Goal: Information Seeking & Learning: Learn about a topic

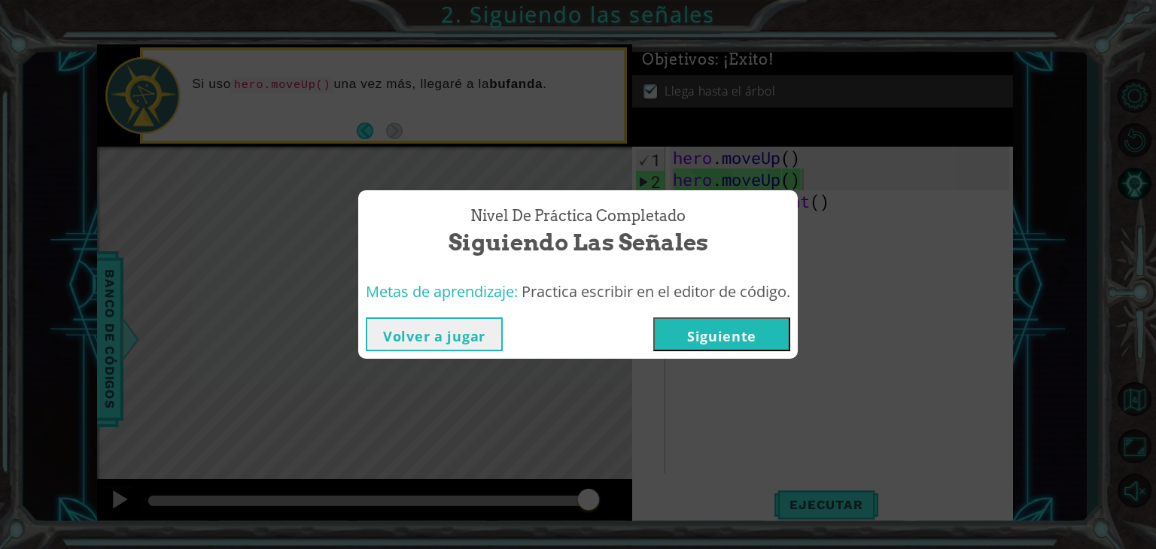
scroll to position [0, 5]
click at [713, 334] on button "Siguiente" at bounding box center [721, 335] width 137 height 34
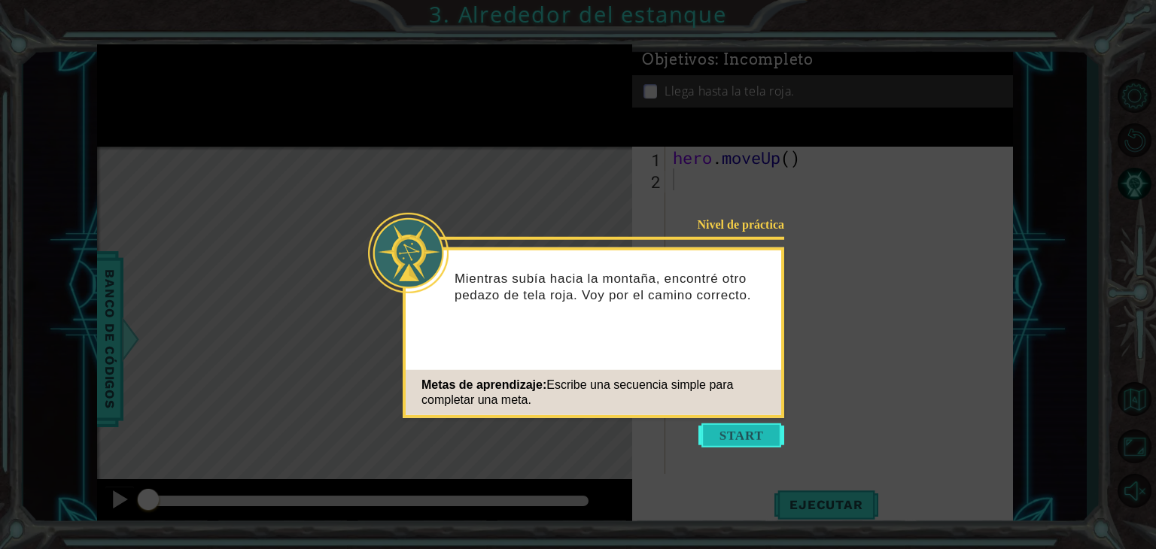
click at [719, 424] on button "Start" at bounding box center [741, 436] width 86 height 24
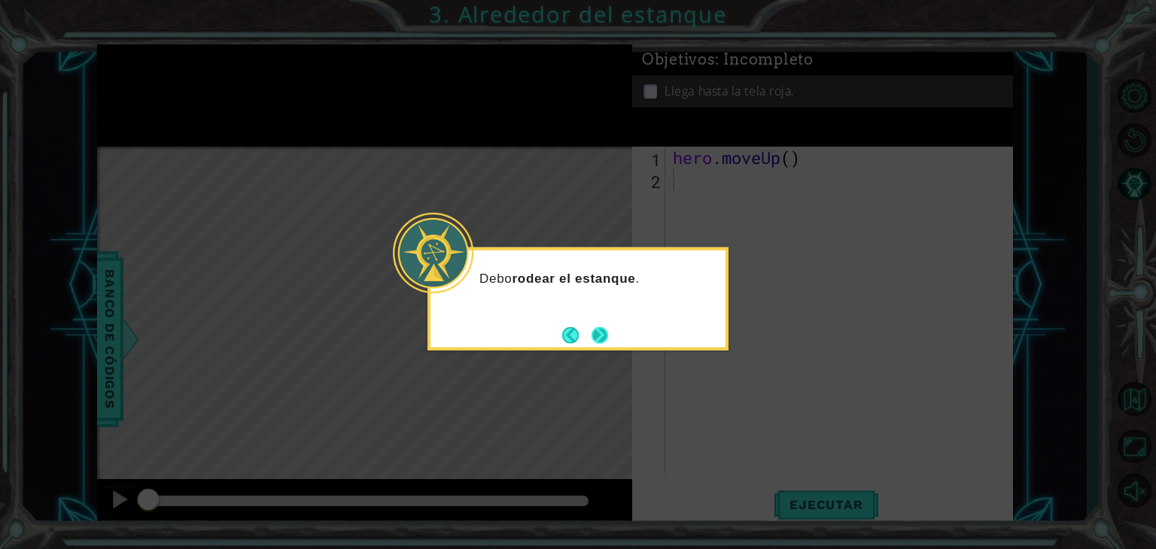
click at [607, 334] on button "Next" at bounding box center [599, 335] width 20 height 20
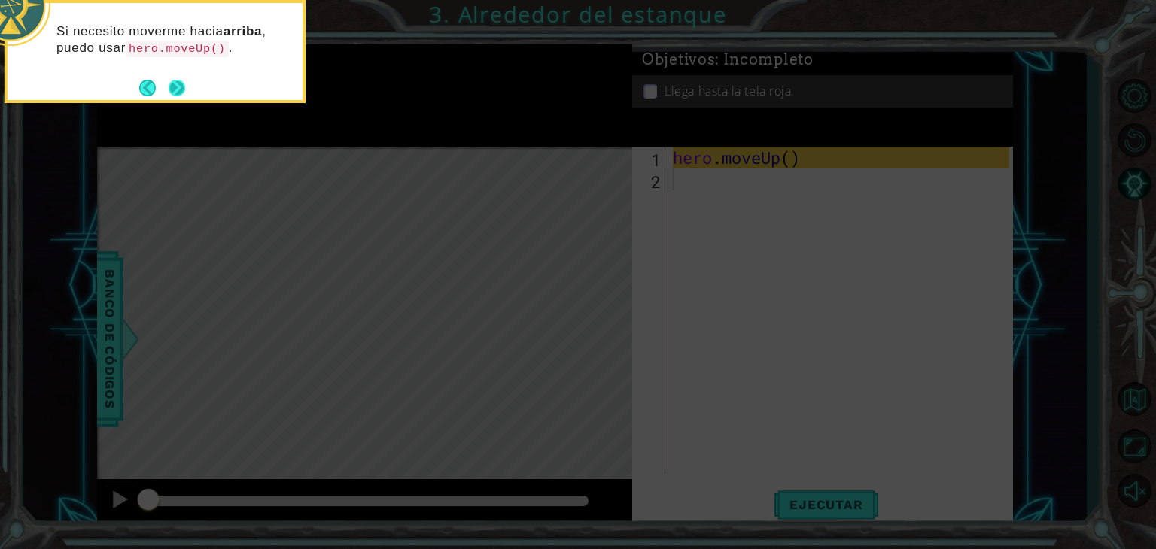
click at [181, 94] on button "Next" at bounding box center [177, 88] width 17 height 17
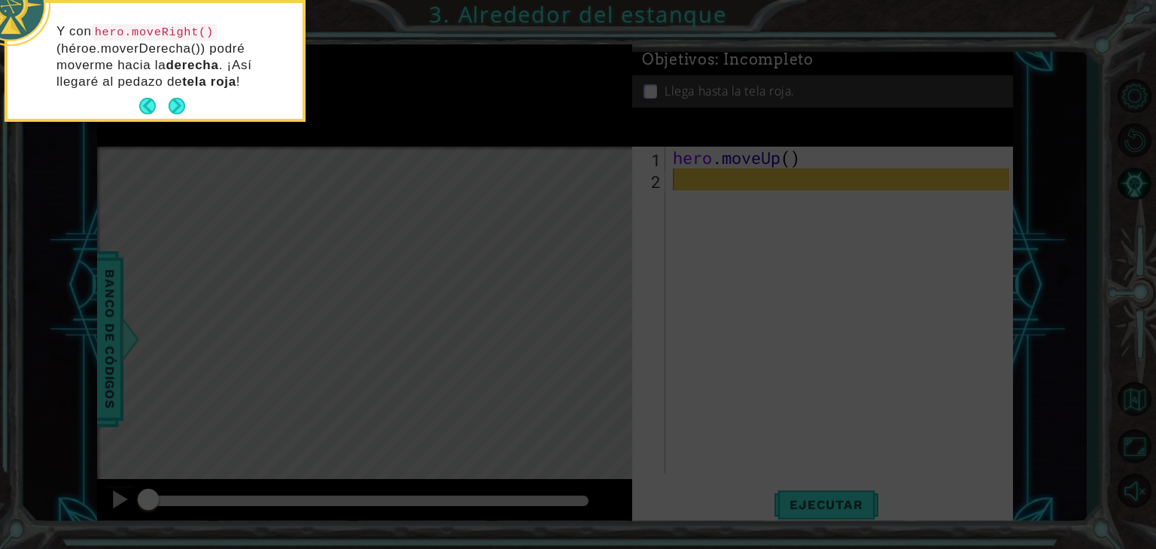
click at [181, 95] on footer at bounding box center [162, 106] width 46 height 23
click at [177, 99] on button "Next" at bounding box center [177, 106] width 23 height 23
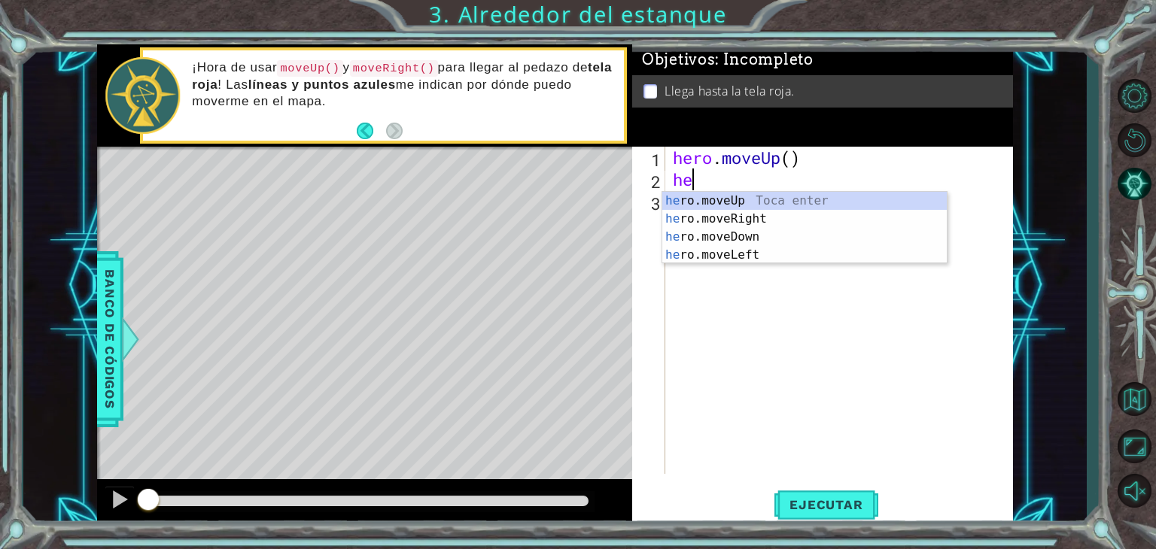
type textarea "her"
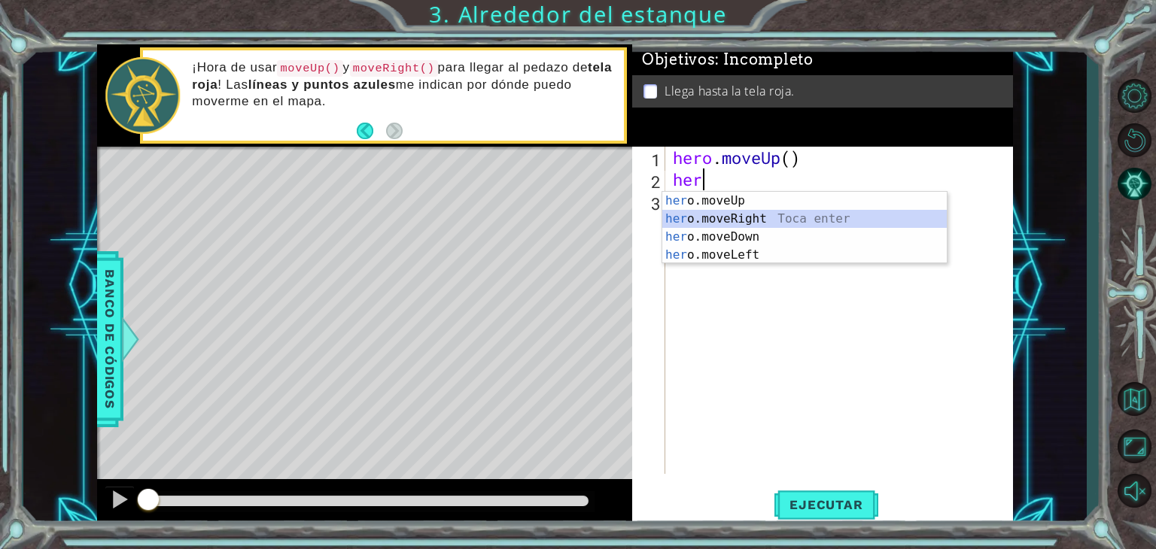
click at [709, 213] on div "her o.moveUp Toca enter her o.moveRight Toca enter her o.moveDown Toca enter he…" at bounding box center [804, 246] width 284 height 108
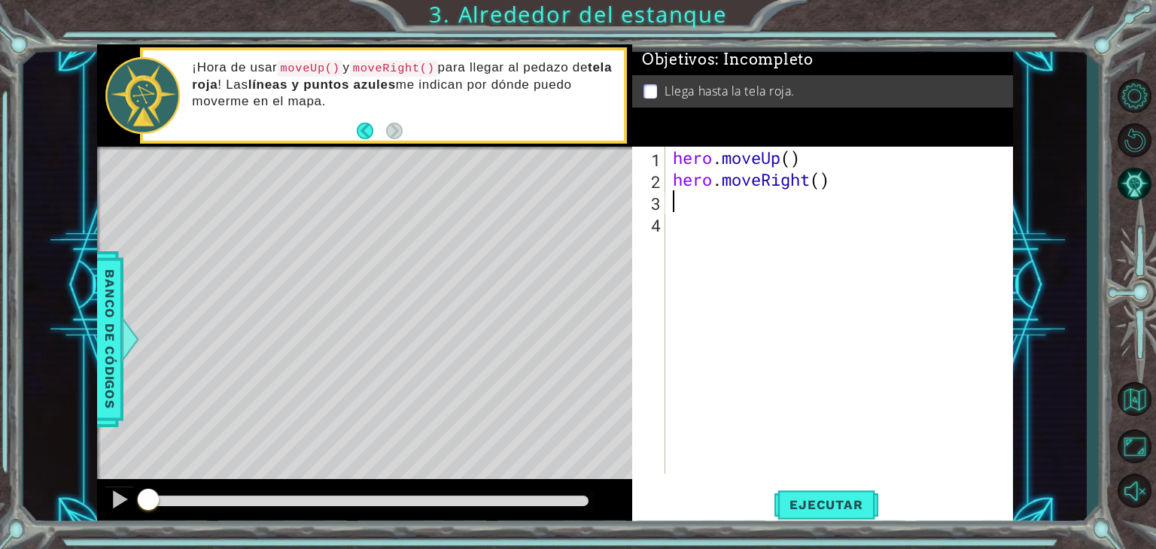
type textarea "h"
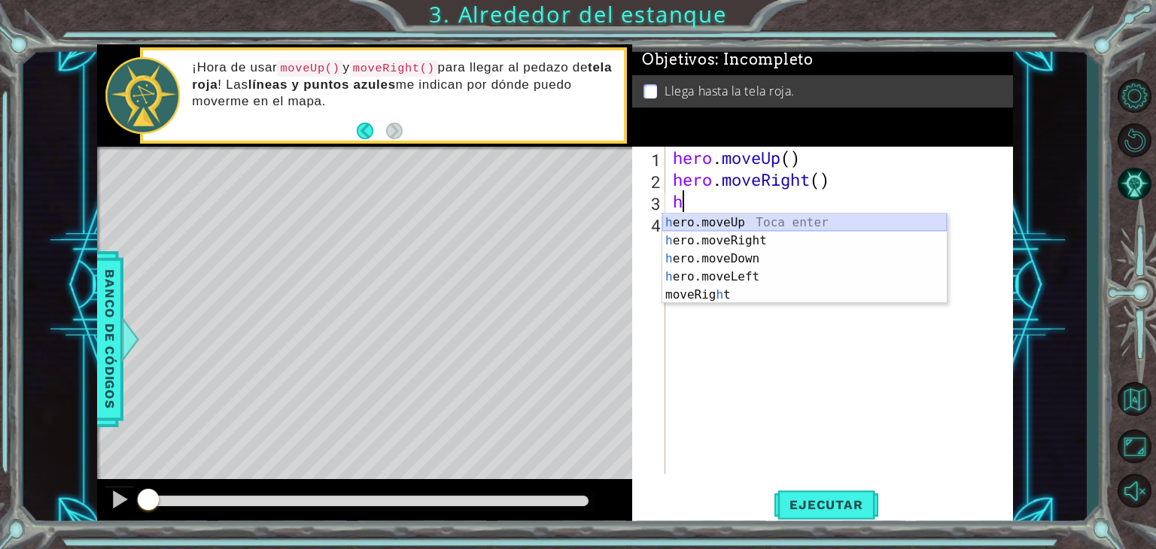
click at [767, 222] on div "h ero.moveUp Toca enter h ero.moveRight Toca enter h ero.moveDown Toca enter h …" at bounding box center [804, 277] width 284 height 126
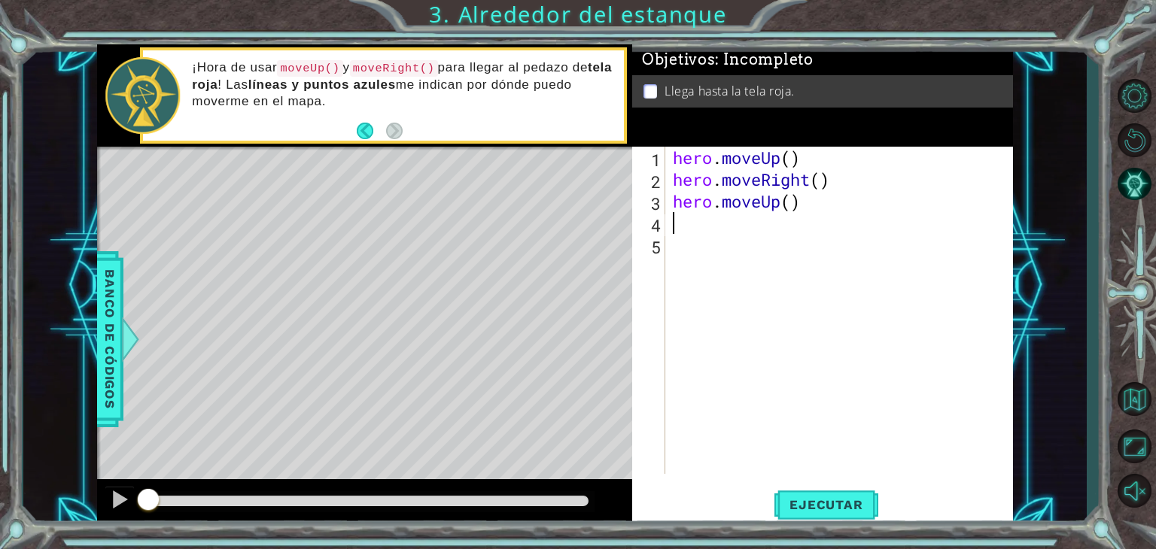
type textarea "h"
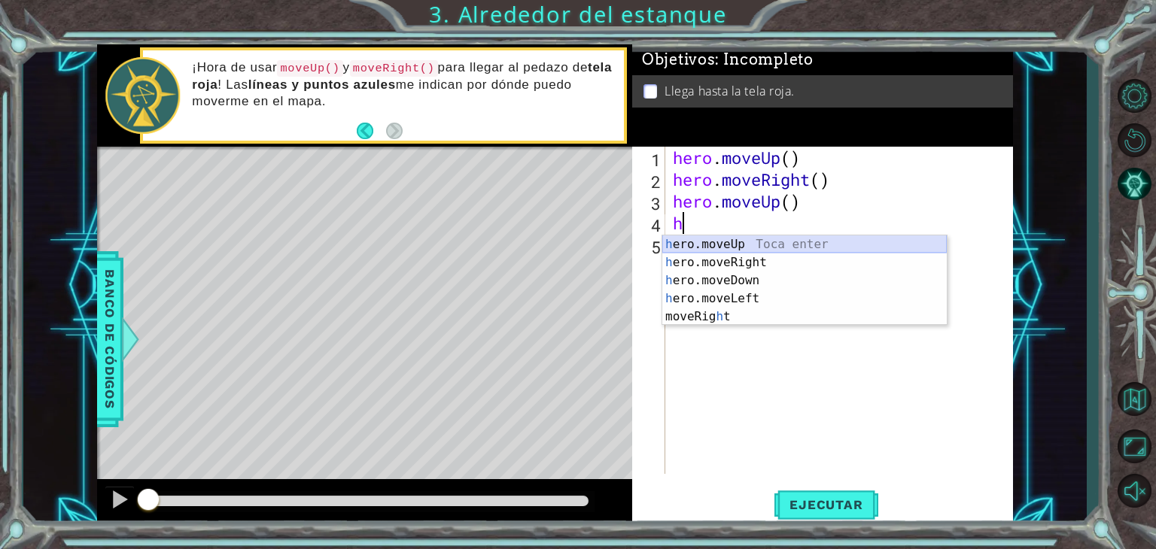
click at [740, 242] on div "h ero.moveUp Toca enter h ero.moveRight Toca enter h ero.moveDown Toca enter h …" at bounding box center [804, 299] width 284 height 126
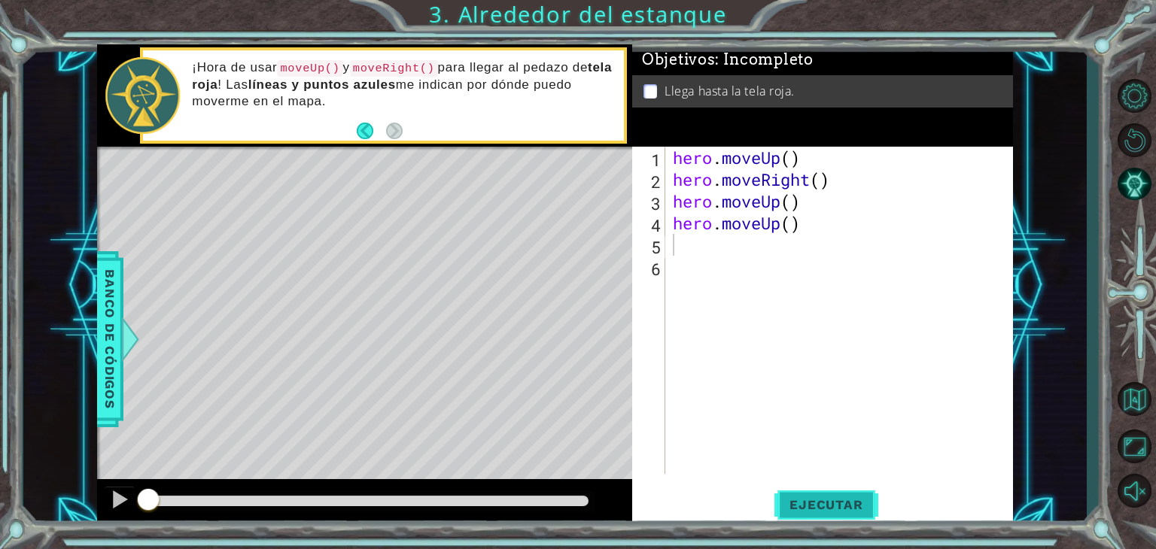
click at [831, 506] on span "Ejecutar" at bounding box center [825, 504] width 103 height 15
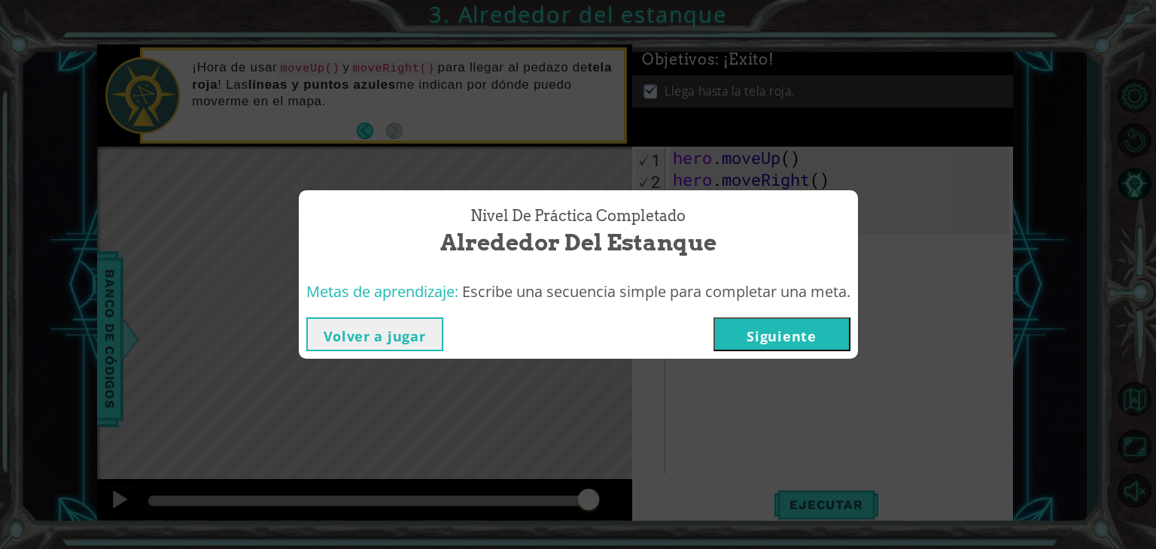
click at [786, 336] on button "Siguiente" at bounding box center [781, 335] width 137 height 34
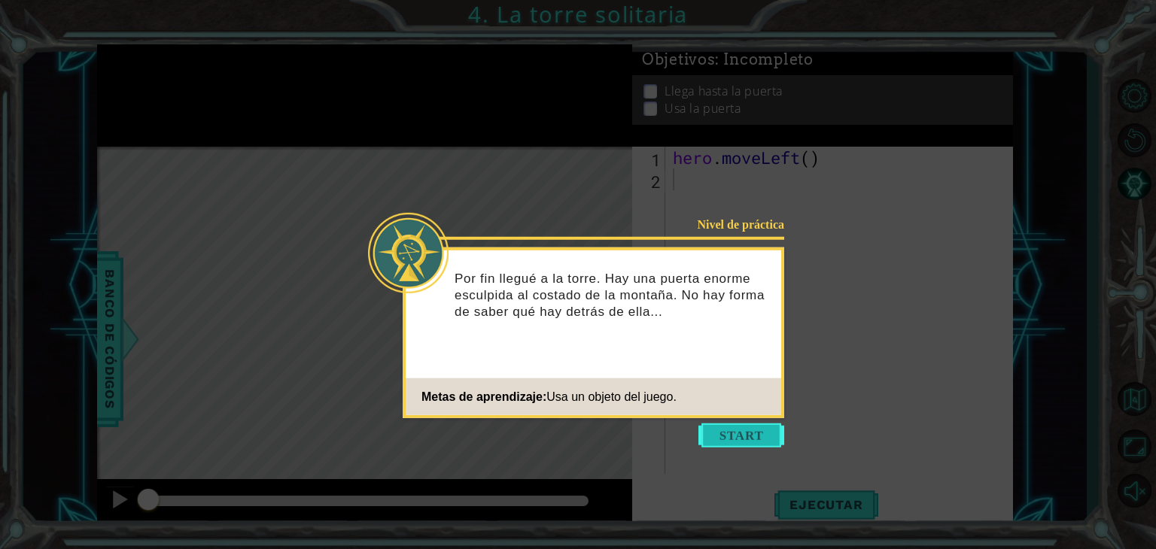
click at [743, 424] on button "Start" at bounding box center [741, 436] width 86 height 24
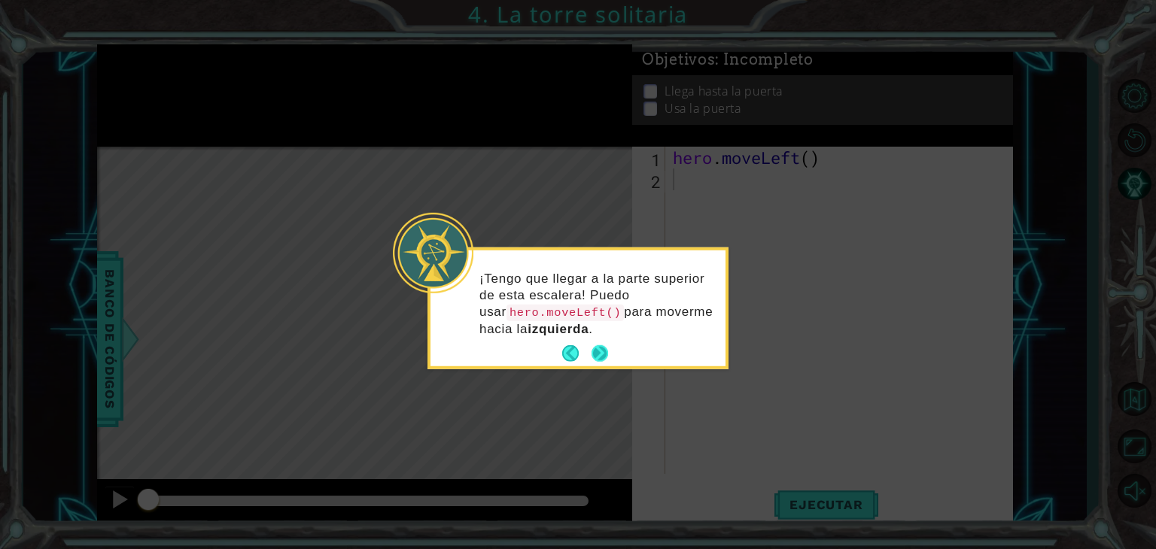
click at [601, 351] on button "Next" at bounding box center [600, 353] width 17 height 17
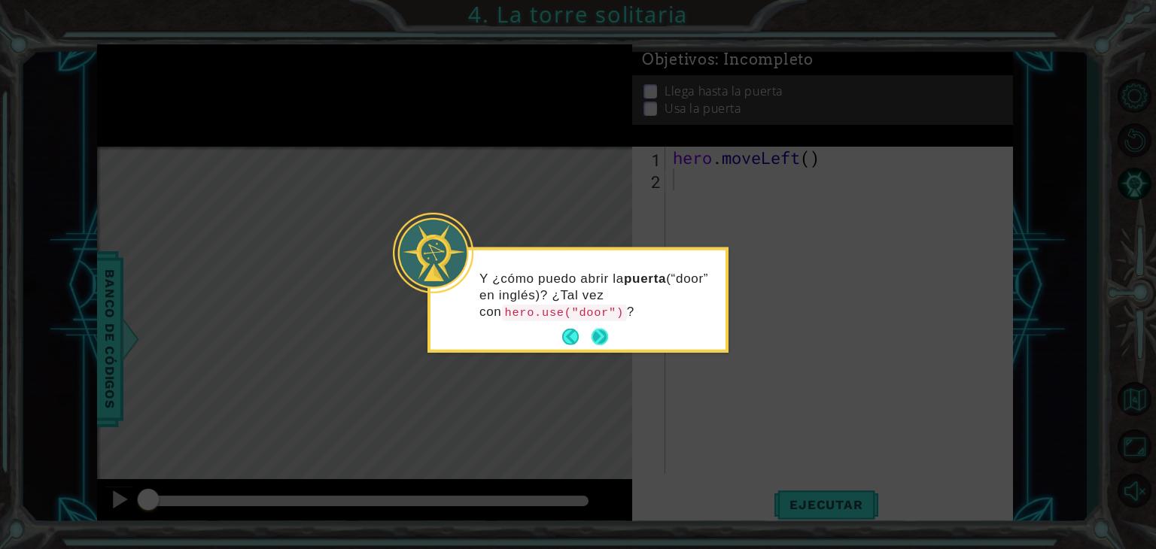
click at [596, 337] on button "Next" at bounding box center [600, 337] width 17 height 17
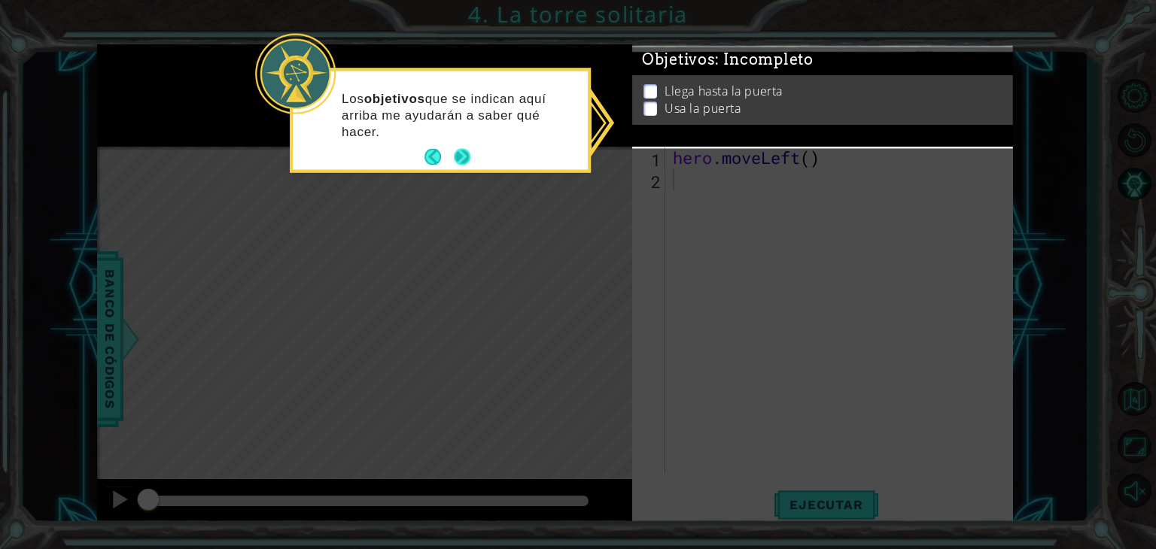
click at [461, 157] on button "Next" at bounding box center [462, 157] width 17 height 17
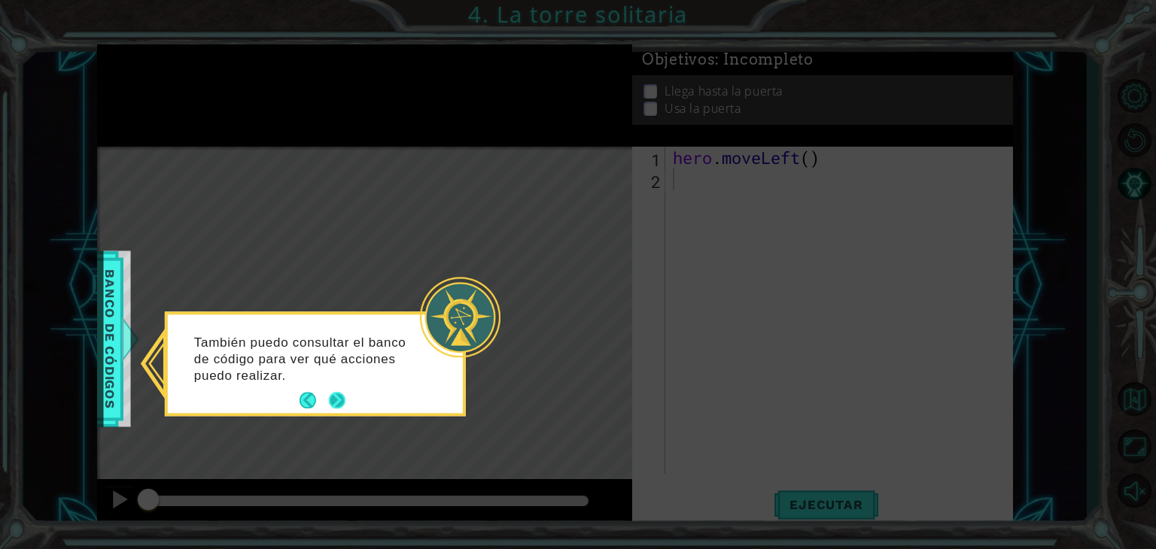
click at [341, 397] on button "Next" at bounding box center [337, 401] width 17 height 17
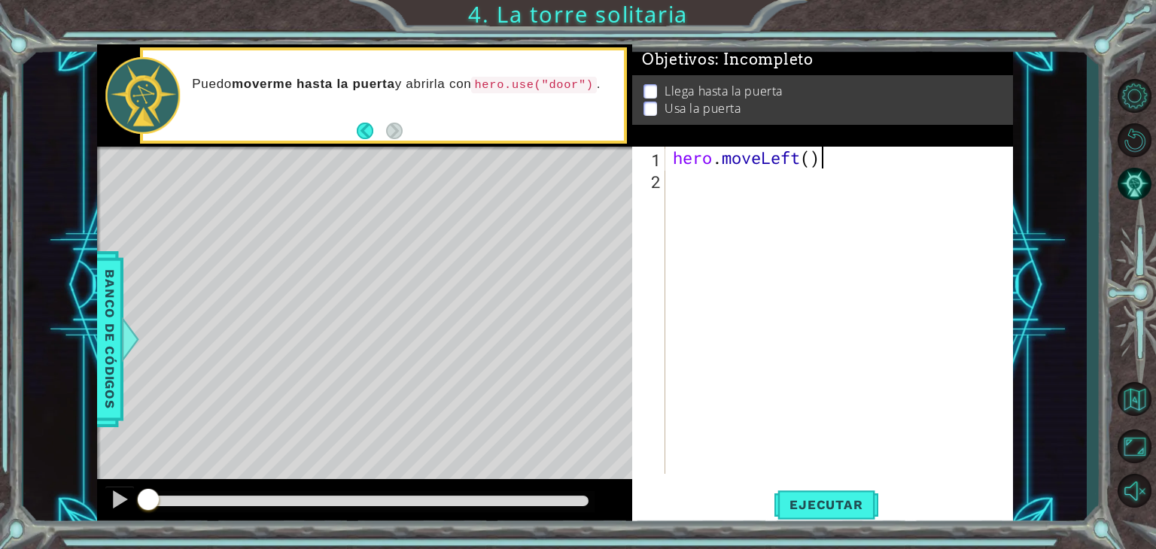
click at [832, 157] on div "hero . moveLeft ( )" at bounding box center [843, 332] width 347 height 371
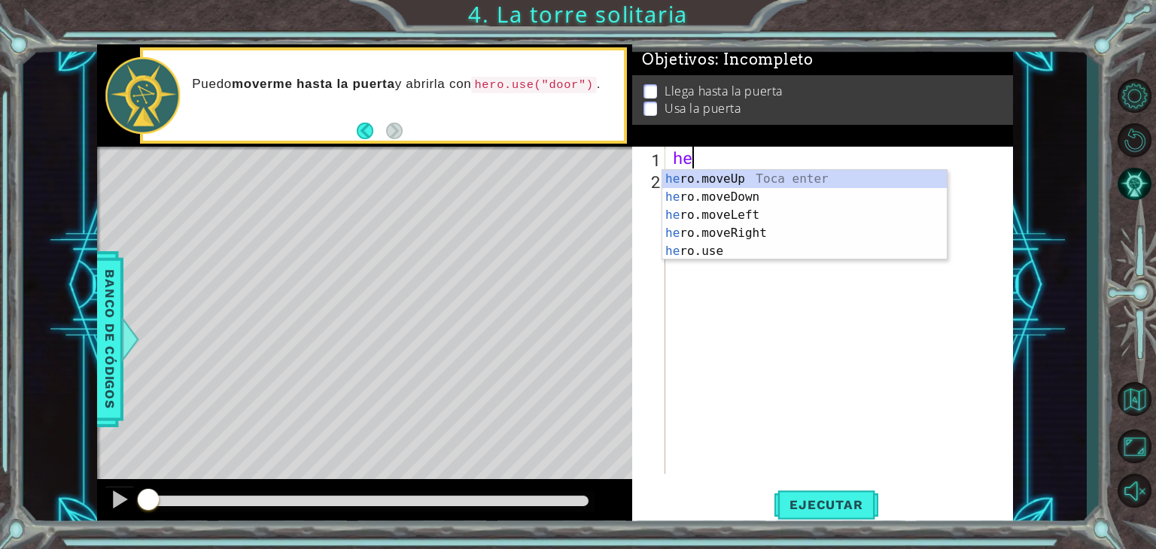
type textarea "h"
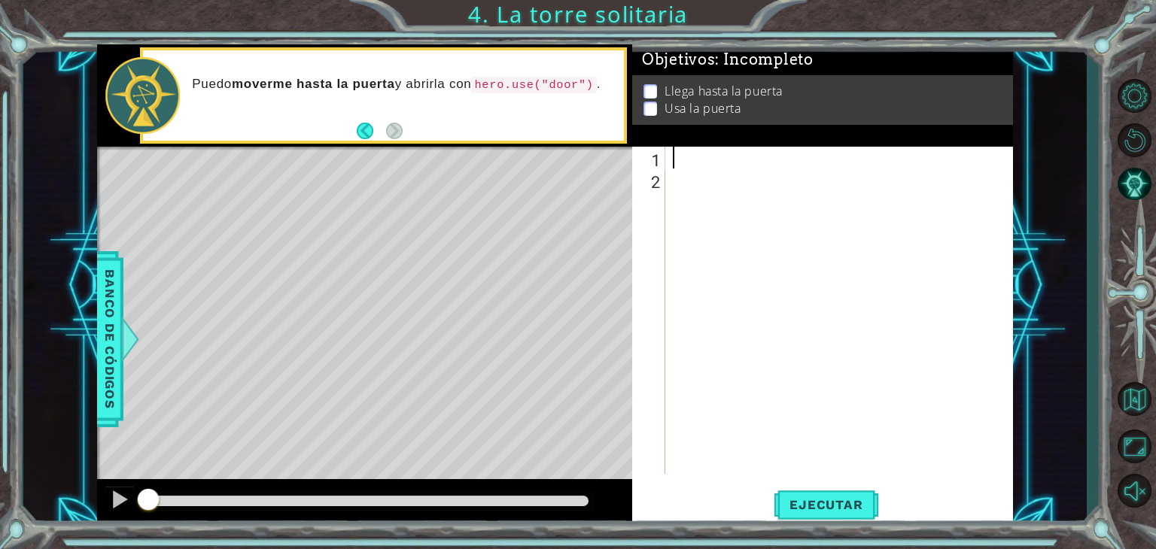
type textarea "h"
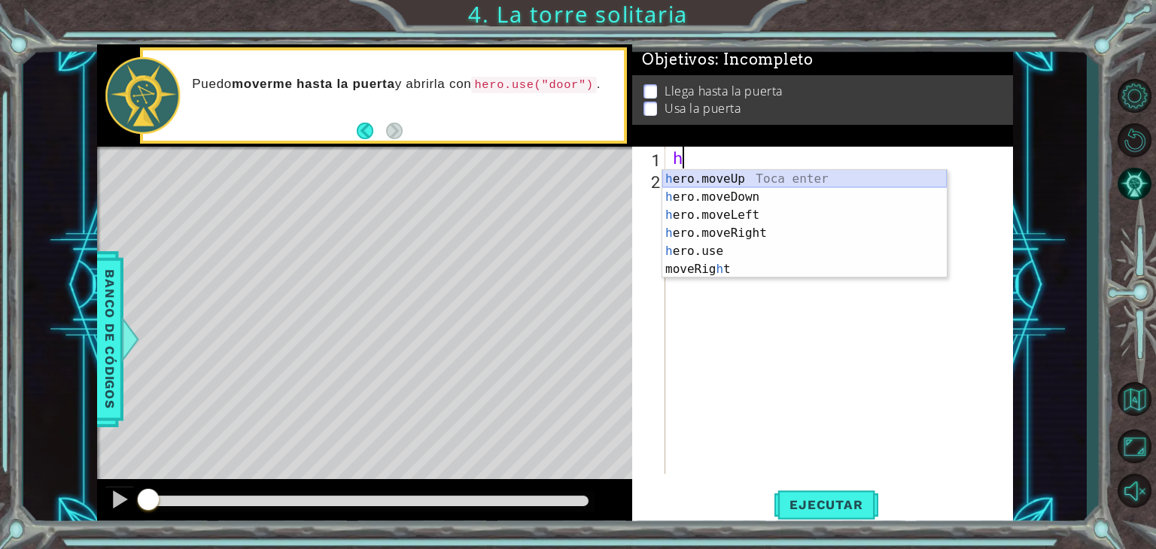
click at [750, 178] on div "h ero.moveUp Toca enter h ero.moveDown Toca enter h ero.moveLeft Toca enter h e…" at bounding box center [804, 242] width 284 height 144
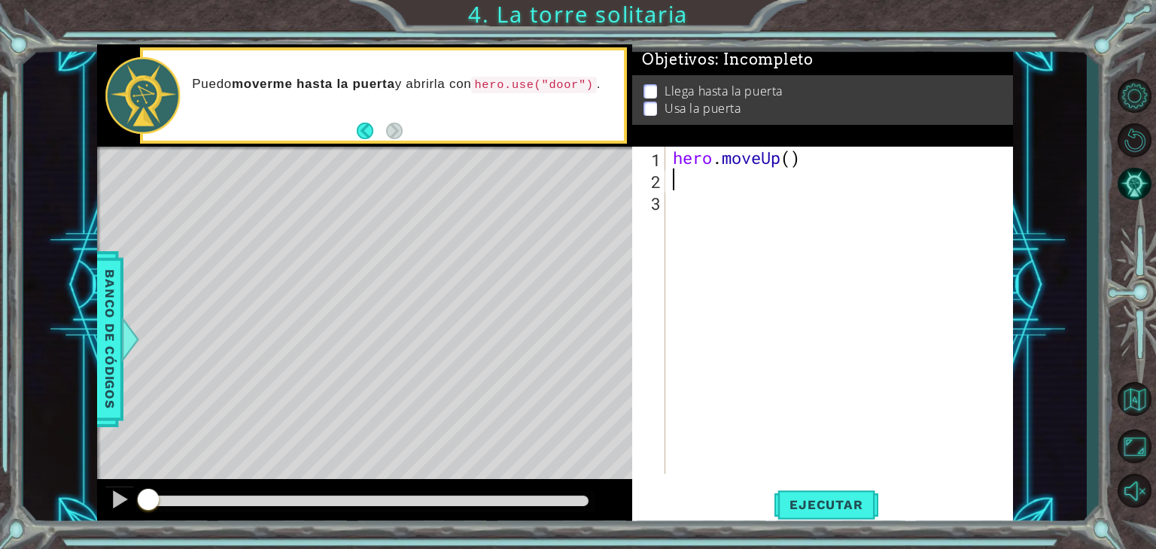
type textarea "h"
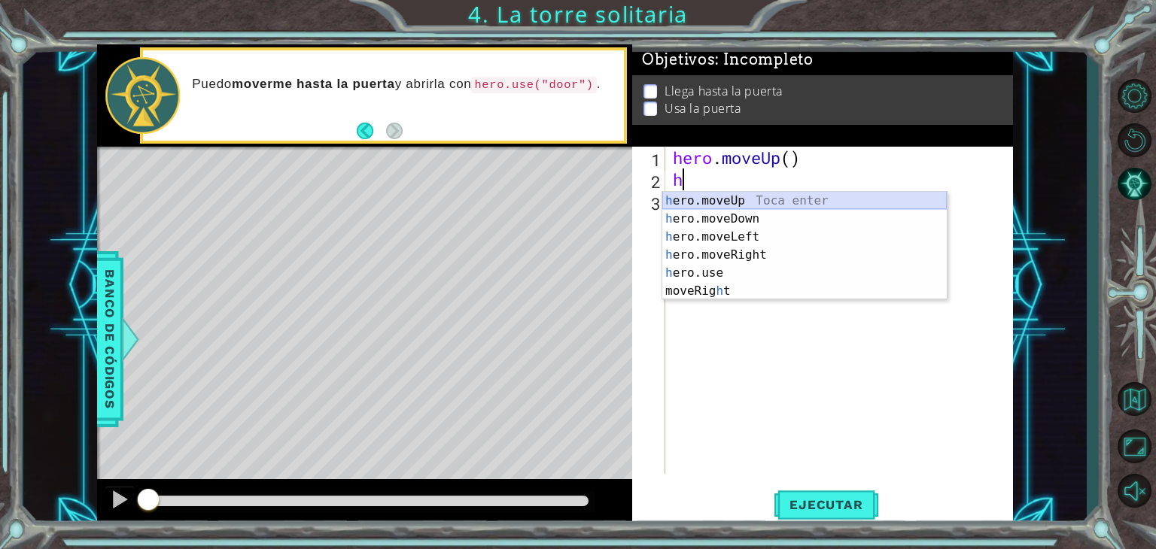
click at [731, 197] on div "h ero.moveUp Toca enter h ero.moveDown Toca enter h ero.moveLeft Toca enter h e…" at bounding box center [804, 264] width 284 height 144
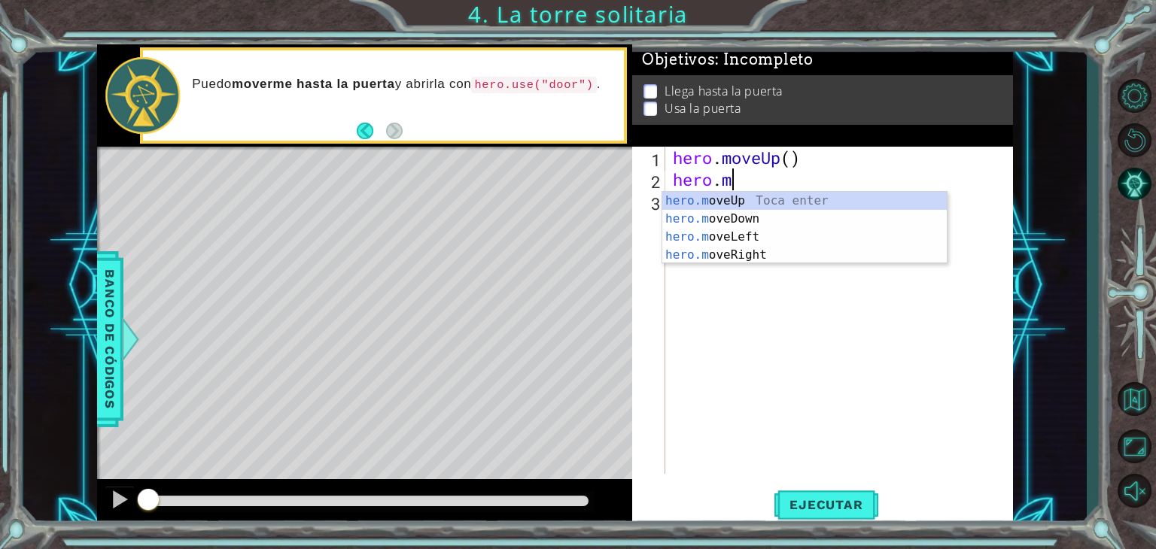
type textarea "h"
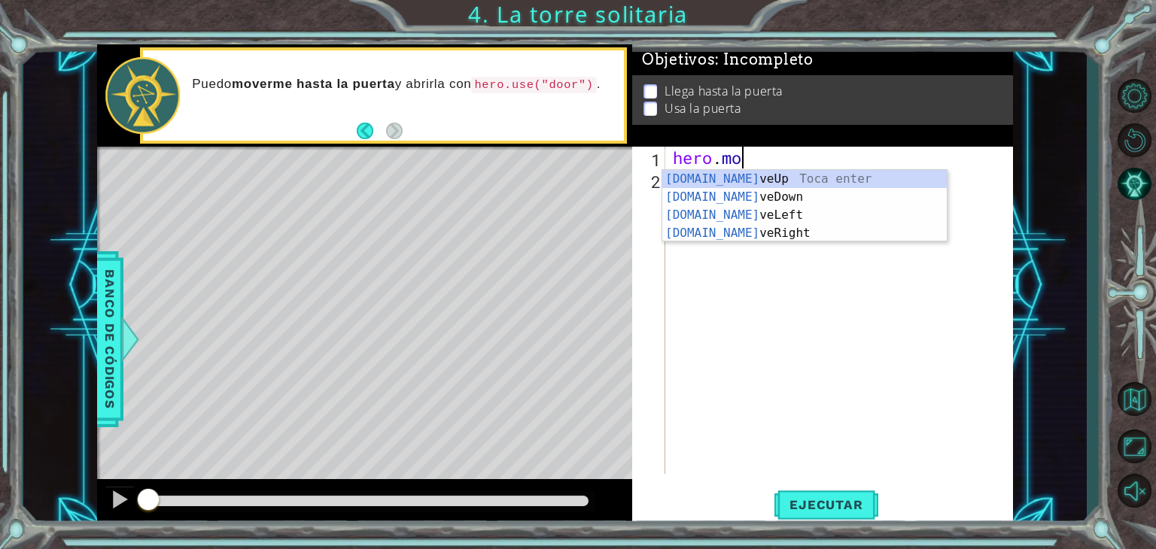
type textarea "hero.m"
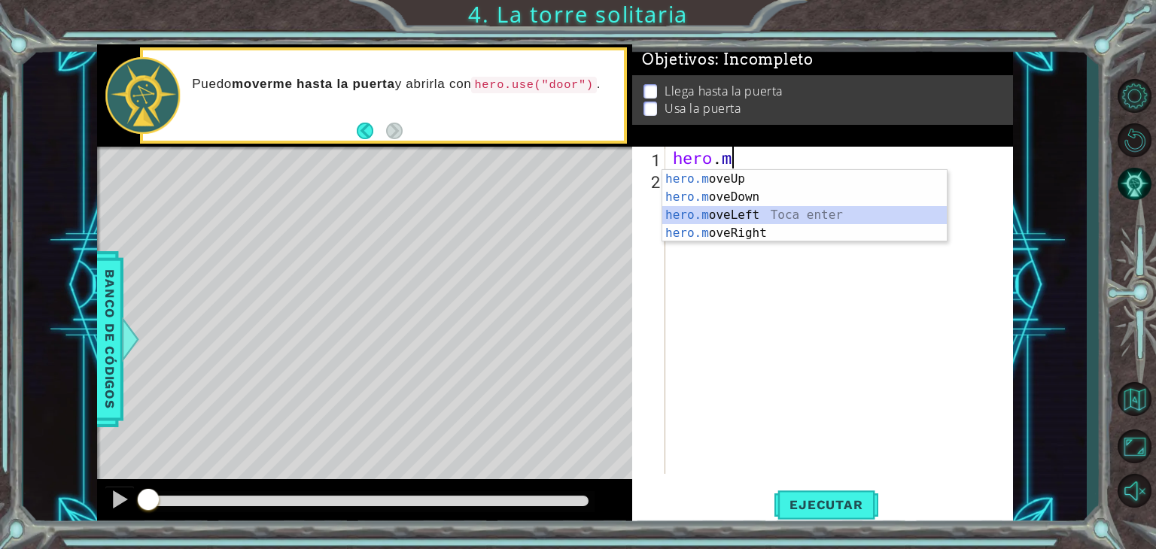
click at [717, 214] on div "hero.m oveUp Toca enter hero.m oveDown Toca enter hero.m oveLeft Toca enter her…" at bounding box center [804, 224] width 284 height 108
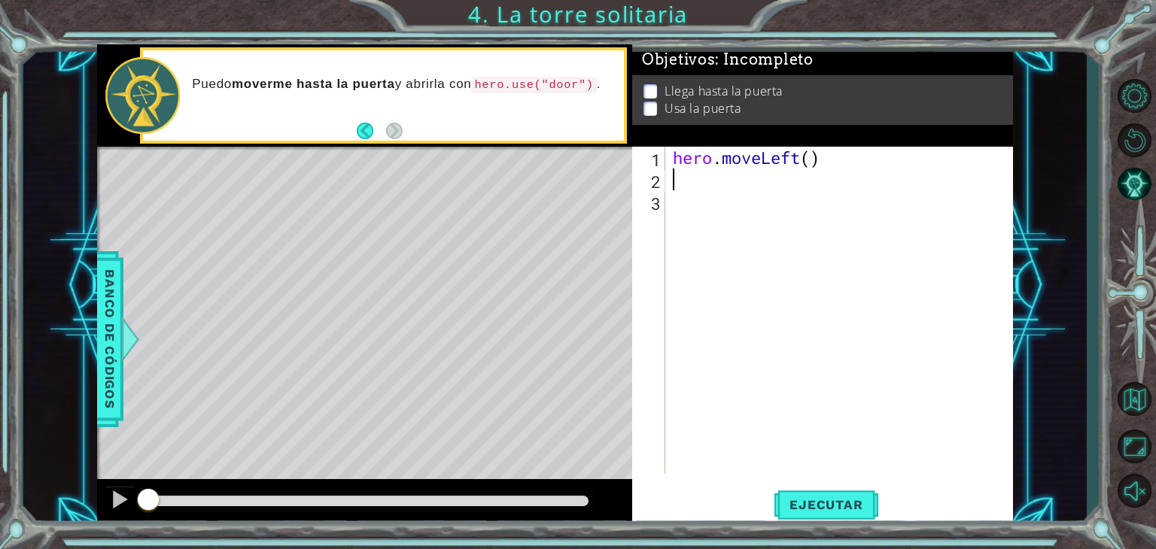
type textarea "h"
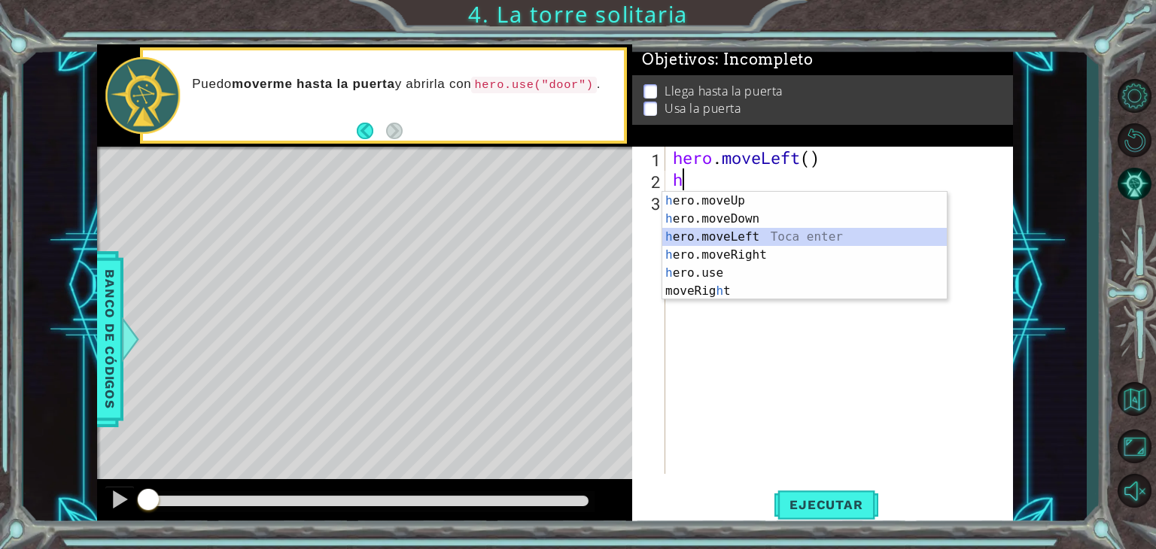
click at [716, 236] on div "h ero.moveUp Toca enter h ero.moveDown Toca enter h ero.moveLeft Toca enter h e…" at bounding box center [804, 264] width 284 height 144
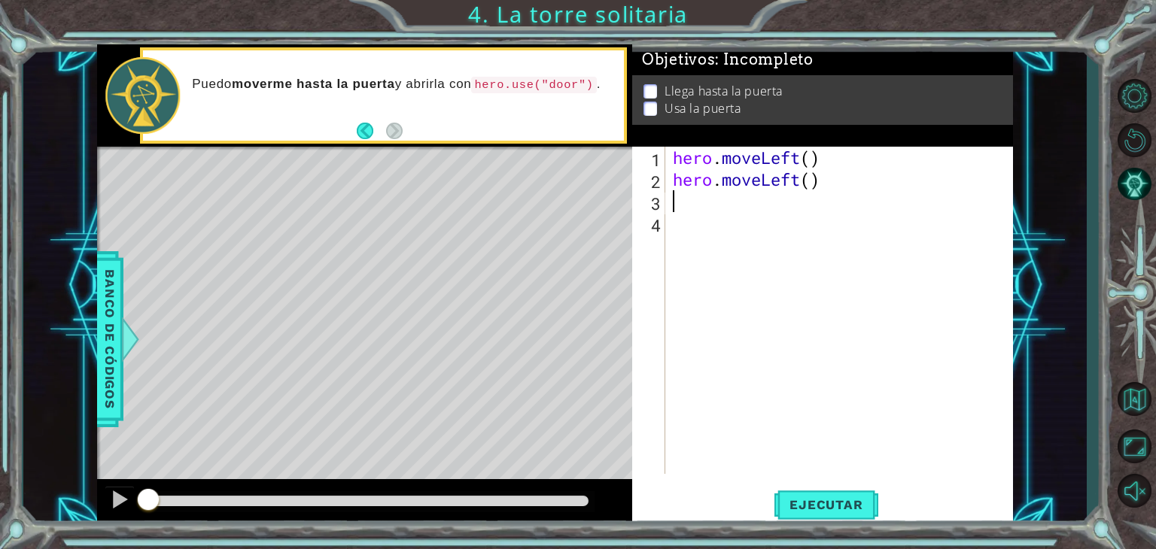
type textarea "h"
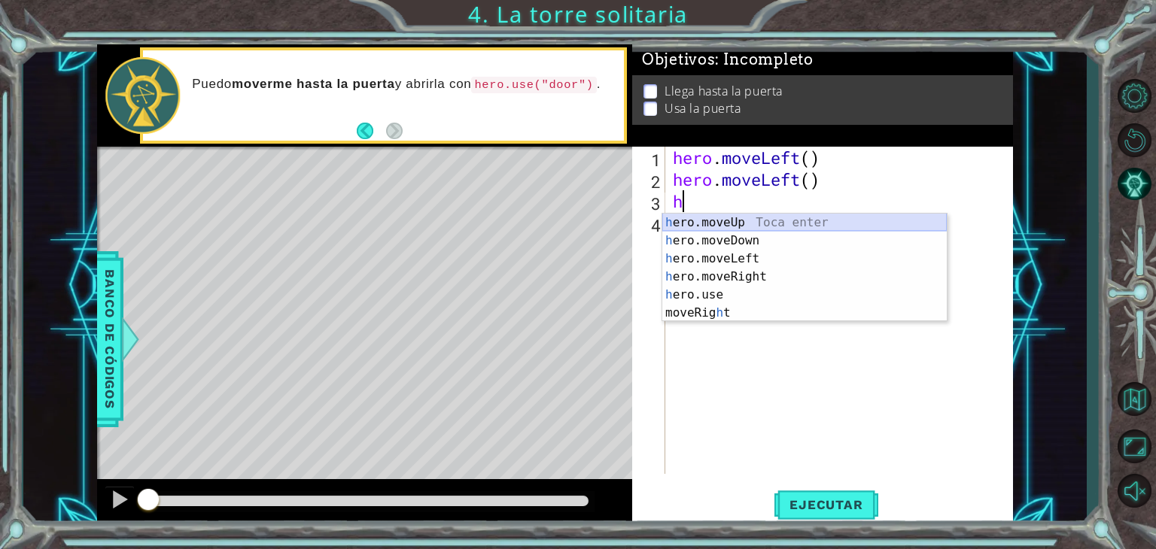
click at [709, 214] on div "h ero.moveUp Toca enter h ero.moveDown Toca enter h ero.moveLeft Toca enter h e…" at bounding box center [804, 286] width 284 height 144
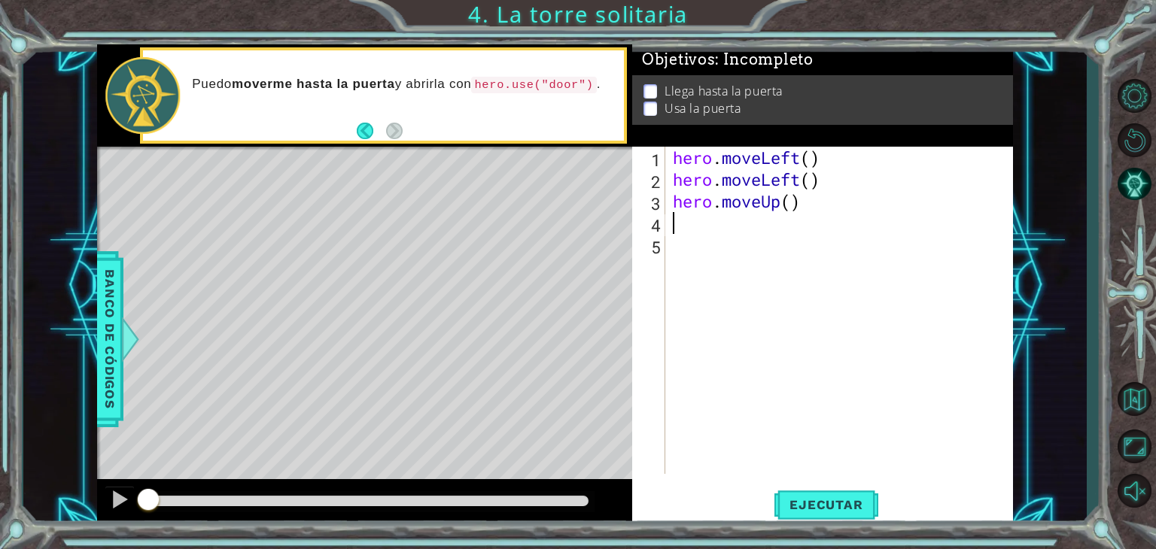
type textarea "h"
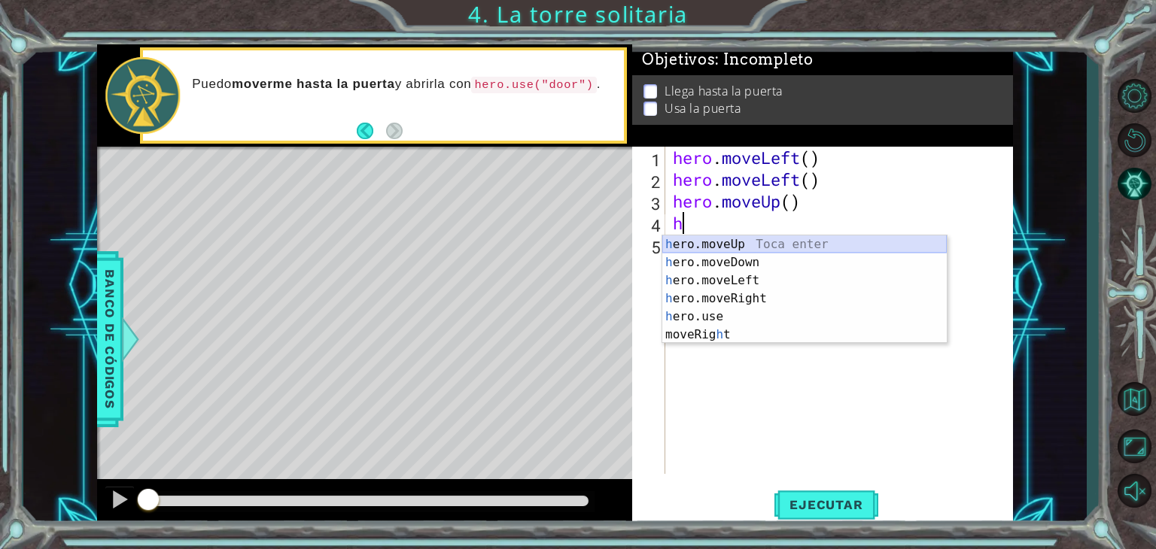
click at [709, 243] on div "h ero.moveUp Toca enter h ero.moveDown Toca enter h ero.moveLeft Toca enter h e…" at bounding box center [804, 308] width 284 height 144
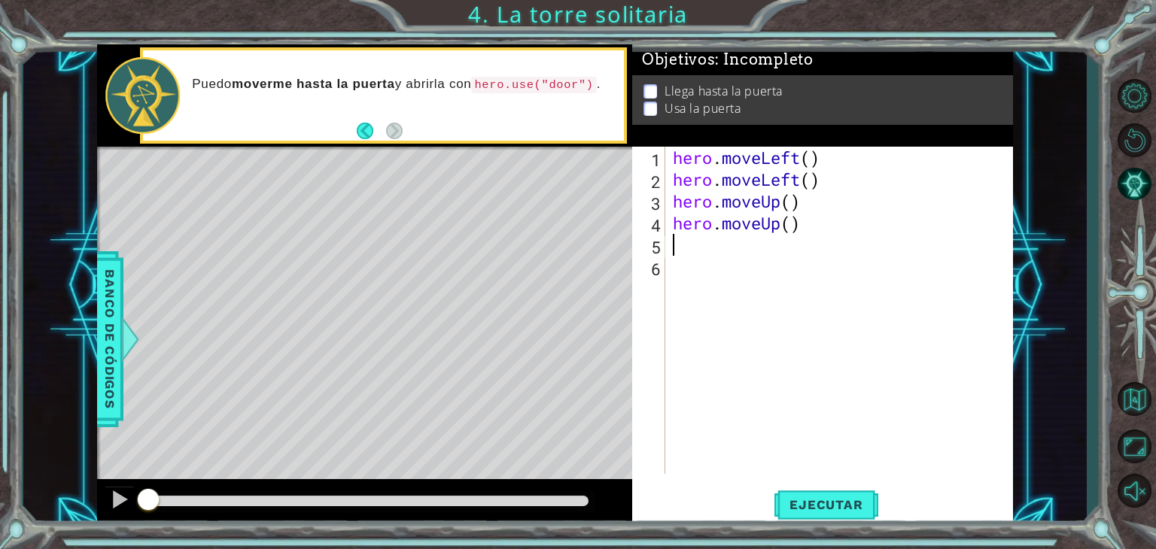
type textarea "h"
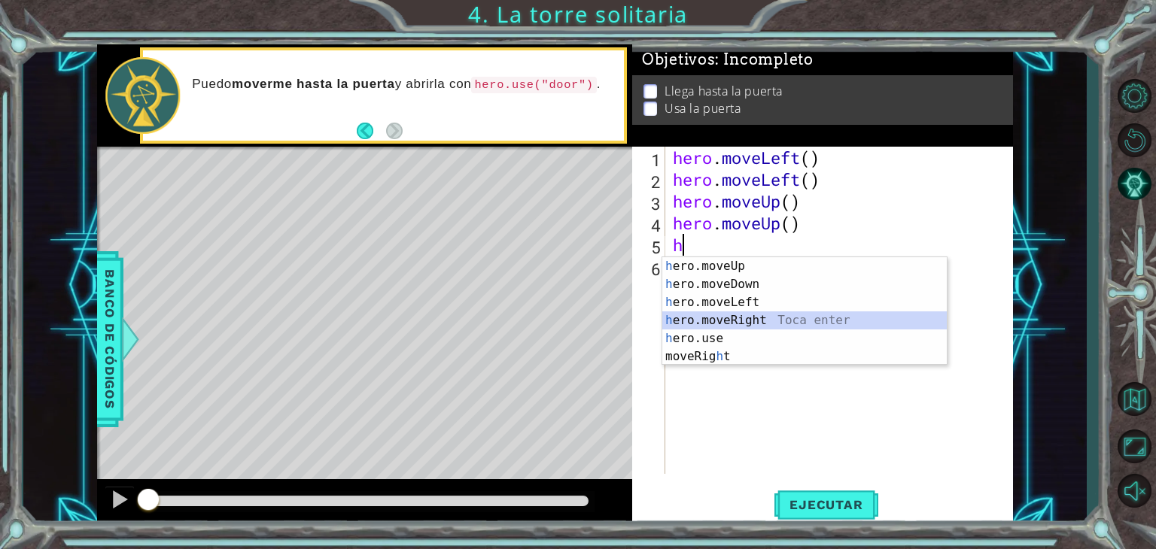
click at [730, 317] on div "h ero.moveUp Toca enter h ero.moveDown Toca enter h ero.moveLeft Toca enter h e…" at bounding box center [804, 329] width 284 height 144
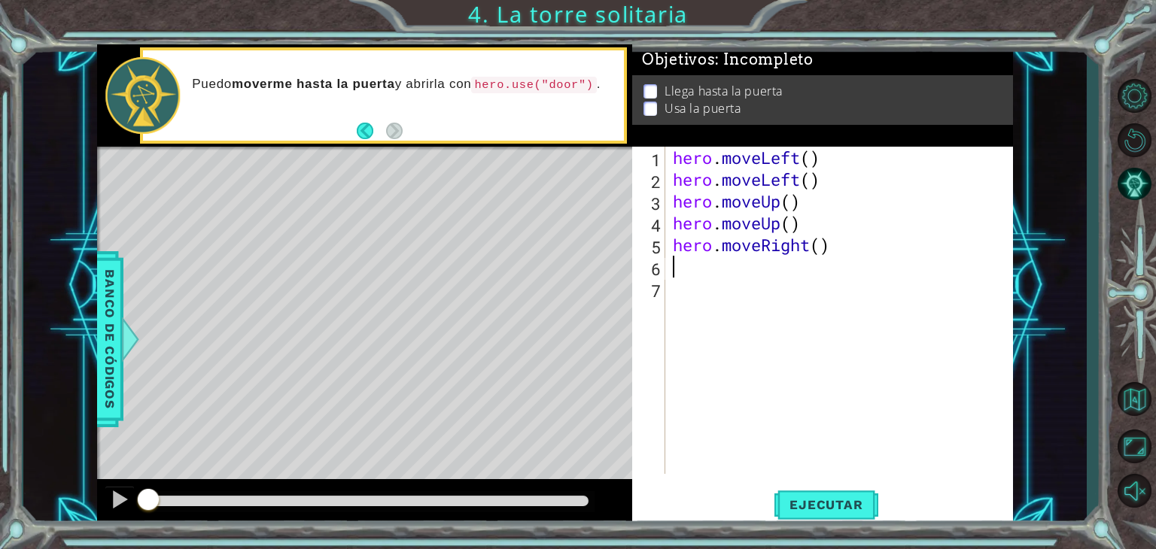
type textarea "h"
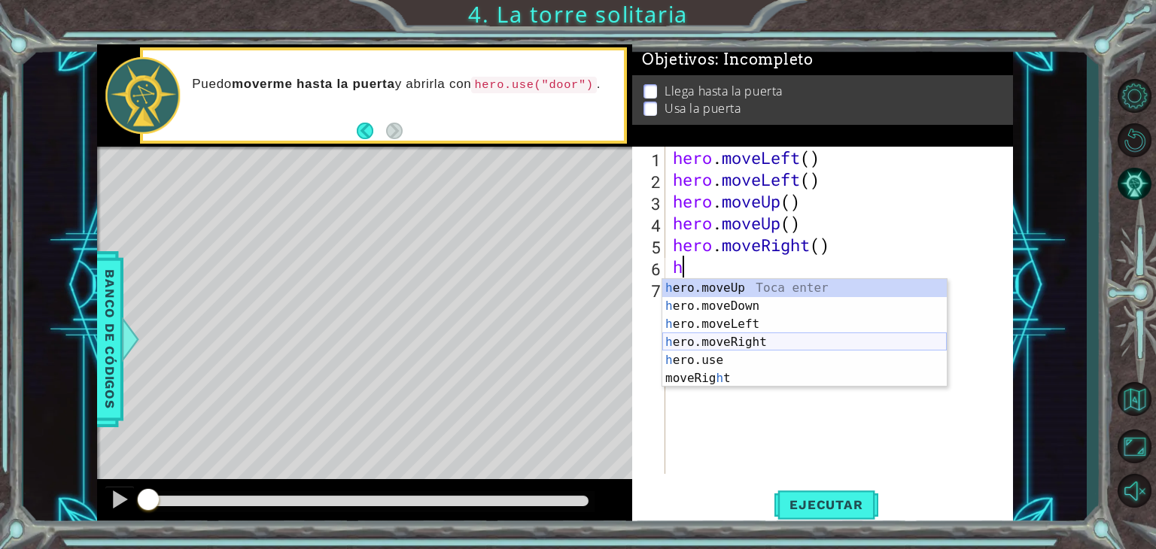
click at [718, 336] on div "h ero.moveUp Toca enter h ero.moveDown Toca enter h ero.moveLeft Toca enter h e…" at bounding box center [804, 351] width 284 height 144
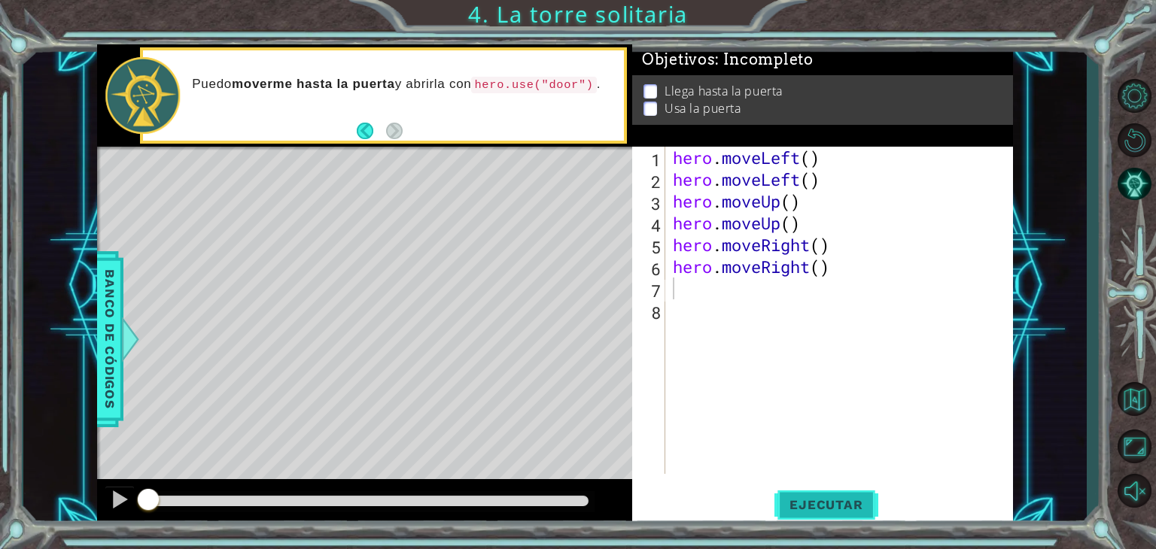
click at [826, 515] on button "Ejecutar" at bounding box center [825, 505] width 103 height 38
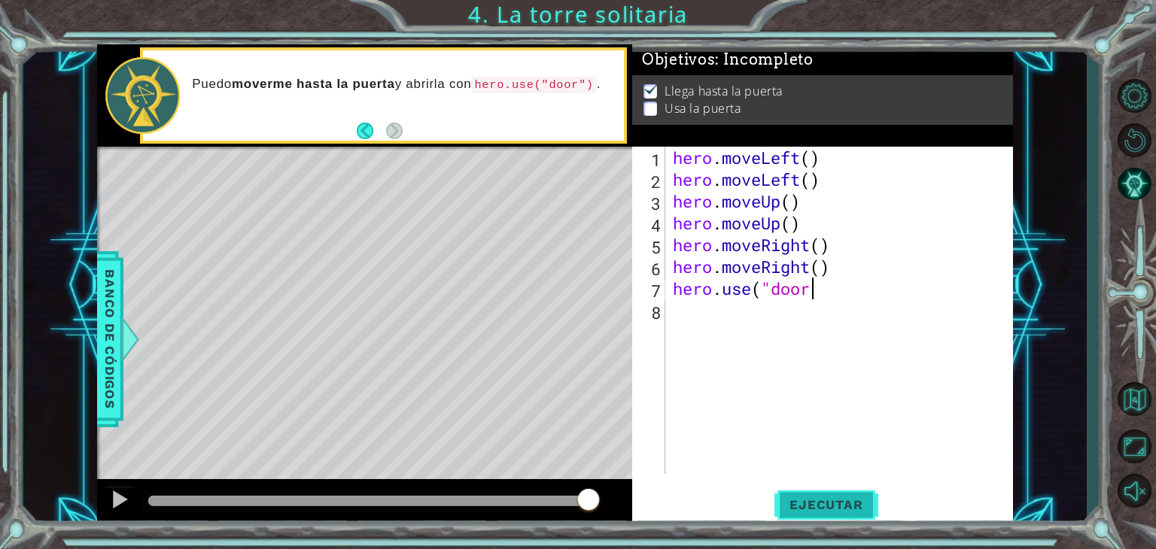
scroll to position [0, 6]
type textarea "hero.use("door")"
click at [832, 514] on button "Ejecutar" at bounding box center [825, 505] width 103 height 38
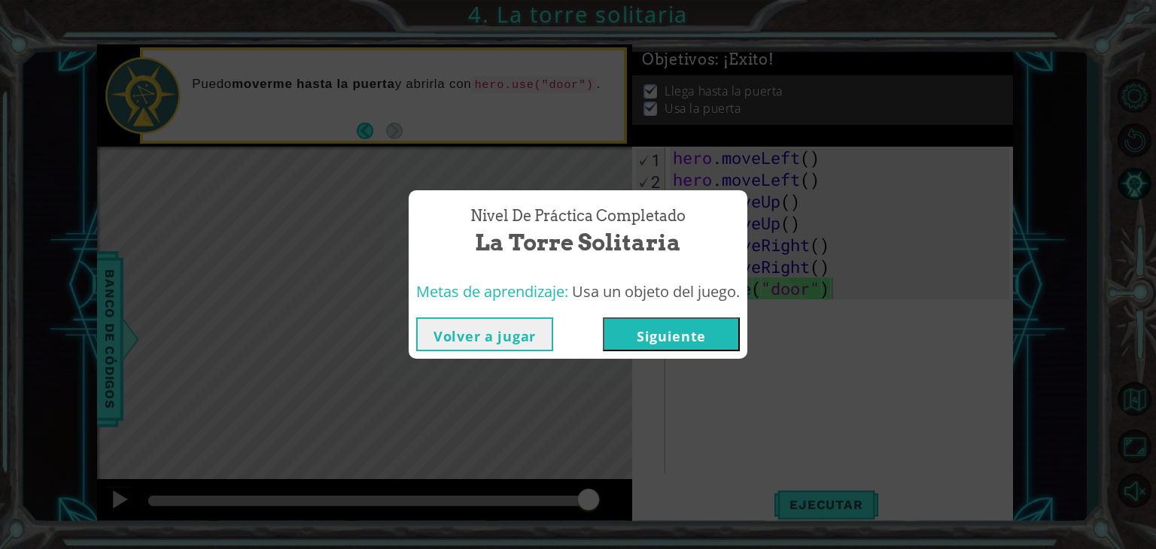
click at [643, 332] on button "Siguiente" at bounding box center [671, 335] width 137 height 34
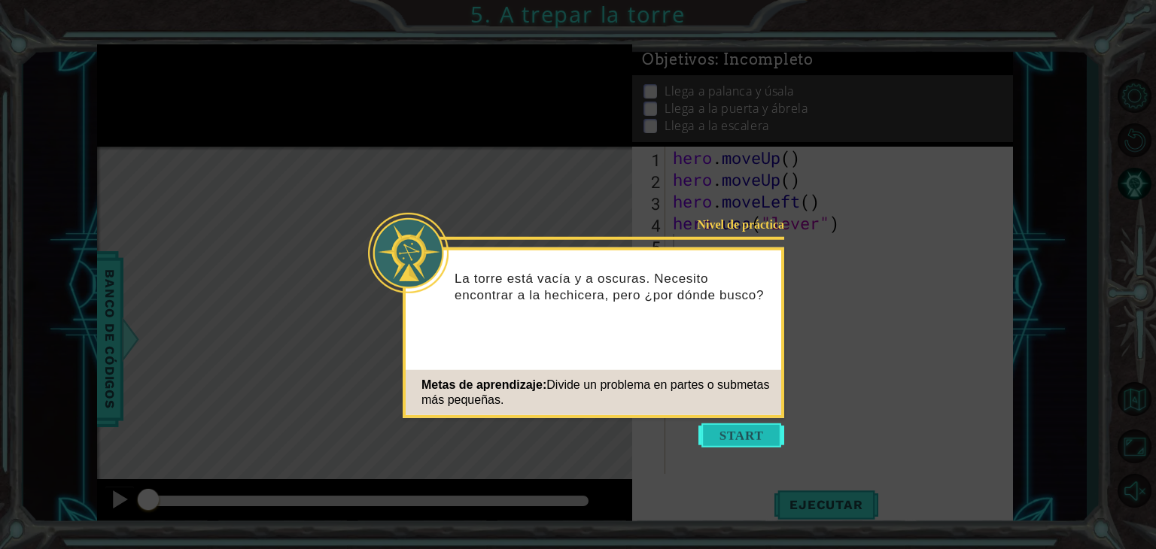
click at [714, 440] on button "Start" at bounding box center [741, 436] width 86 height 24
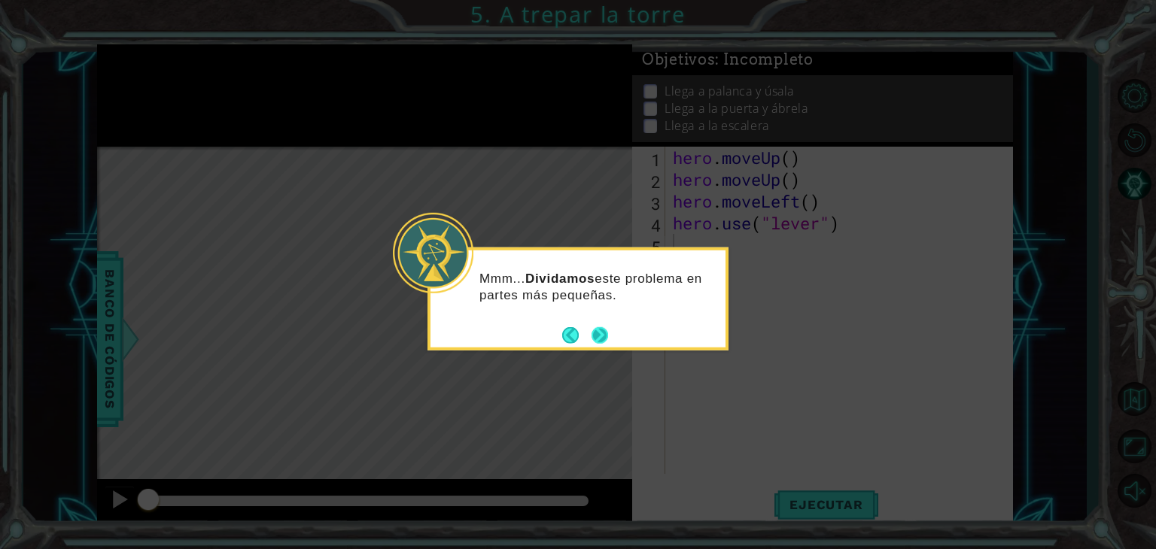
click at [608, 344] on div "Mmm... Dividamos este problema en partes más pequeñas." at bounding box center [577, 299] width 301 height 103
click at [602, 336] on button "Next" at bounding box center [600, 335] width 17 height 17
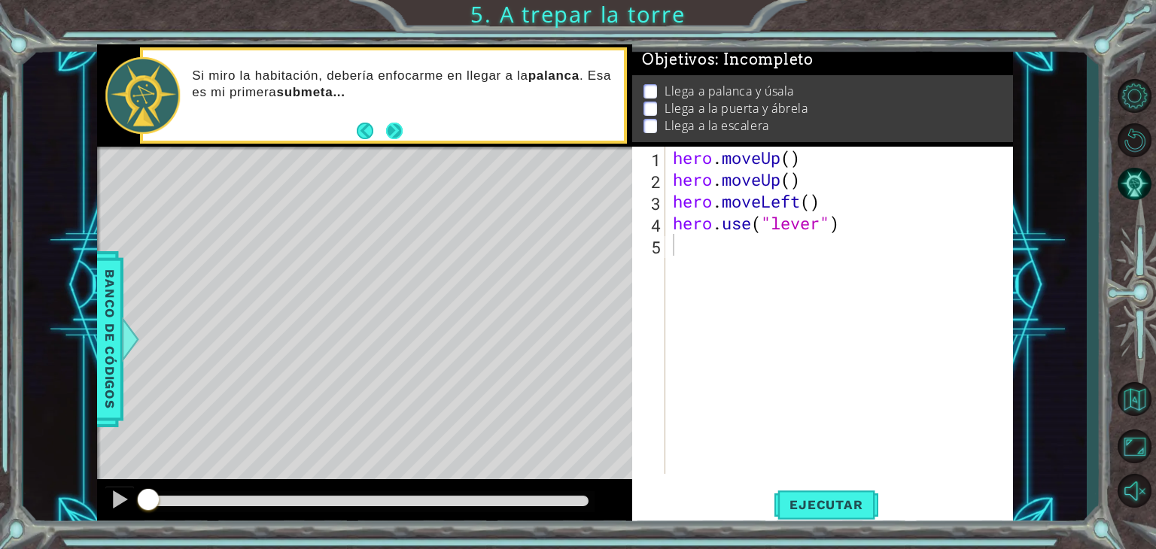
click at [394, 136] on button "Next" at bounding box center [394, 130] width 17 height 17
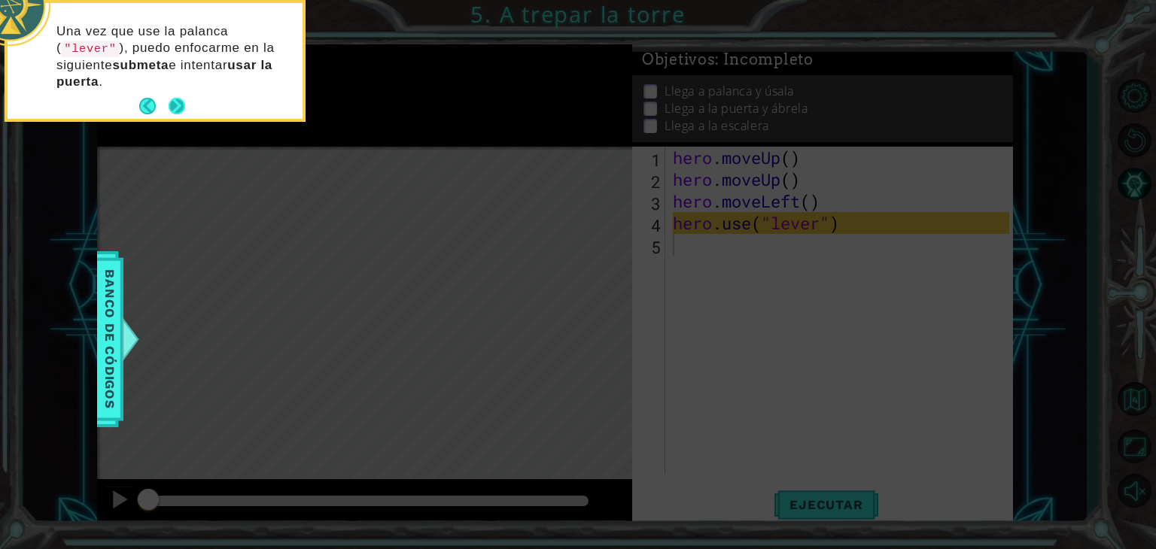
click at [181, 100] on button "Next" at bounding box center [177, 106] width 17 height 17
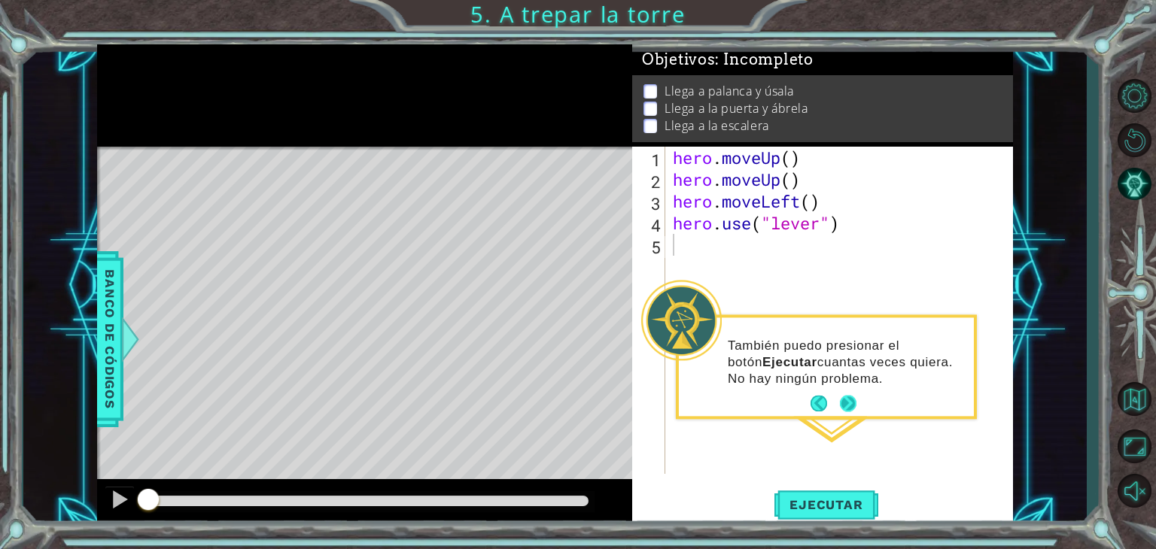
click at [844, 400] on button "Next" at bounding box center [847, 403] width 17 height 17
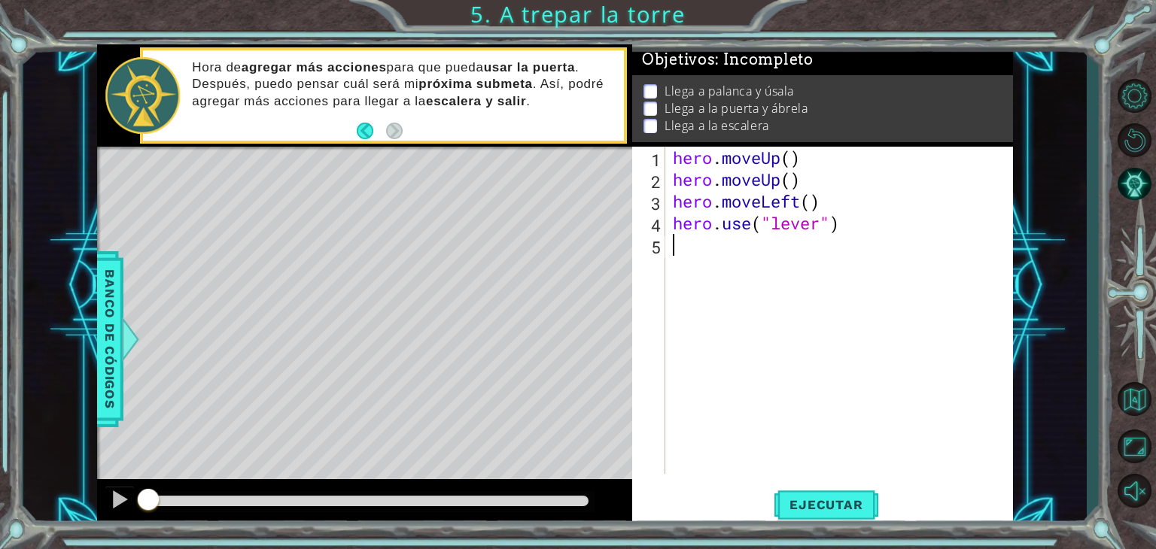
type textarea "h"
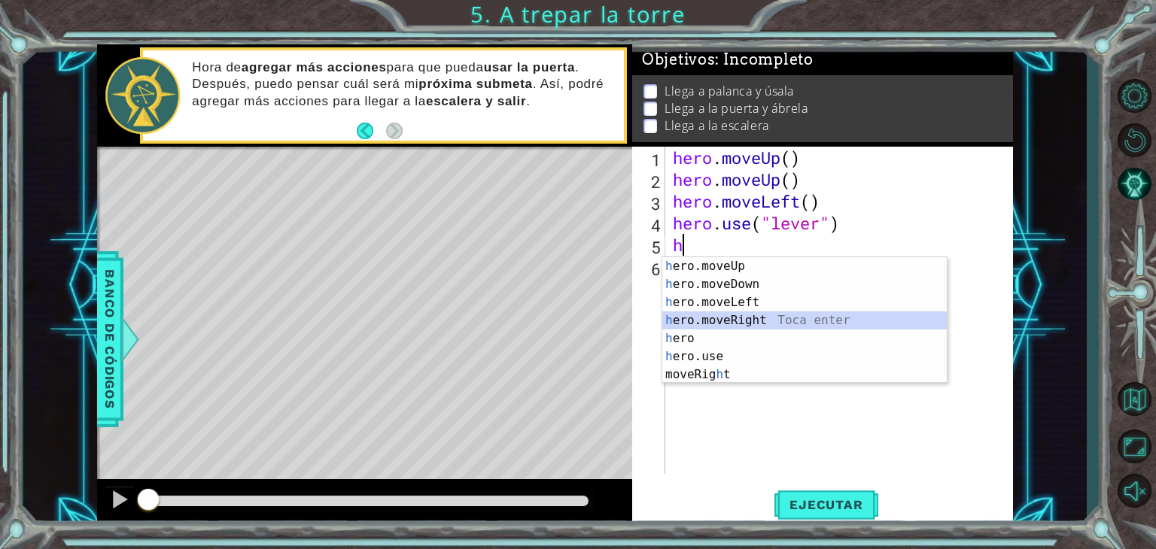
click at [725, 315] on div "h ero.moveUp Toca enter h ero.moveDown Toca enter h ero.moveLeft Toca enter h e…" at bounding box center [804, 338] width 284 height 163
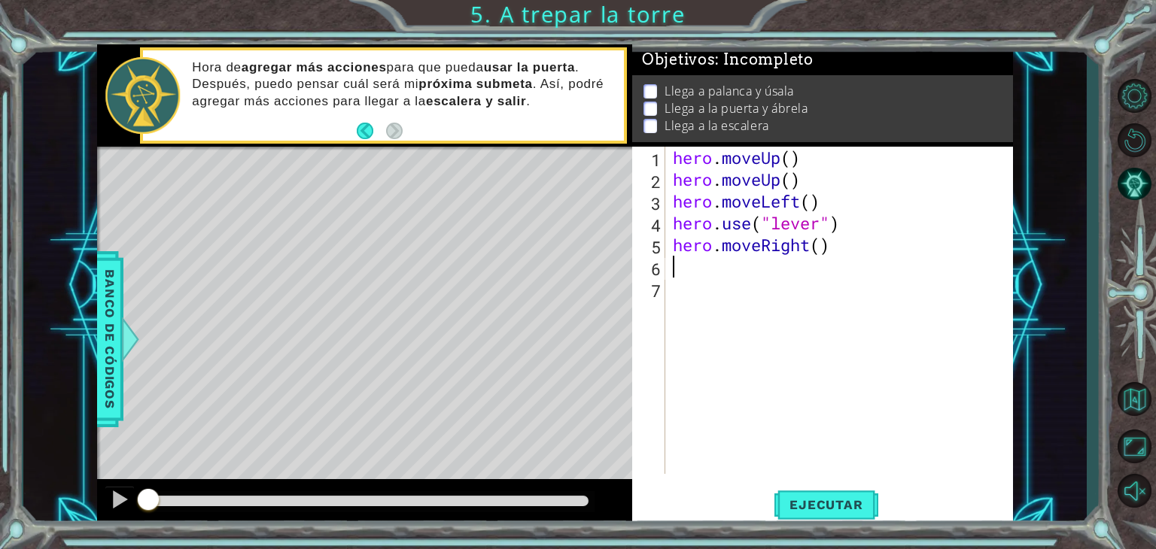
type textarea "h"
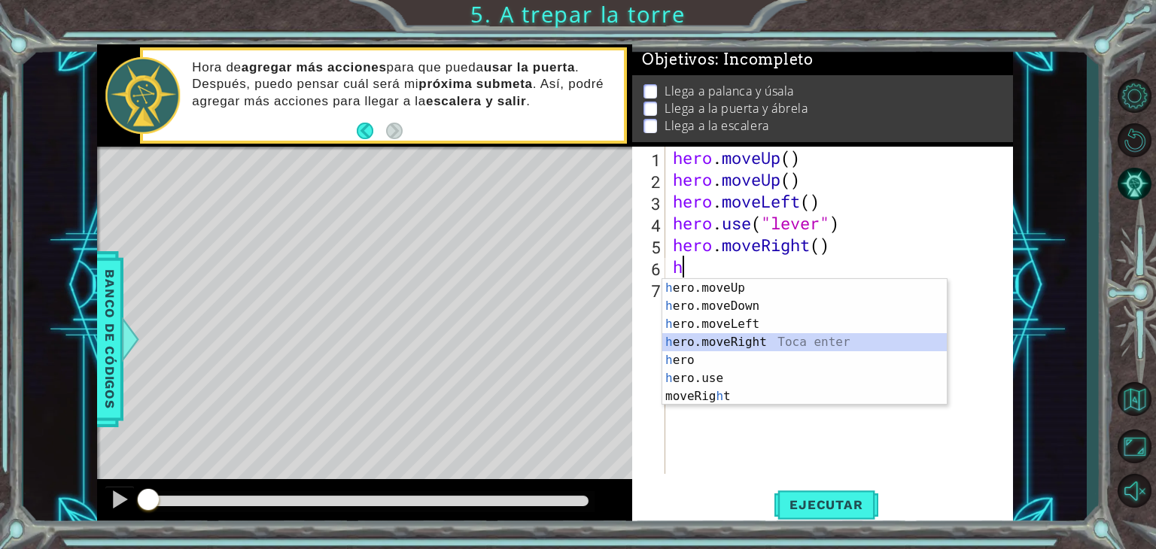
click at [731, 343] on div "h ero.moveUp Toca enter h ero.moveDown Toca enter h ero.moveLeft Toca enter h e…" at bounding box center [804, 360] width 284 height 163
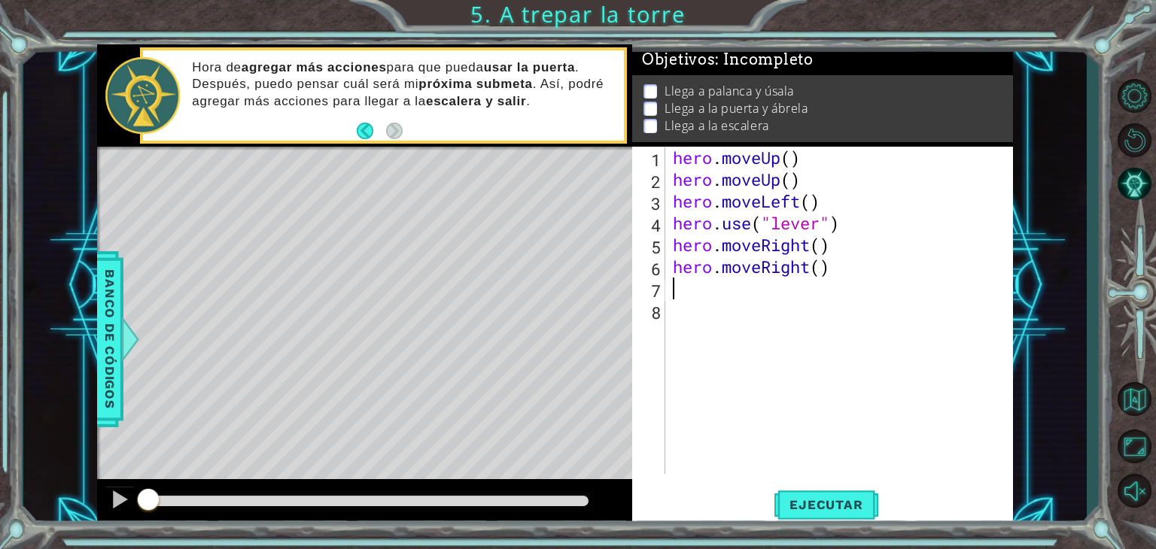
type textarea "h"
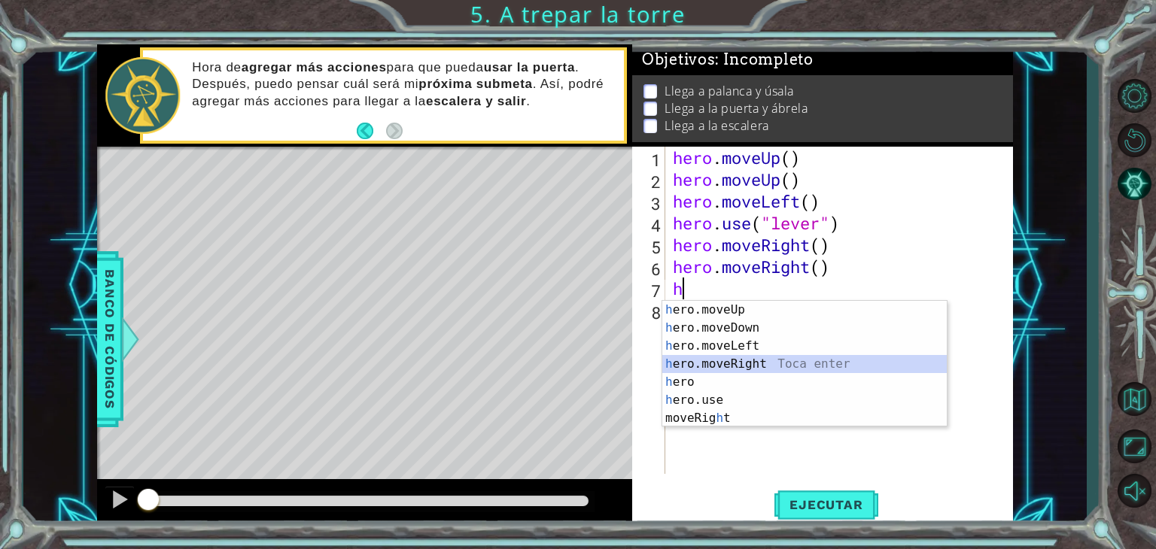
click at [718, 363] on div "h ero.moveUp Toca enter h ero.moveDown Toca enter h ero.moveLeft Toca enter h e…" at bounding box center [804, 382] width 284 height 163
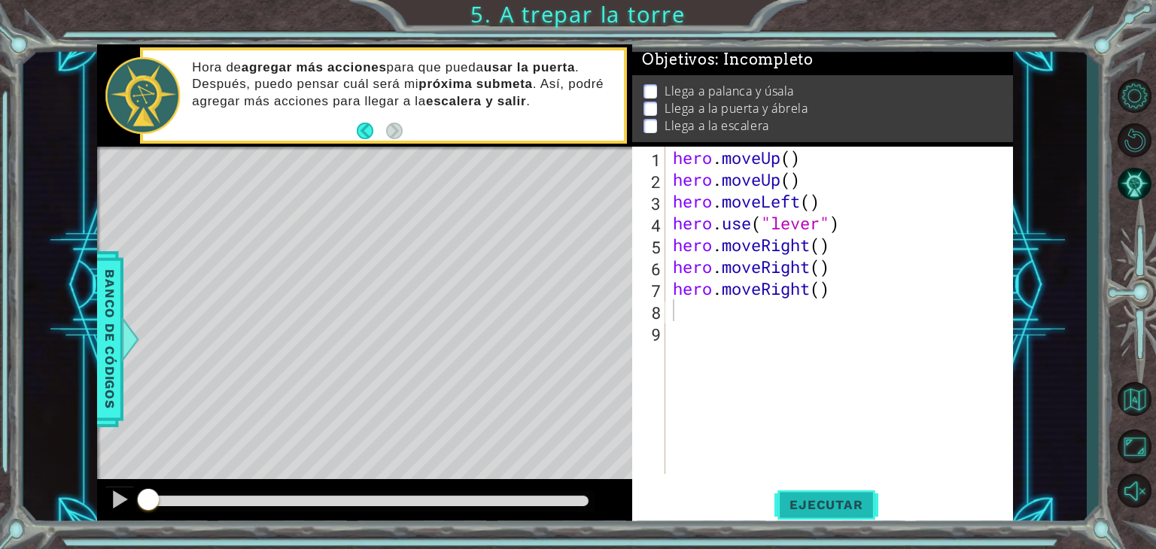
click at [852, 503] on span "Ejecutar" at bounding box center [825, 504] width 103 height 15
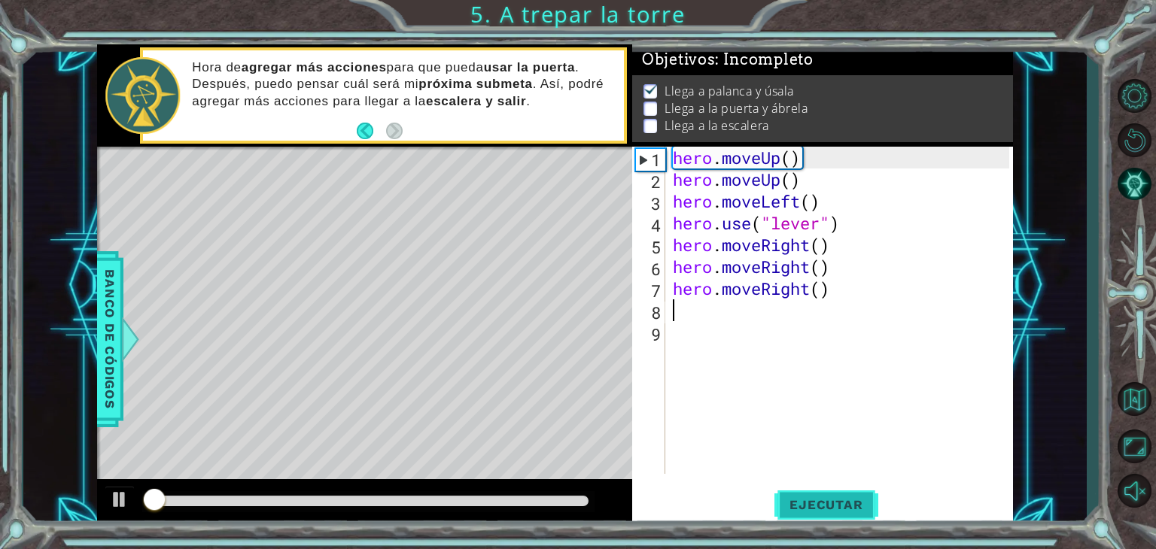
scroll to position [6, 0]
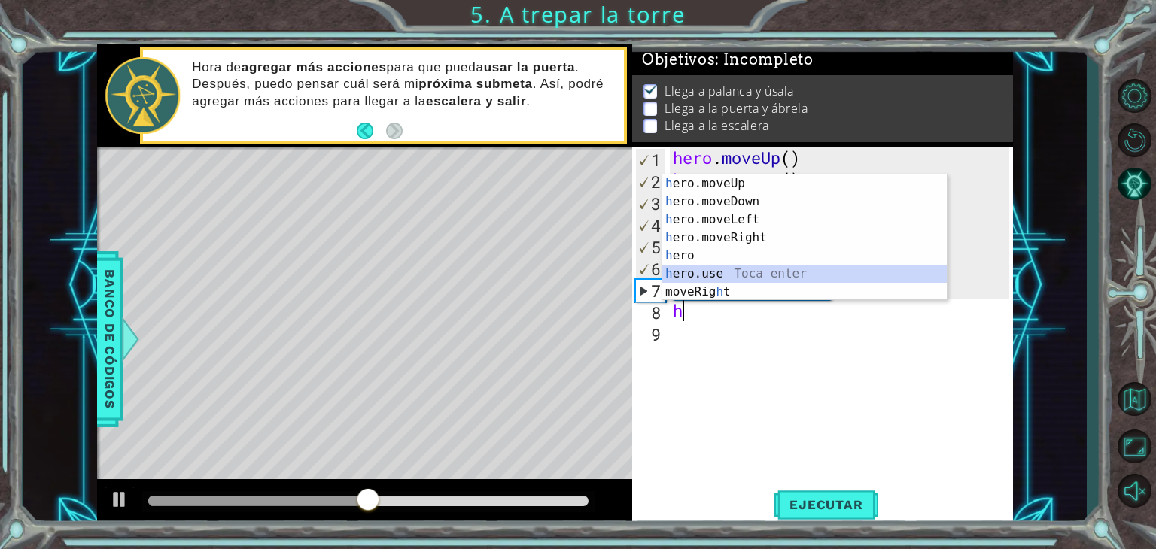
click at [719, 269] on div "h ero.moveUp Toca enter h ero.moveDown Toca enter h ero.moveLeft Toca enter h e…" at bounding box center [804, 256] width 284 height 163
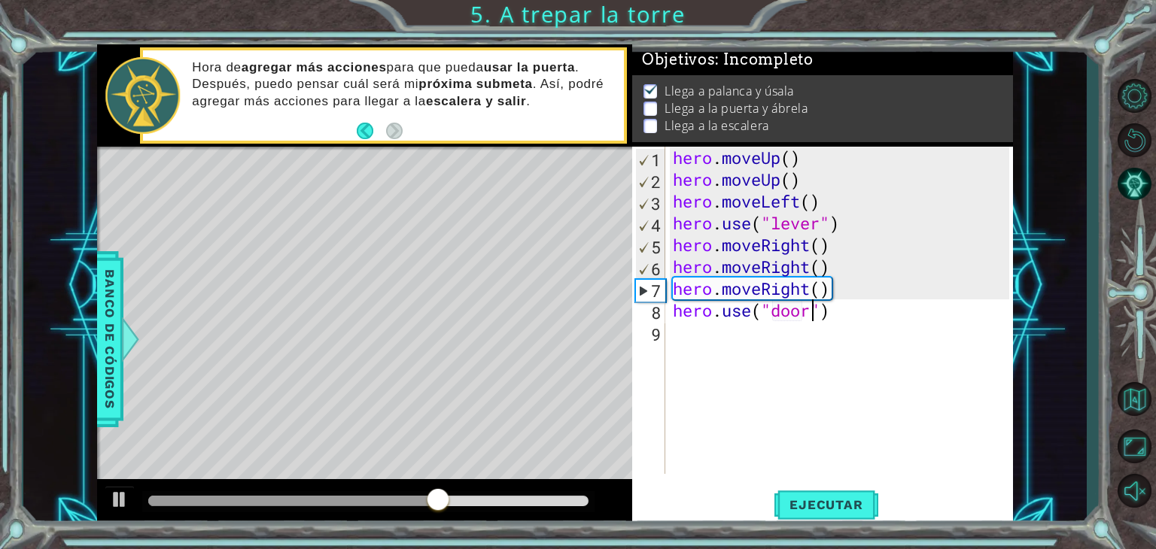
scroll to position [0, 6]
type textarea "hero.use("door")"
click at [841, 497] on span "Ejecutar" at bounding box center [825, 504] width 103 height 15
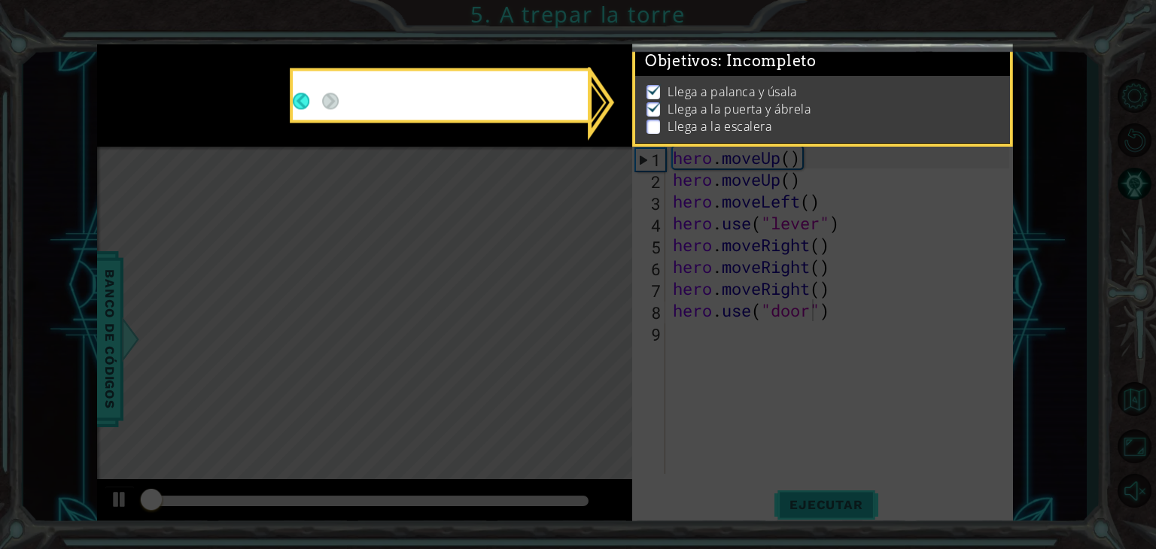
scroll to position [6, 0]
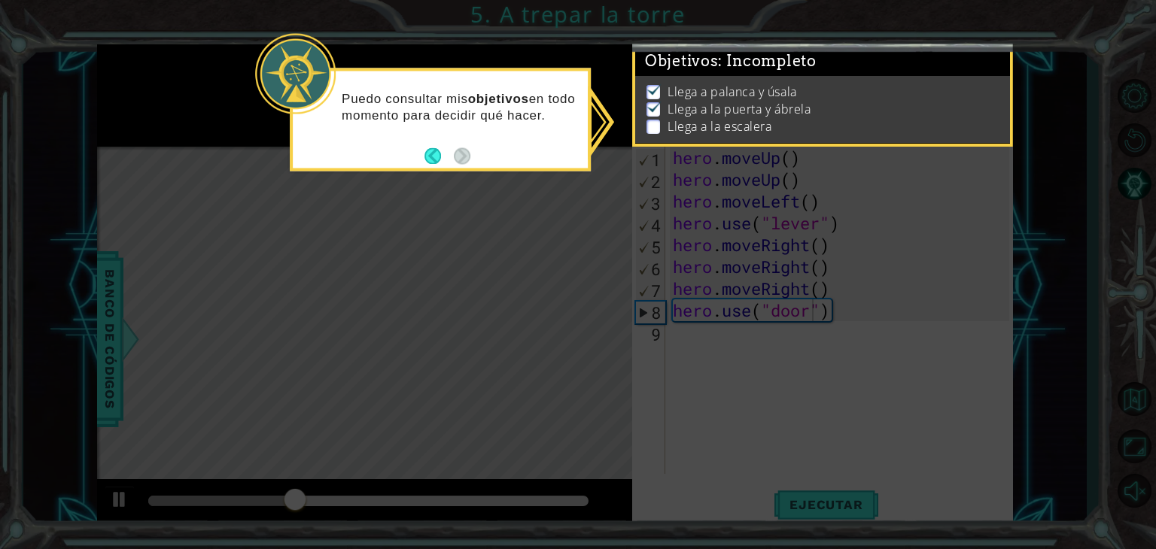
click at [511, 278] on icon at bounding box center [578, 274] width 1156 height 549
click at [524, 131] on div "Puedo consultar mis objetivos en todo momento para decidir qué hacer." at bounding box center [440, 115] width 295 height 76
click at [652, 101] on img at bounding box center [653, 107] width 15 height 12
click at [562, 217] on icon at bounding box center [578, 274] width 1156 height 549
click at [435, 155] on button "Back" at bounding box center [438, 156] width 29 height 17
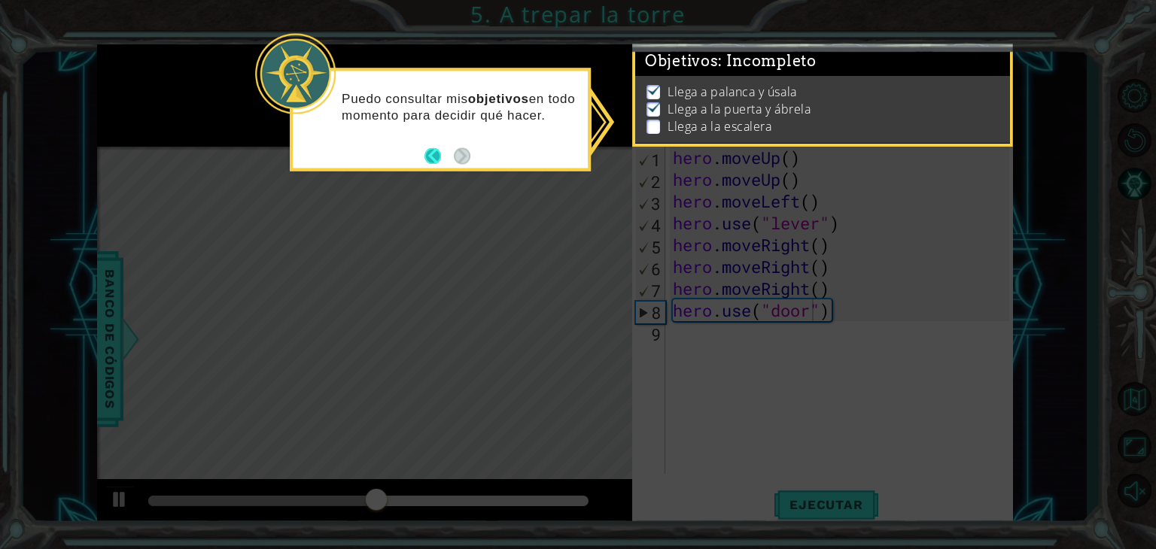
scroll to position [4, 0]
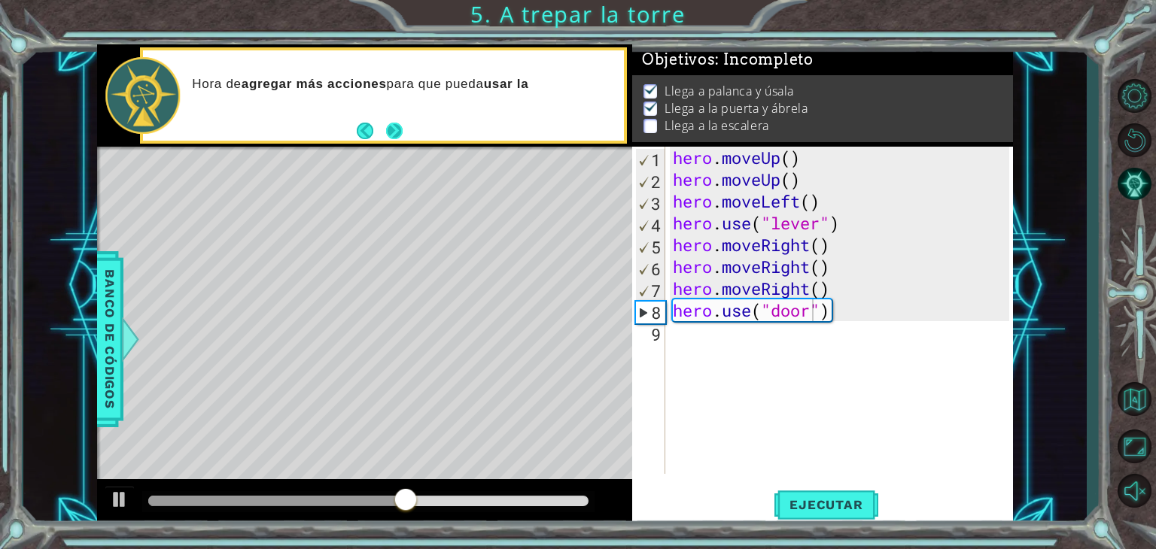
click at [407, 141] on div "Hora de agregar más acciones para que pueda usar la" at bounding box center [383, 95] width 487 height 97
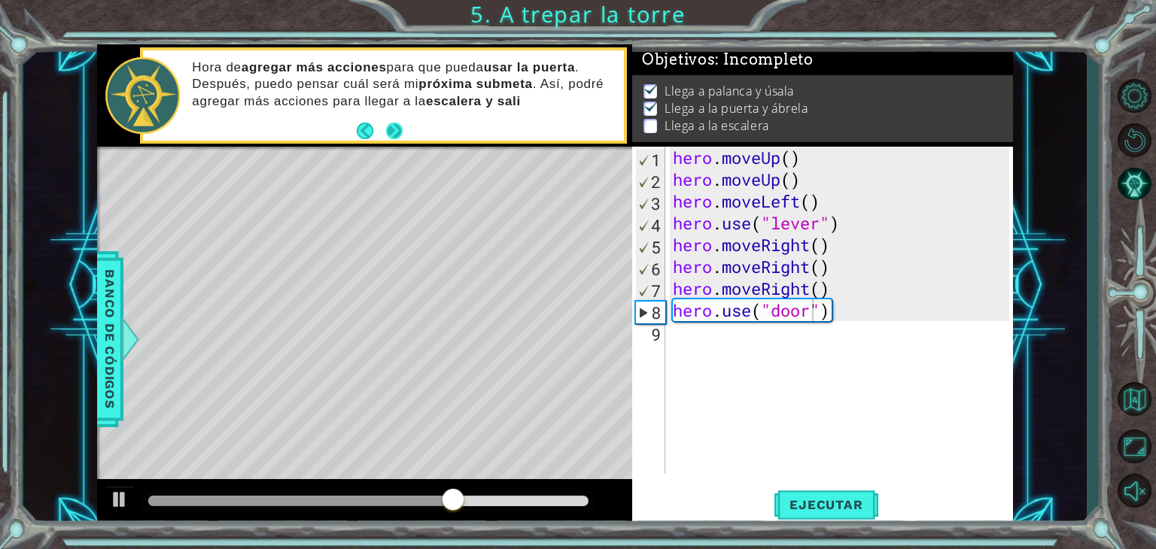
click at [391, 134] on button "Next" at bounding box center [394, 130] width 17 height 17
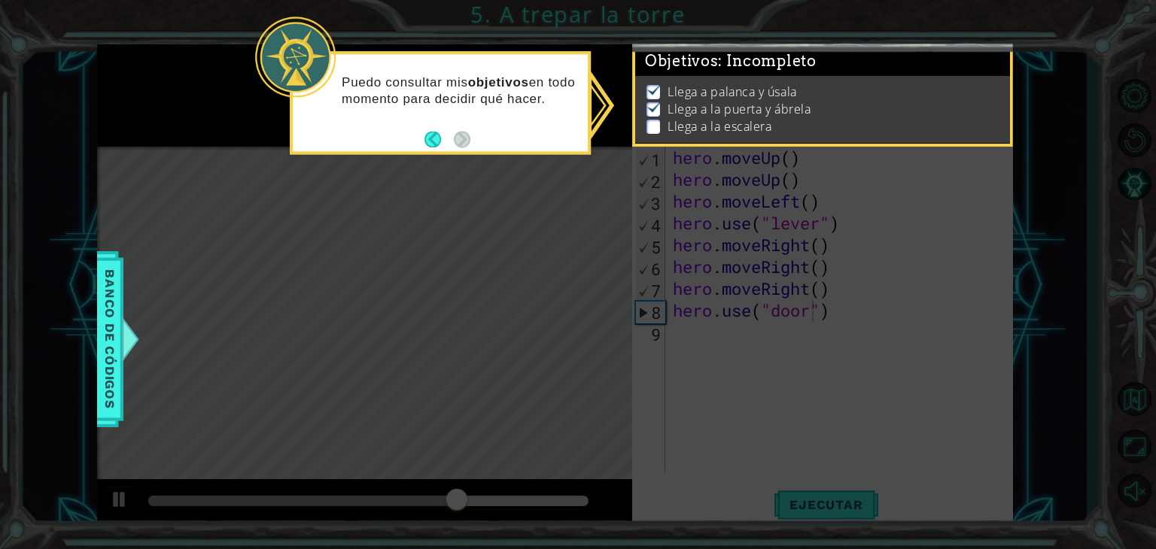
scroll to position [6, 0]
click at [661, 125] on div "Llega a palanca y úsala Llega a la puerta y ábrela Llega a la escalera" at bounding box center [822, 109] width 375 height 67
click at [652, 120] on p at bounding box center [653, 127] width 14 height 14
drag, startPoint x: 652, startPoint y: 113, endPoint x: 491, endPoint y: 138, distance: 163.7
click at [491, 138] on body "1 ההההההההההההההההההההההההההההההההההההההההההההההההההההההההההההההההההההההההההההה…" at bounding box center [578, 274] width 1156 height 549
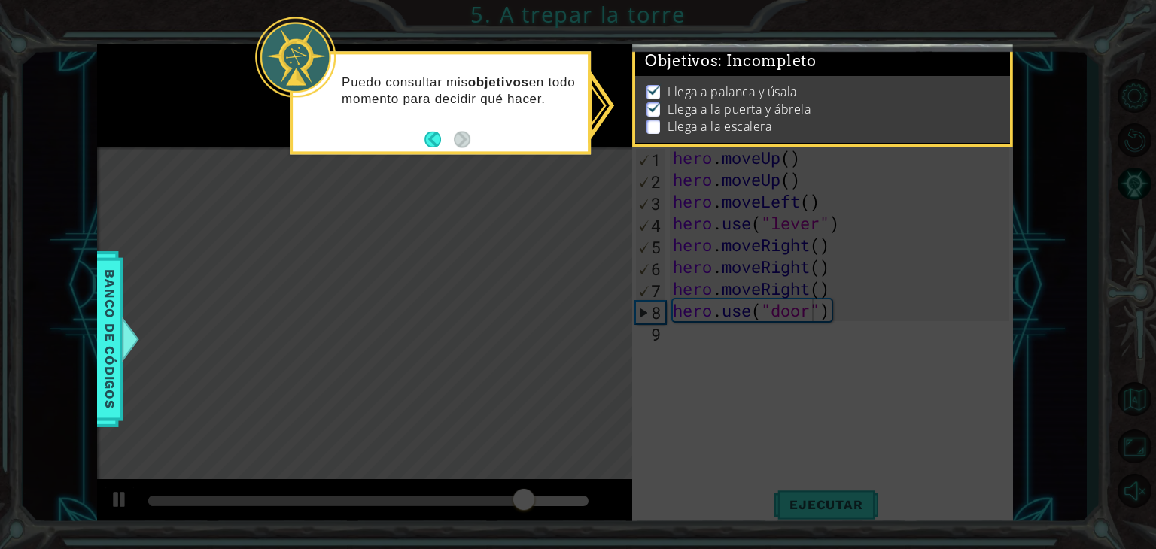
click at [511, 260] on icon at bounding box center [578, 274] width 1156 height 549
click at [537, 126] on div "Puedo consultar mis objetivos en todo momento para decidir qué hacer." at bounding box center [440, 98] width 295 height 76
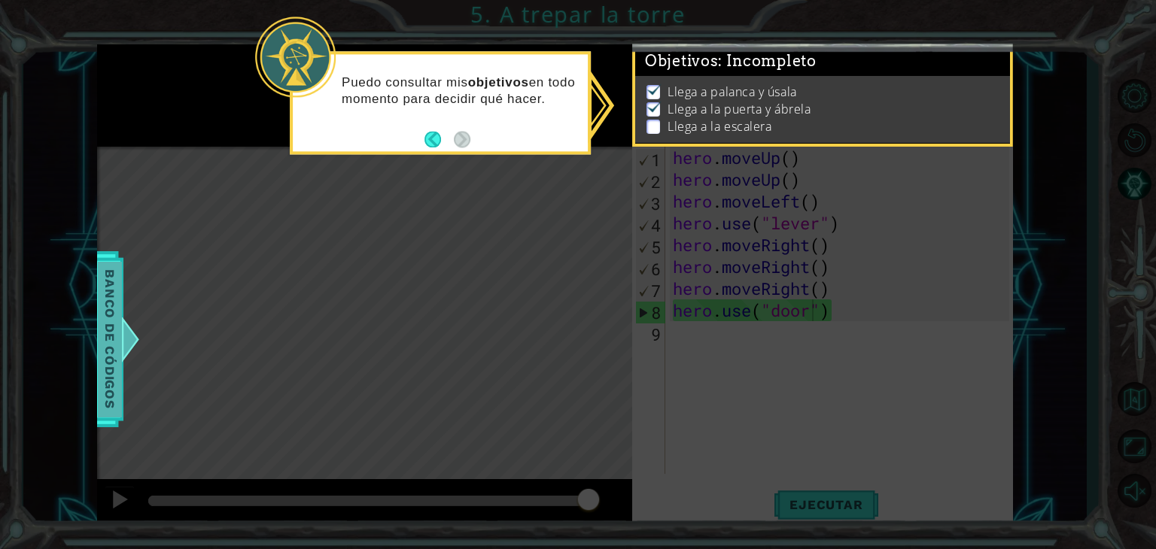
click at [126, 346] on div at bounding box center [129, 339] width 19 height 45
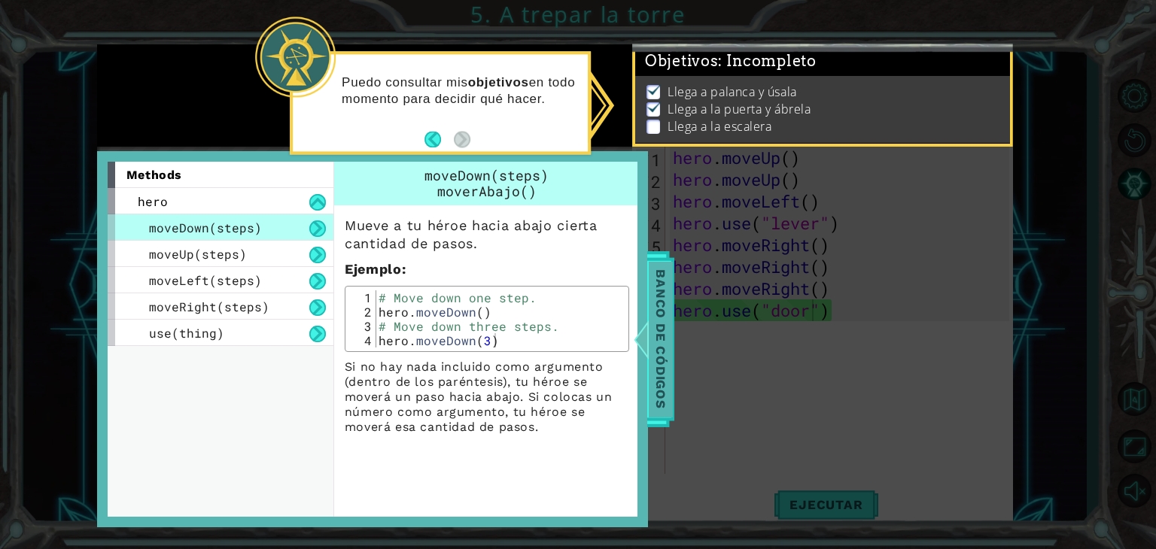
click at [665, 301] on span "Banco de códigos" at bounding box center [661, 339] width 24 height 156
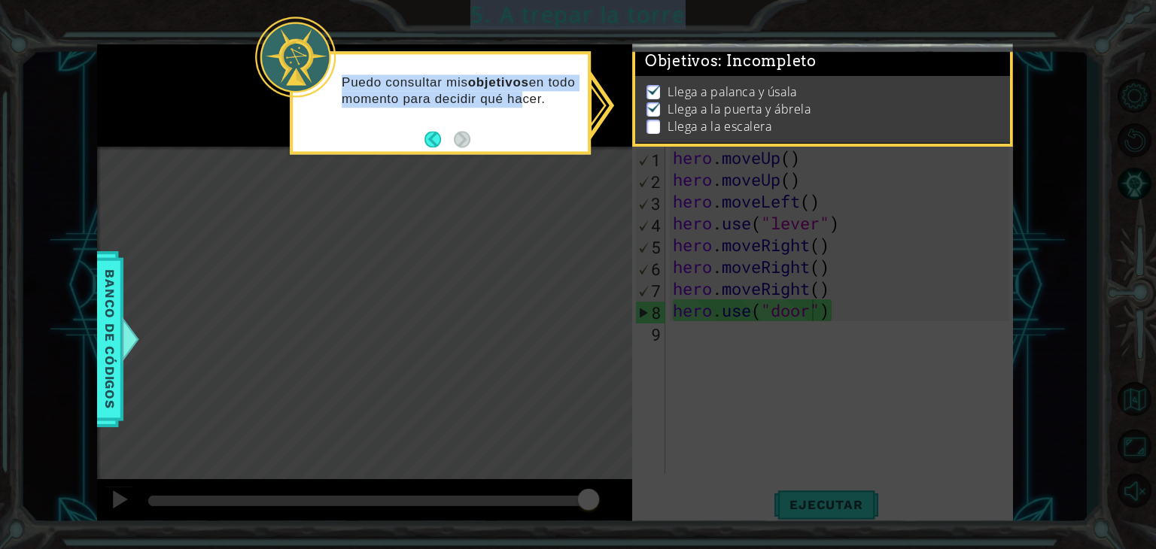
drag, startPoint x: 543, startPoint y: 119, endPoint x: 648, endPoint y: 134, distance: 106.4
click at [648, 134] on body "1 ההההההההההההההההההההההההההההההההההההההההההההההההההההההההההההההההההההההההההההה…" at bounding box center [578, 274] width 1156 height 549
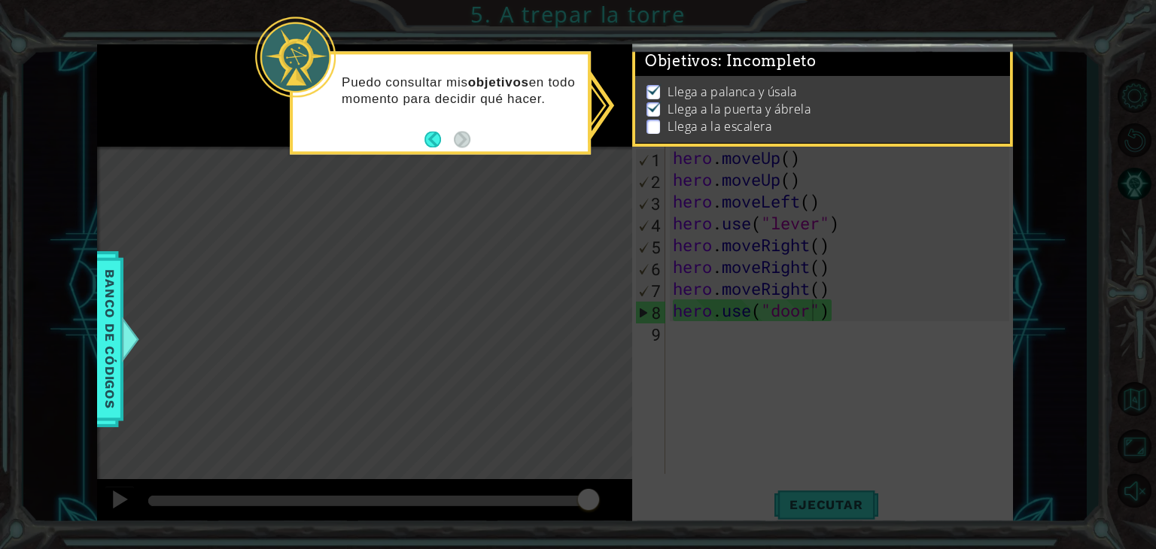
click at [388, 244] on icon at bounding box center [578, 274] width 1156 height 549
click at [791, 84] on p "Llega a palanca y úsala" at bounding box center [732, 92] width 129 height 17
drag, startPoint x: 791, startPoint y: 73, endPoint x: 576, endPoint y: 162, distance: 232.1
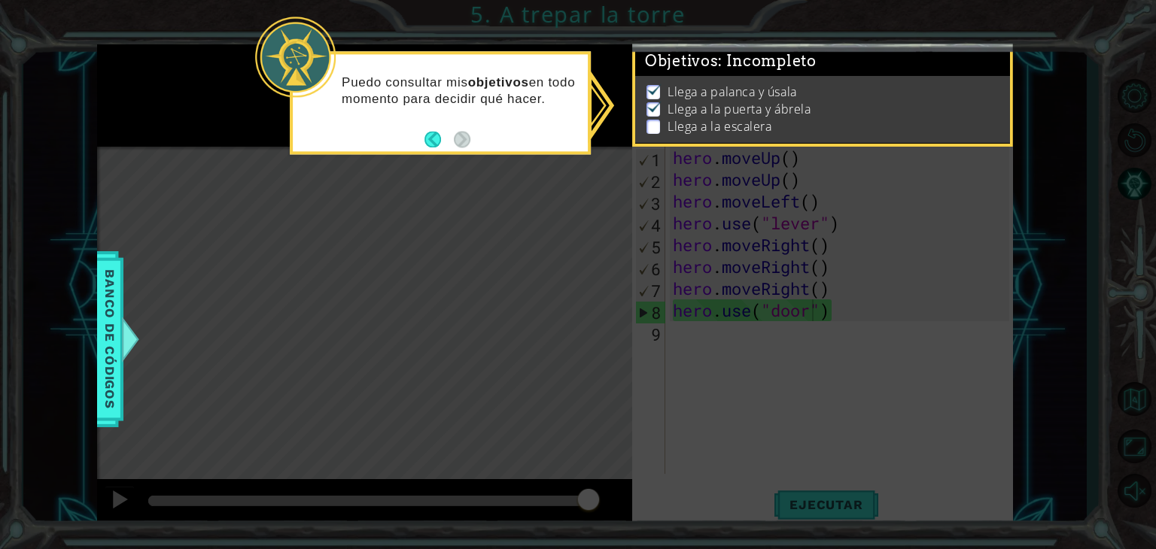
click at [576, 162] on div "1 ההההההההההההההההההההההההההההההההההההההההההההההההההההההההההההההההההההההההההההה…" at bounding box center [578, 274] width 1156 height 549
click at [427, 138] on button "Back" at bounding box center [438, 139] width 29 height 17
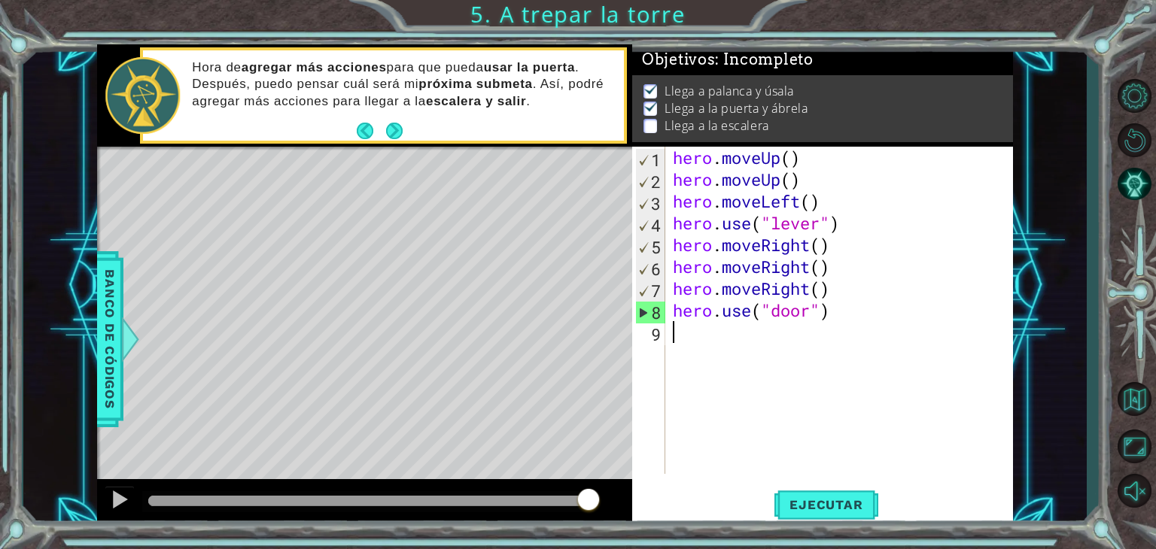
click at [677, 335] on div "hero . moveUp ( ) hero . moveUp ( ) hero . moveLeft ( ) hero . use ( "lever" ) …" at bounding box center [843, 332] width 347 height 371
type textarea "h"
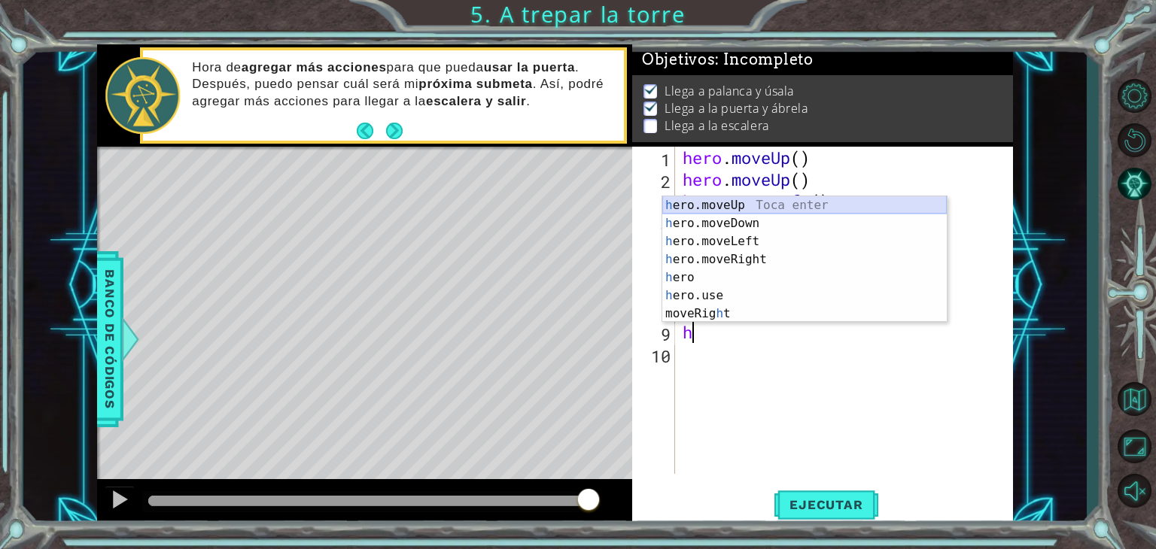
click at [723, 206] on div "h ero.moveUp Toca enter h ero.moveDown Toca enter h ero.moveLeft Toca enter h e…" at bounding box center [804, 277] width 284 height 163
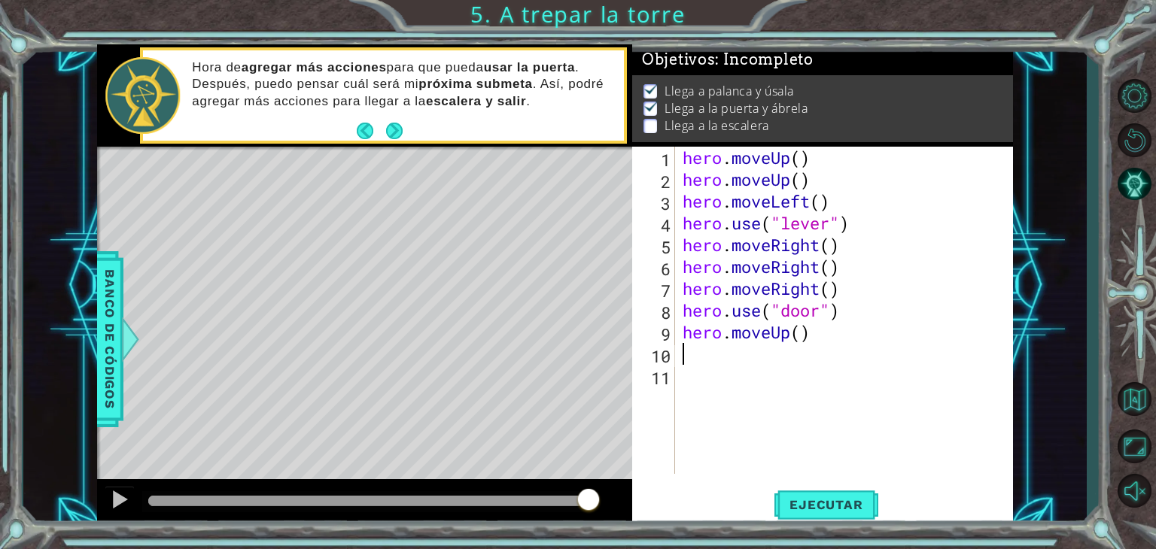
type textarea "h"
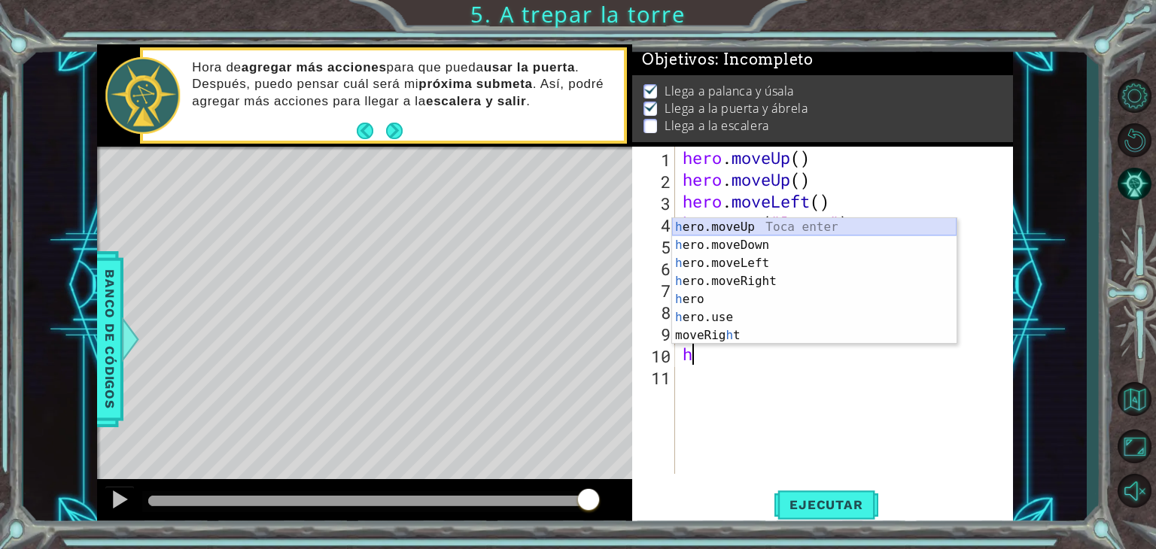
click at [772, 225] on div "h ero.moveUp Toca enter h ero.moveDown Toca enter h ero.moveLeft Toca enter h e…" at bounding box center [814, 299] width 284 height 163
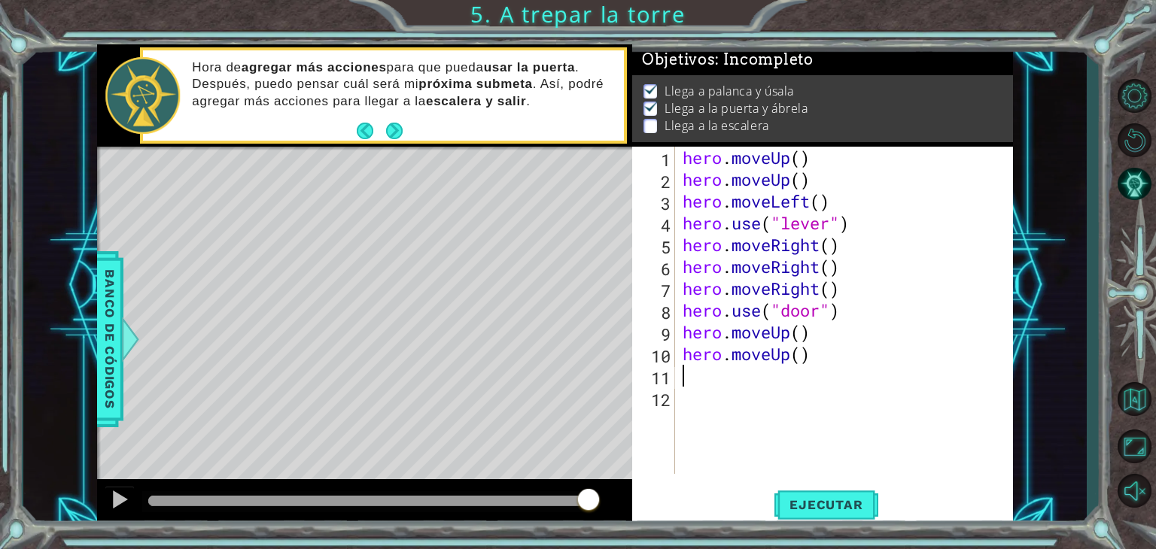
type textarea "h"
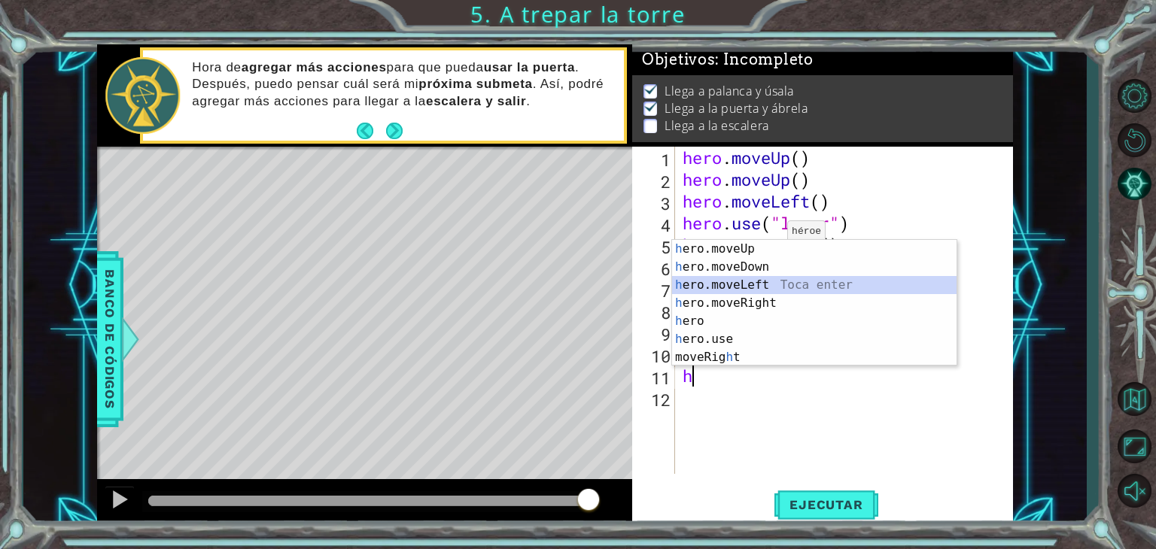
click at [751, 286] on div "h ero.moveUp Toca enter h ero.moveDown Toca enter h ero.moveLeft Toca enter h e…" at bounding box center [814, 321] width 284 height 163
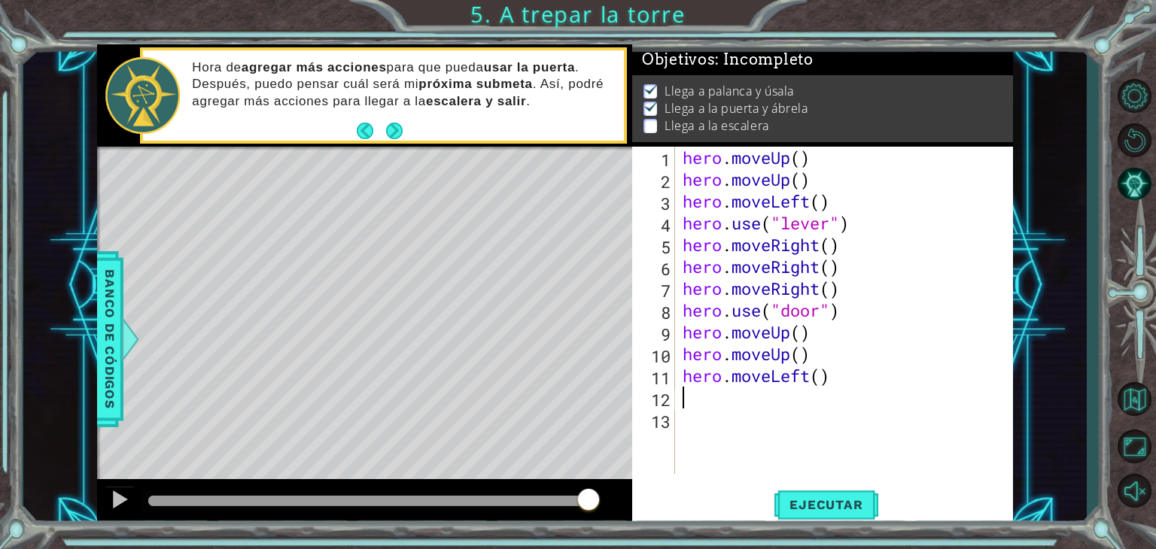
type textarea "h"
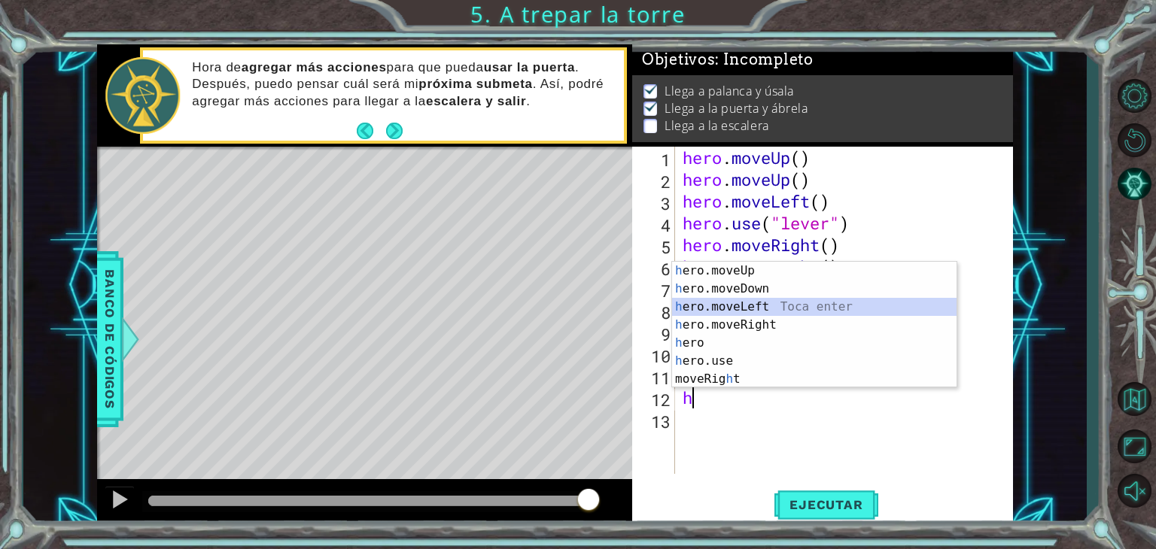
click at [744, 300] on div "h ero.moveUp Toca enter h ero.moveDown Toca enter h ero.moveLeft Toca enter h e…" at bounding box center [814, 343] width 284 height 163
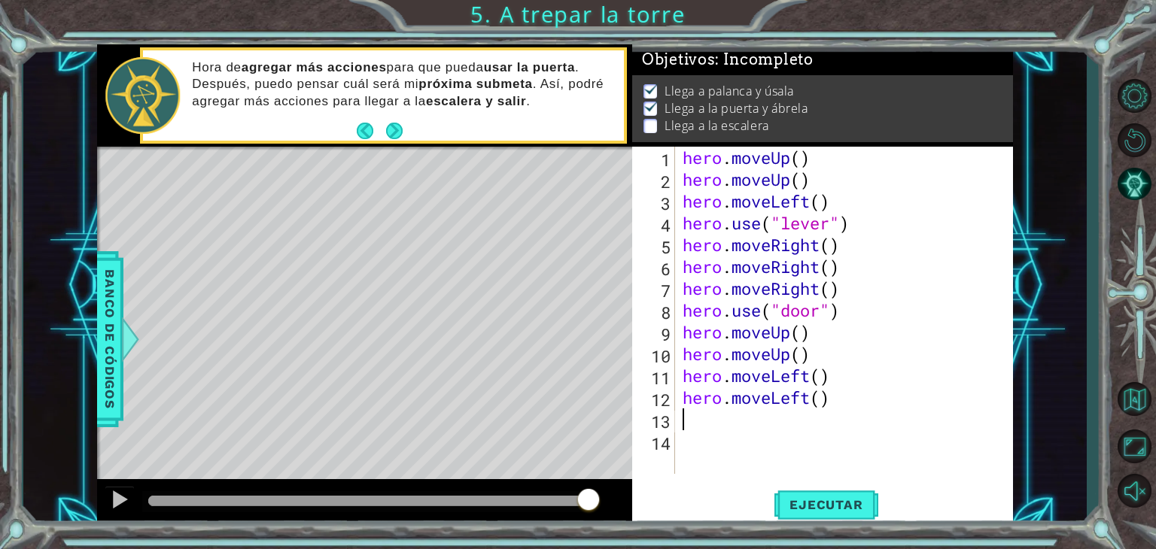
type textarea "h"
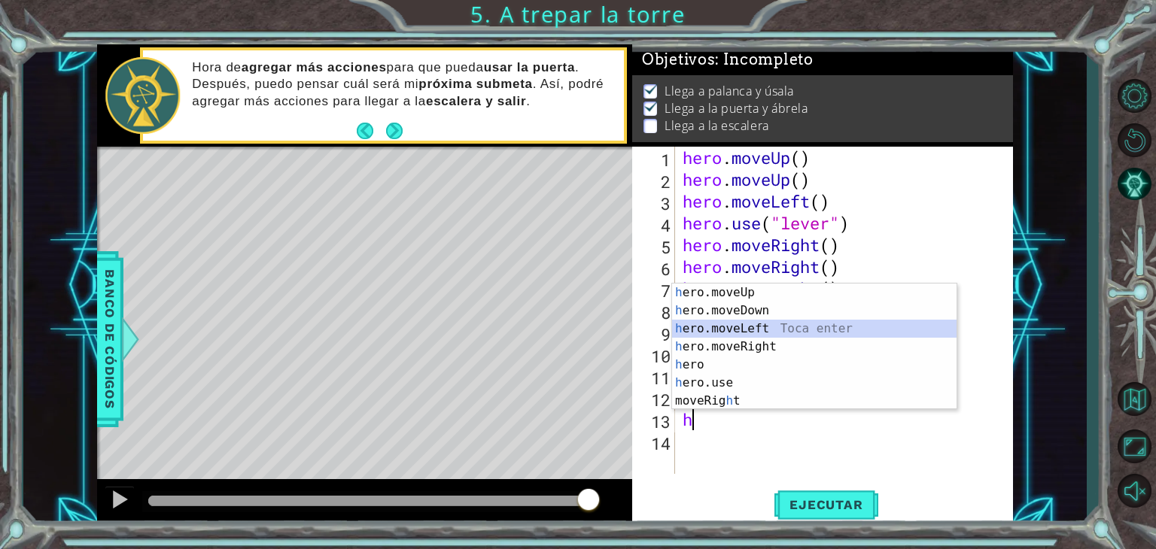
click at [741, 325] on div "h ero.moveUp Toca enter h ero.moveDown Toca enter h ero.moveLeft Toca enter h e…" at bounding box center [814, 365] width 284 height 163
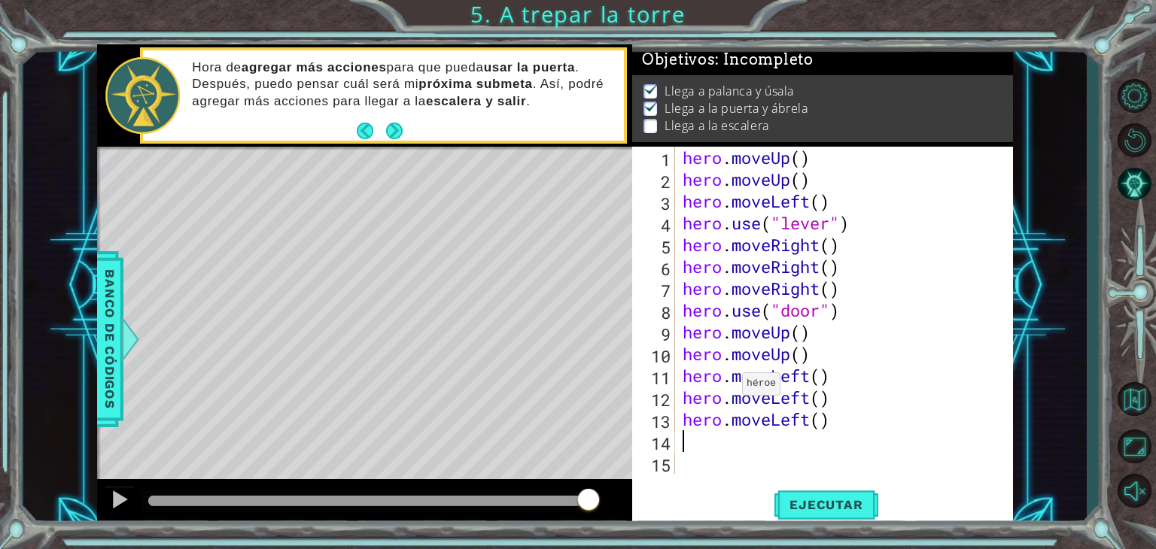
type textarea "h"
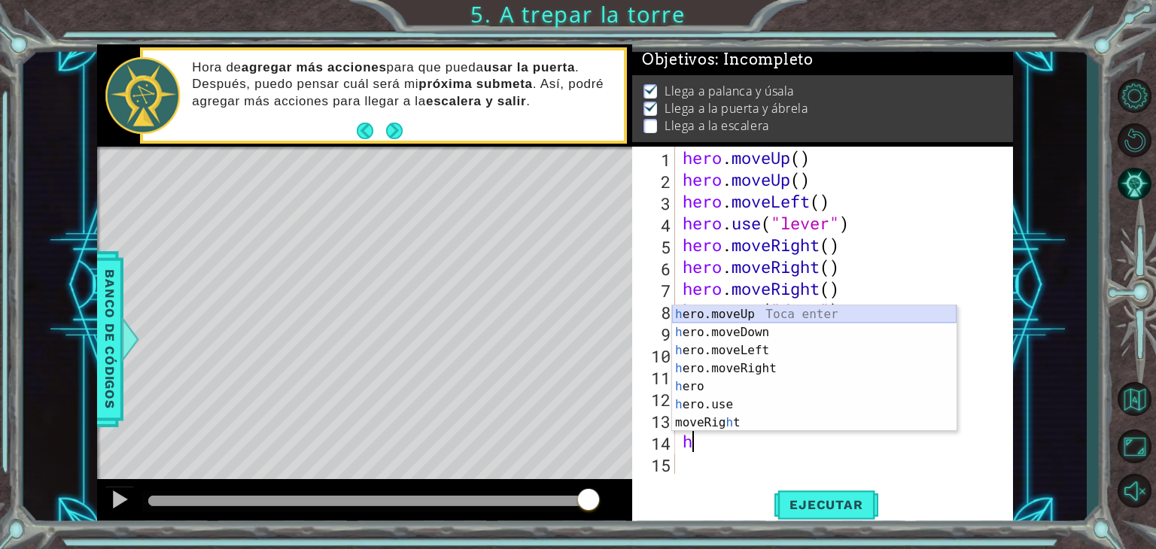
click at [737, 311] on div "h ero.moveUp Toca enter h ero.moveDown Toca enter h ero.moveLeft Toca enter h e…" at bounding box center [814, 387] width 284 height 163
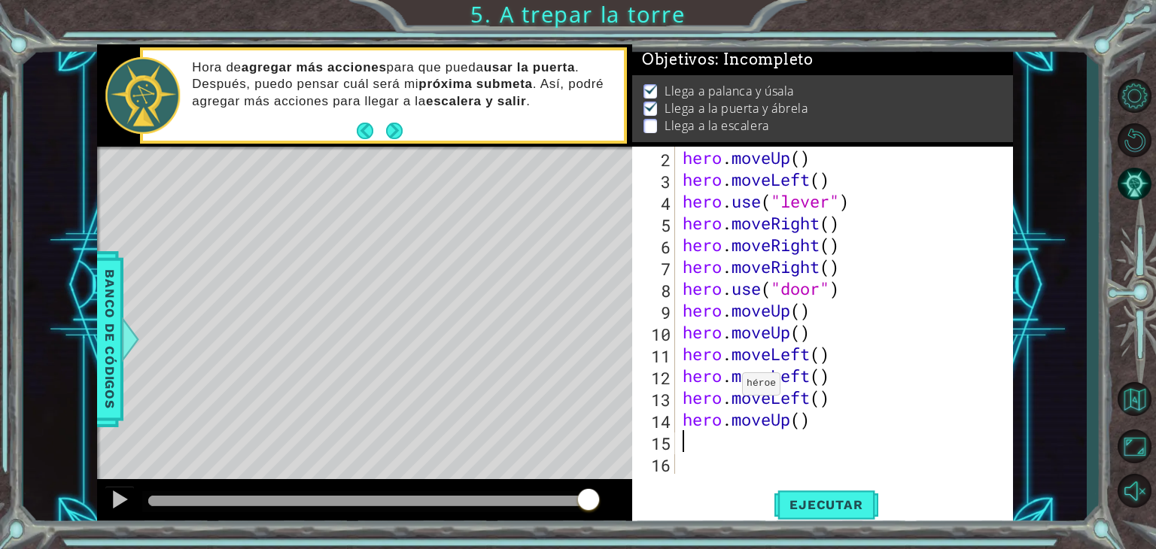
scroll to position [21, 0]
click at [822, 500] on span "Ejecutar" at bounding box center [825, 504] width 103 height 15
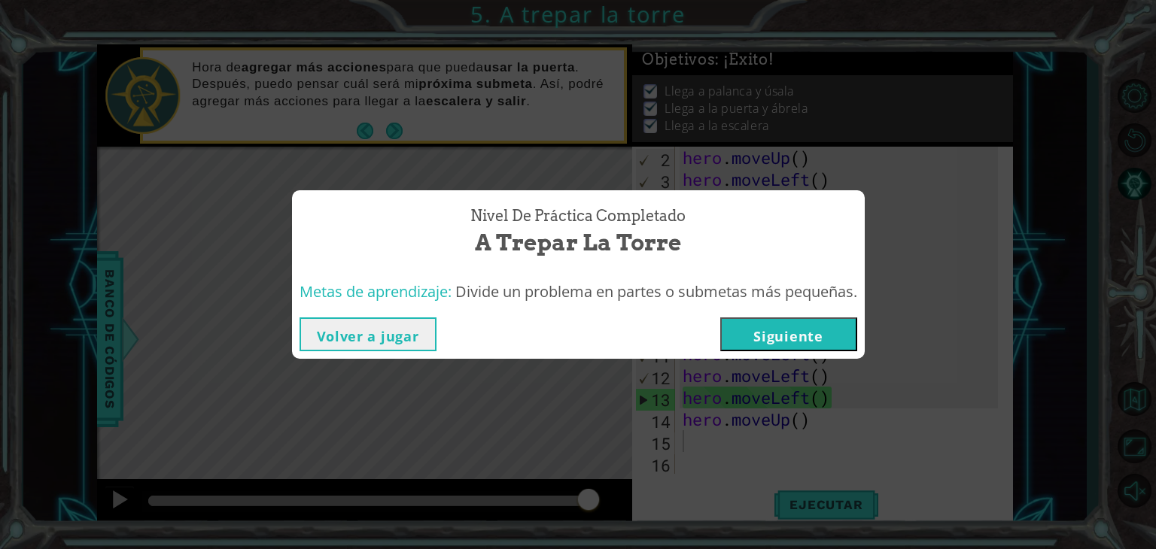
click at [771, 339] on button "Siguiente" at bounding box center [788, 335] width 137 height 34
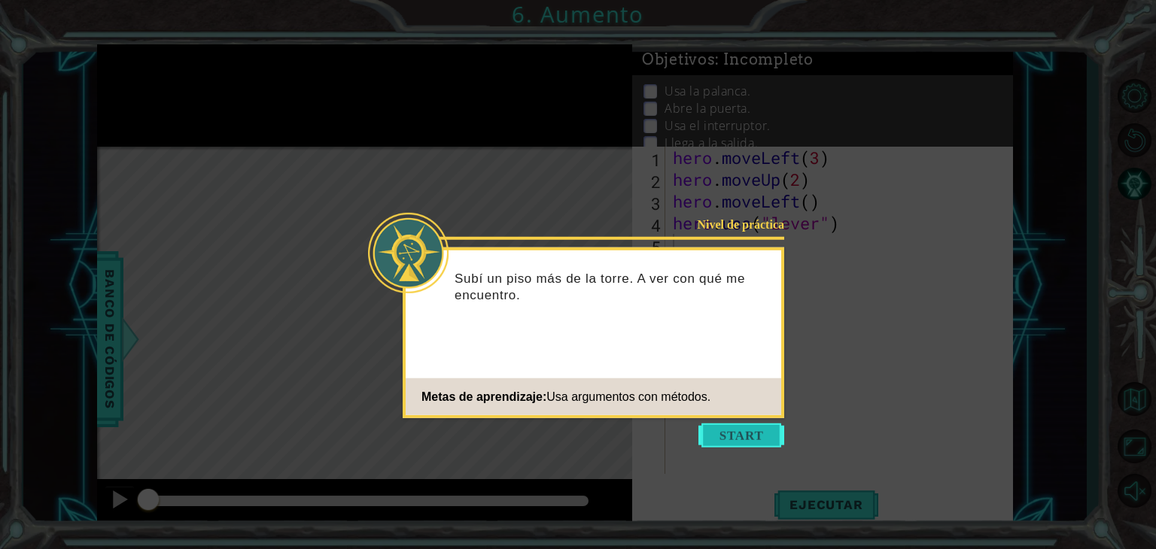
click at [738, 440] on button "Start" at bounding box center [741, 436] width 86 height 24
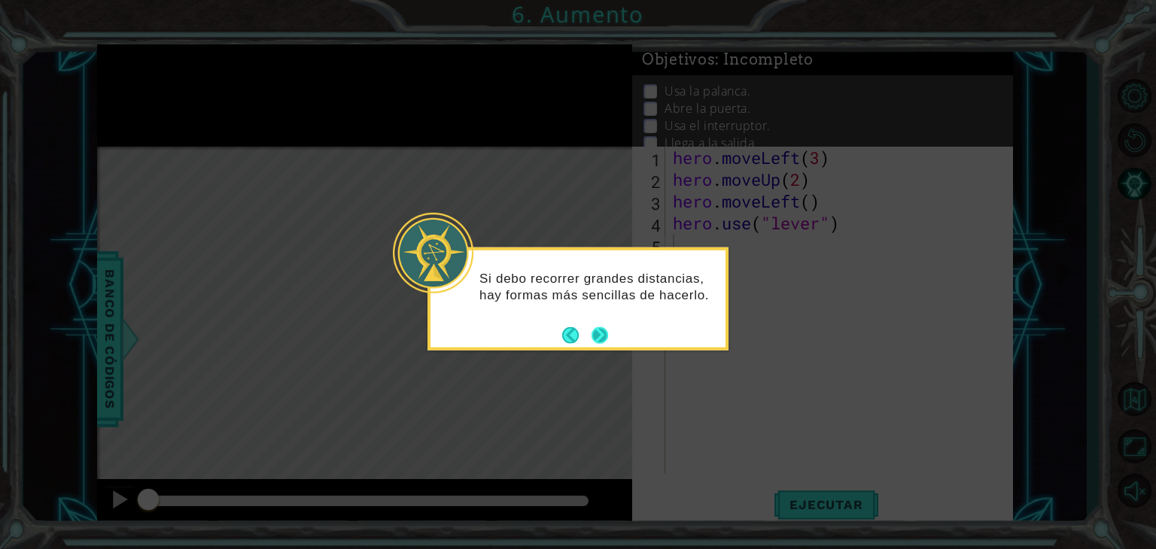
click at [608, 343] on button "Next" at bounding box center [600, 335] width 17 height 17
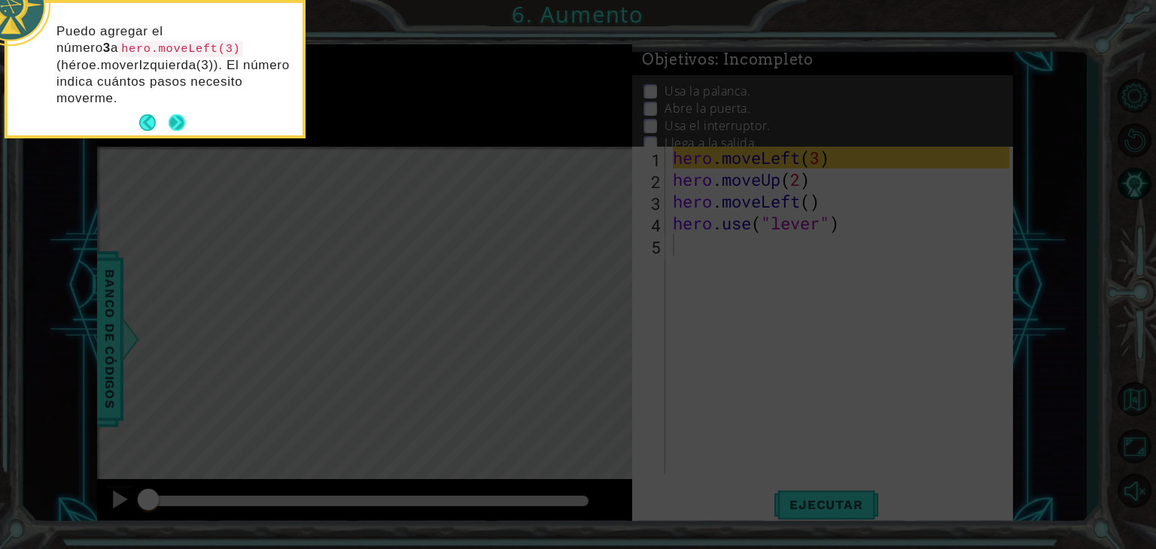
click at [178, 119] on button "Next" at bounding box center [177, 122] width 17 height 17
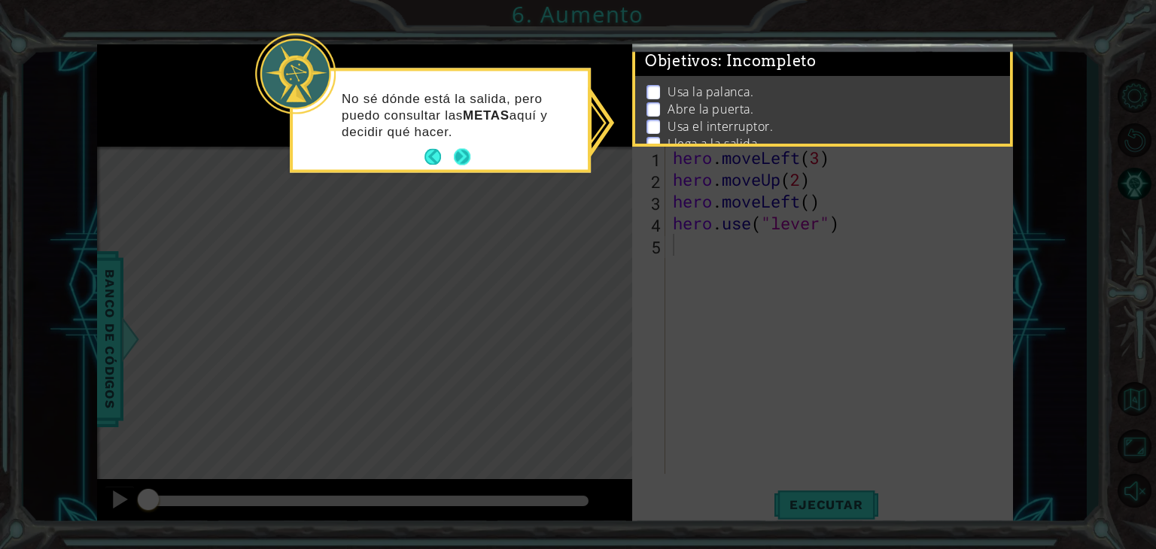
click at [470, 160] on button "Next" at bounding box center [462, 157] width 17 height 17
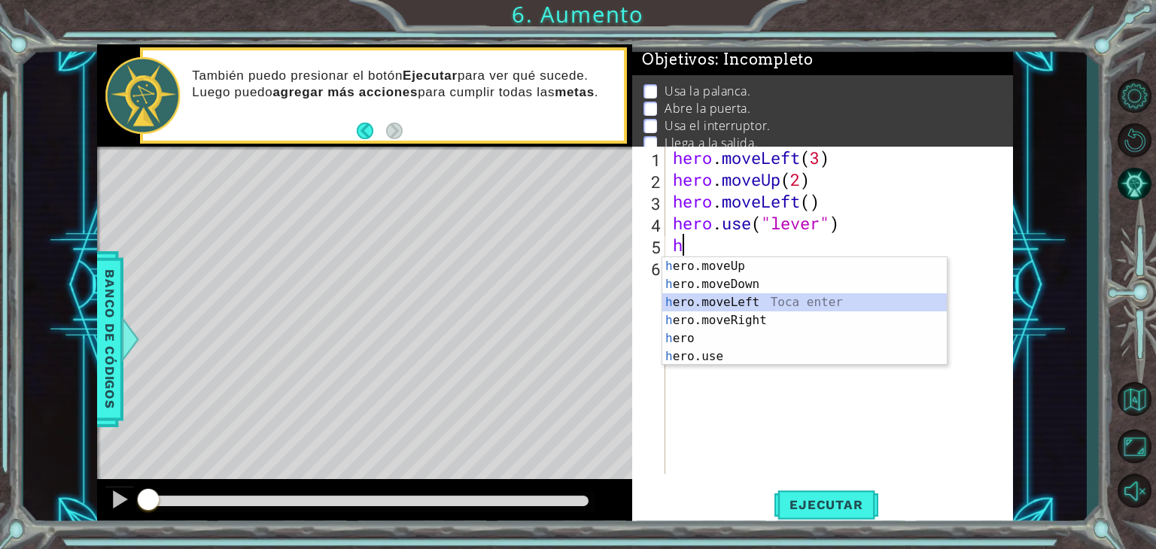
click at [689, 308] on div "h ero.moveUp Toca enter h ero.moveDown Toca enter h ero.moveLeft Toca enter h e…" at bounding box center [804, 329] width 284 height 144
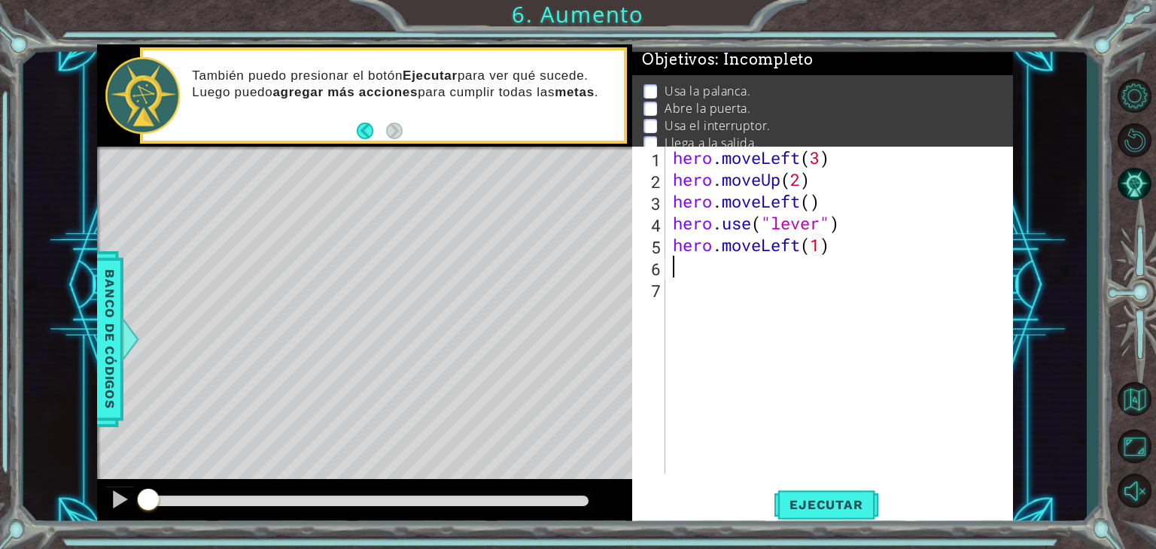
scroll to position [0, 6]
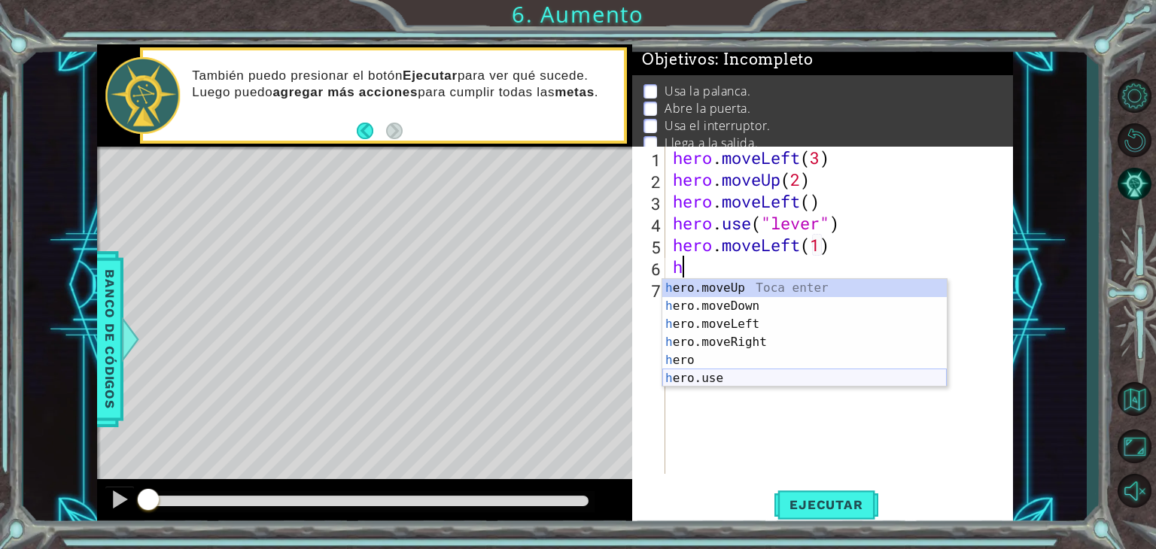
click at [739, 380] on div "h ero.moveUp Toca enter h ero.moveDown Toca enter h ero.moveLeft Toca enter h e…" at bounding box center [804, 351] width 284 height 144
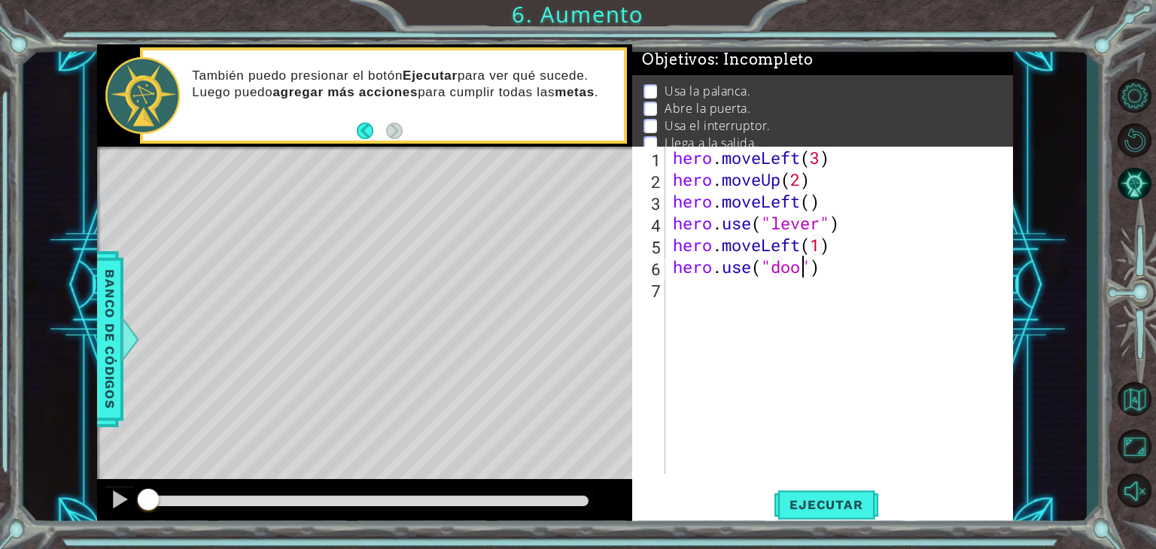
type textarea "hero.use("door")"
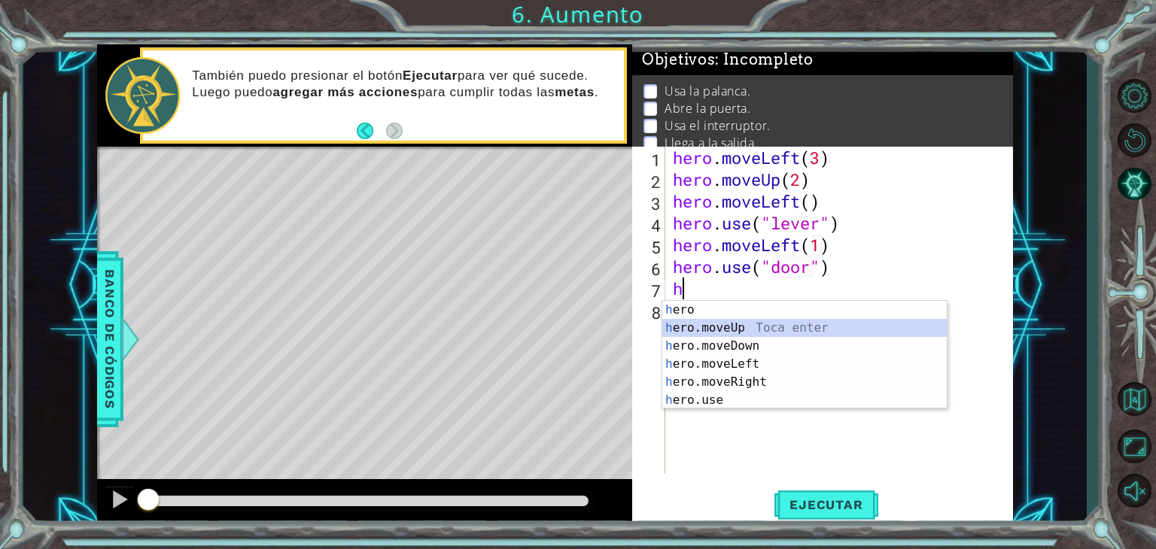
click at [716, 332] on div "h ero Toca enter h ero.moveUp Toca enter h ero.moveDown Toca enter h ero.moveLe…" at bounding box center [804, 373] width 284 height 144
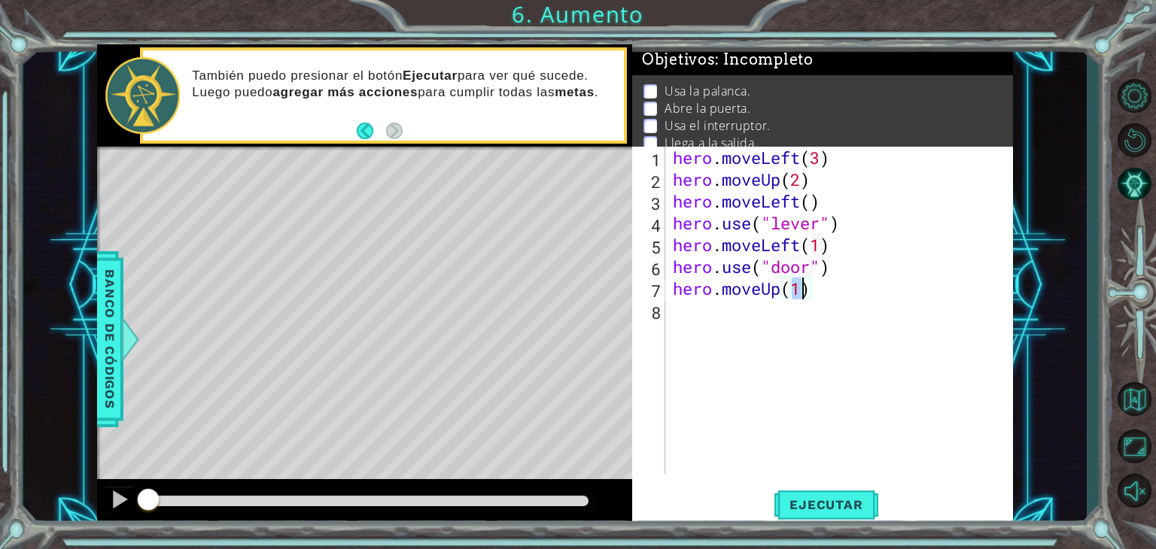
type textarea "hero.moveUp(2)"
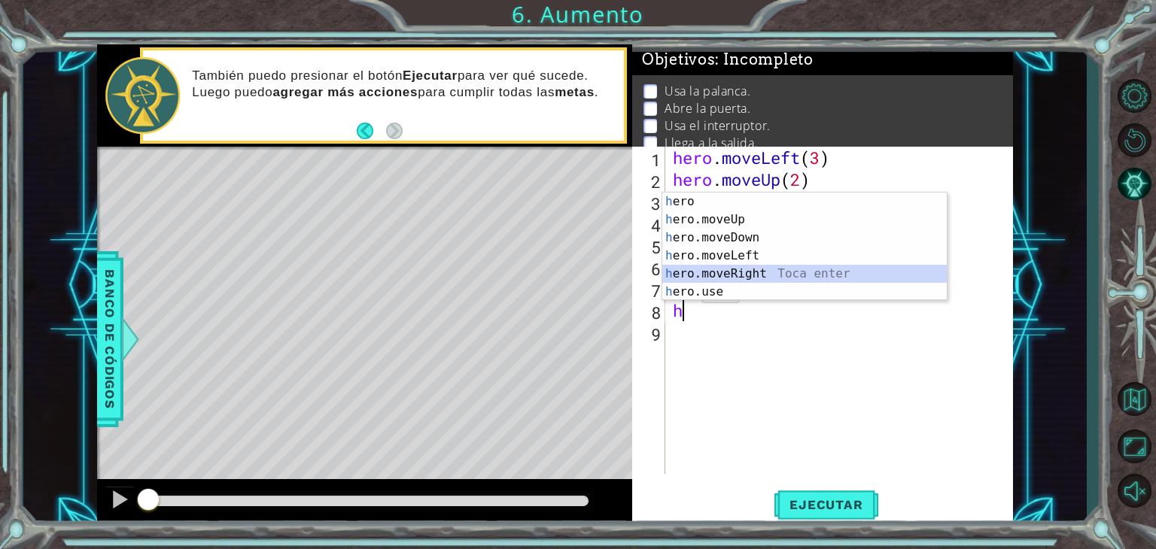
click at [760, 270] on div "h ero Toca enter h ero.moveUp Toca enter h ero.moveDown Toca enter h ero.moveLe…" at bounding box center [804, 265] width 284 height 144
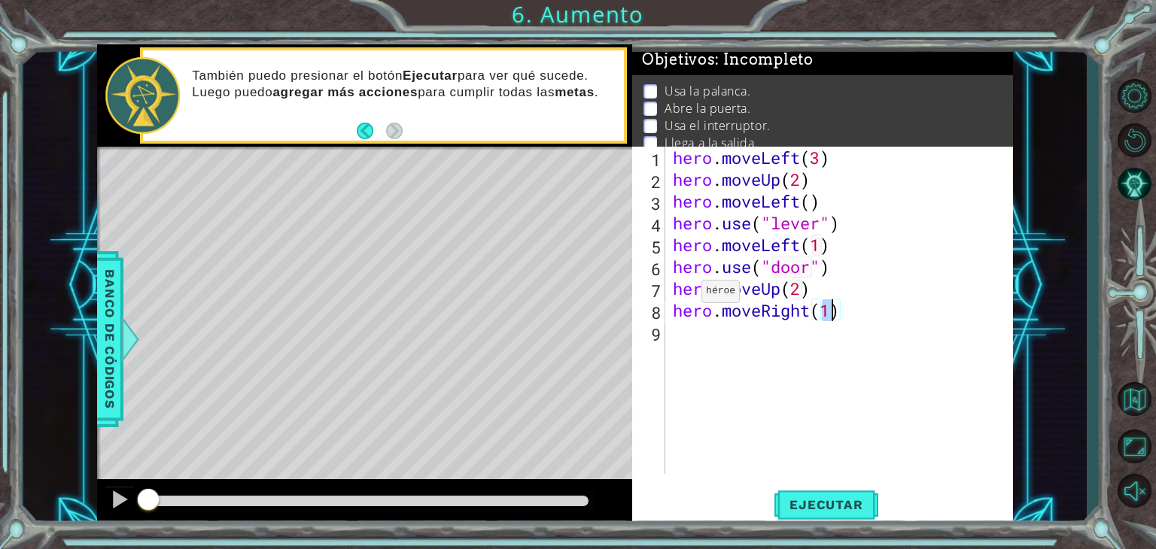
type textarea "hero.moveRight(2)"
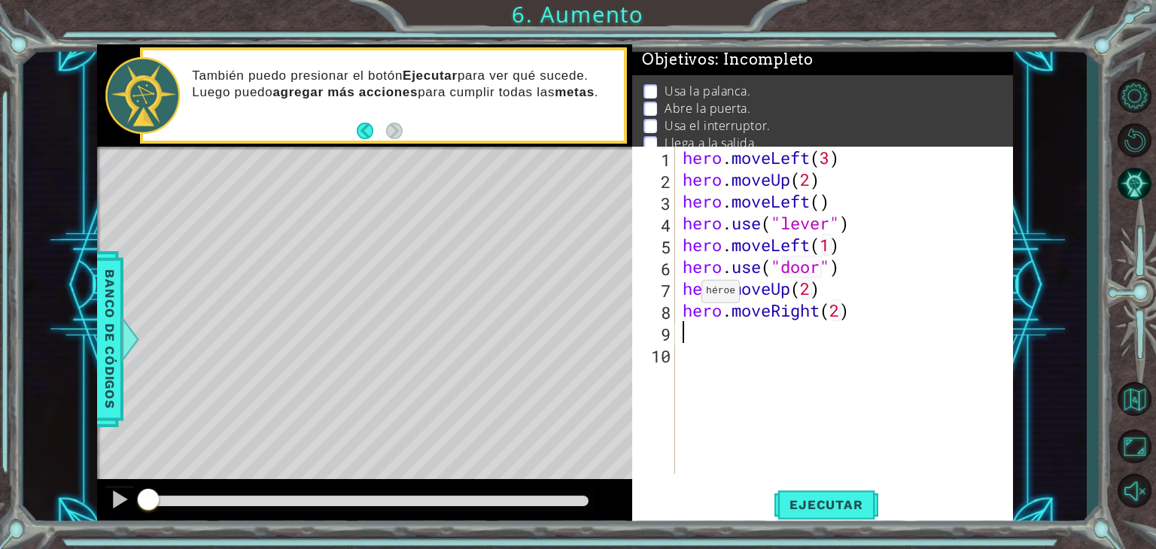
type textarea "j"
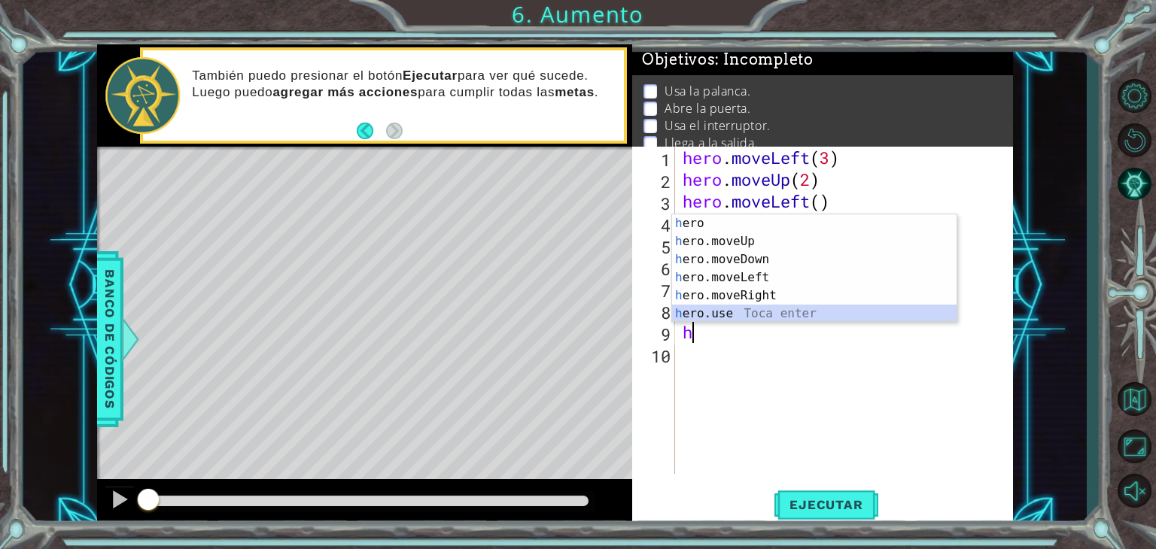
click at [725, 314] on div "h ero Toca enter h ero.moveUp Toca enter h ero.moveDown Toca enter h ero.moveLe…" at bounding box center [814, 286] width 284 height 144
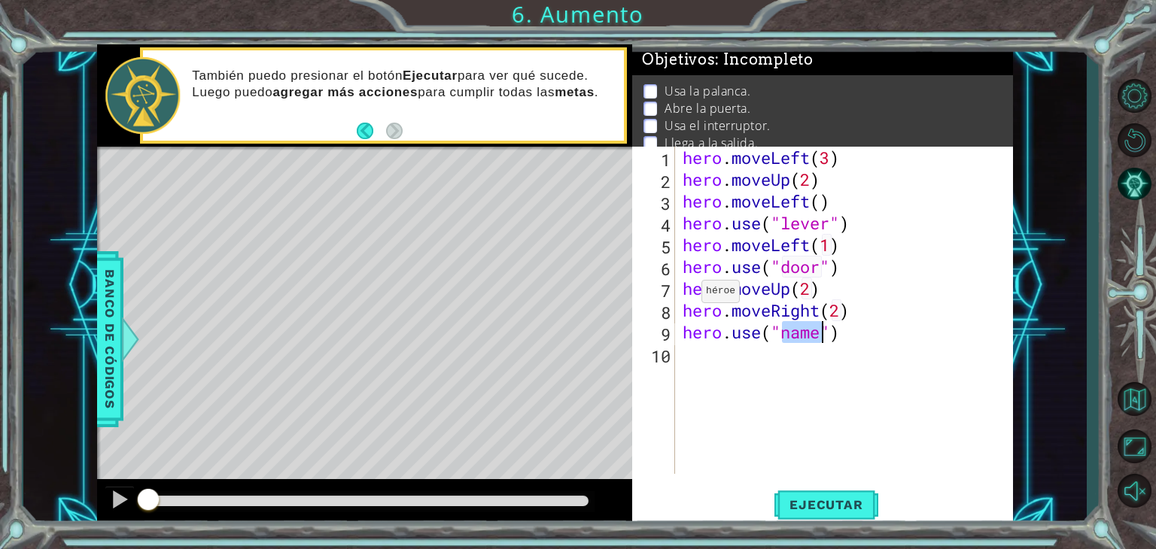
scroll to position [0, 5]
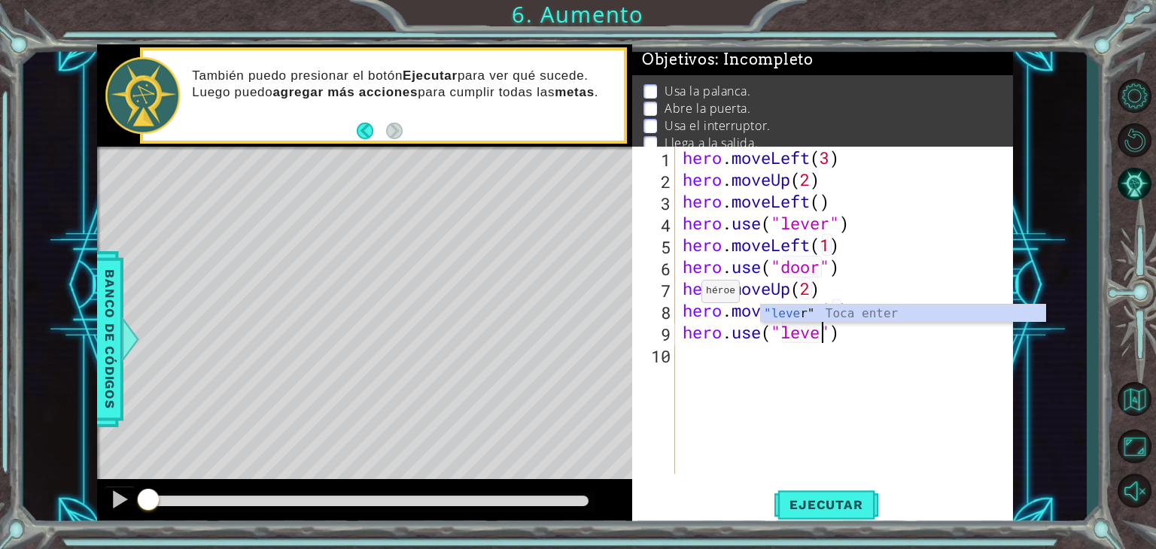
type textarea "hero.use("lever")"
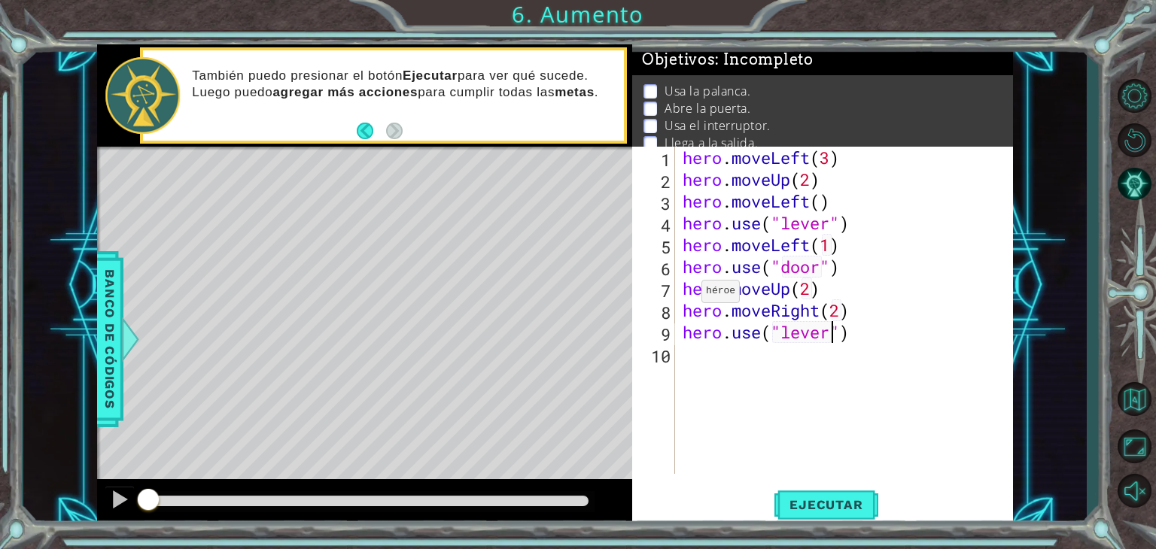
scroll to position [0, 0]
type textarea "j"
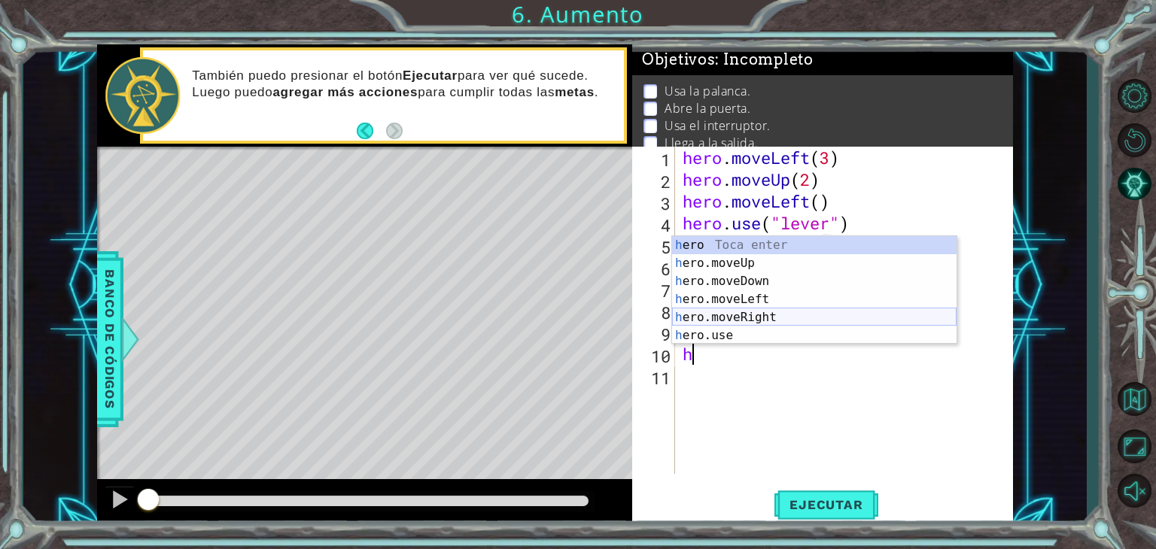
click at [723, 318] on div "h ero Toca enter h ero.moveUp Toca enter h ero.moveDown Toca enter h ero.moveLe…" at bounding box center [814, 308] width 284 height 144
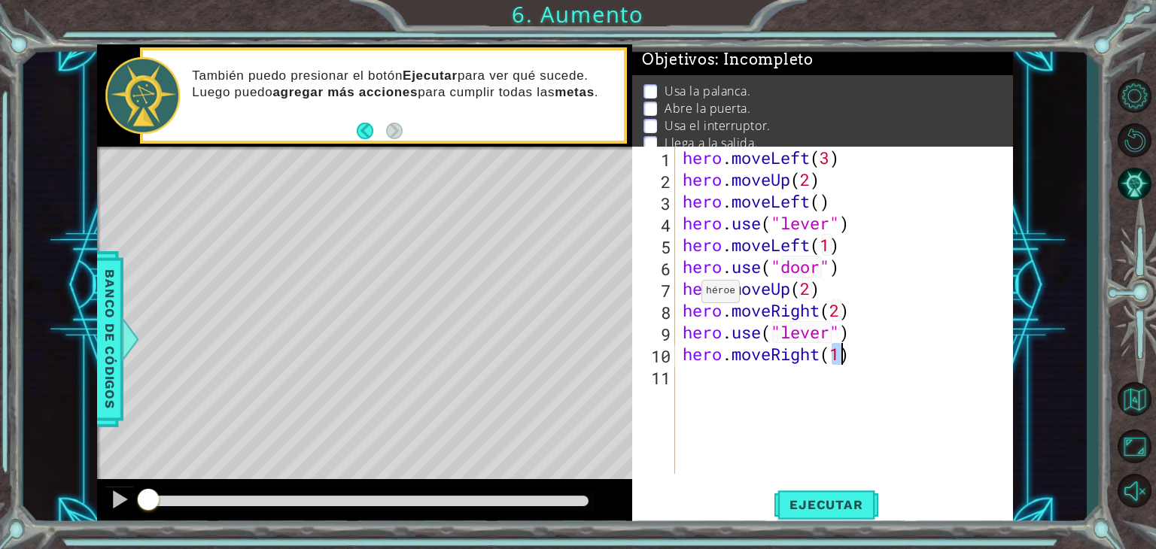
click at [723, 318] on div "hero . moveLeft ( 3 ) hero . moveUp ( 2 ) hero . moveLeft ( ) hero . use ( "lev…" at bounding box center [849, 332] width 338 height 371
type textarea "hero.moveRight(2)"
click at [759, 391] on div "hero . moveLeft ( 3 ) hero . moveUp ( 2 ) hero . moveLeft ( ) hero . use ( "lev…" at bounding box center [849, 332] width 338 height 371
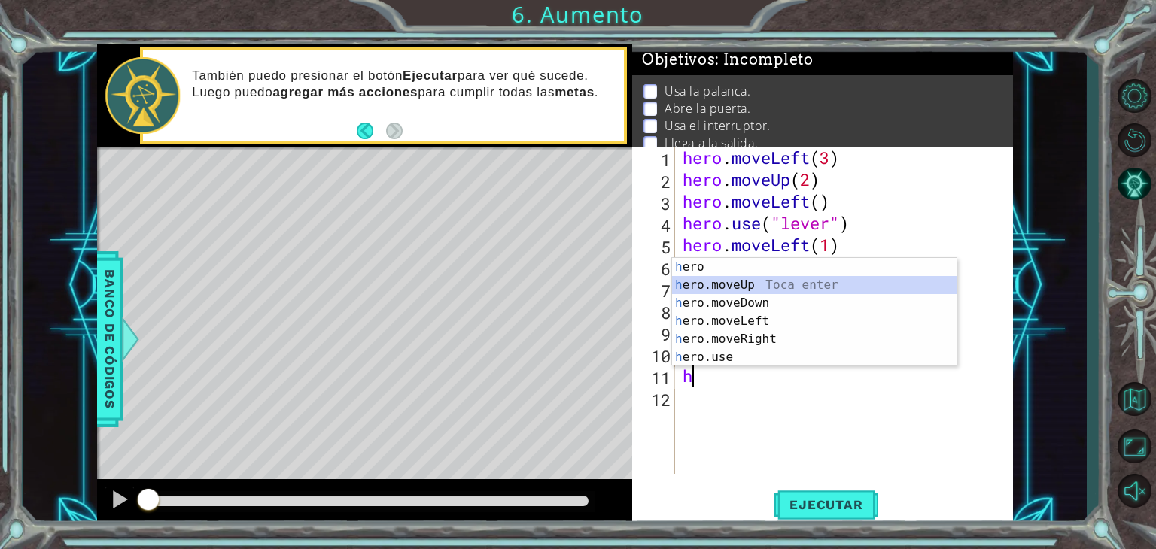
click at [752, 286] on div "h ero Toca enter h ero.moveUp Toca enter h ero.moveDown Toca enter h ero.moveLe…" at bounding box center [814, 330] width 284 height 144
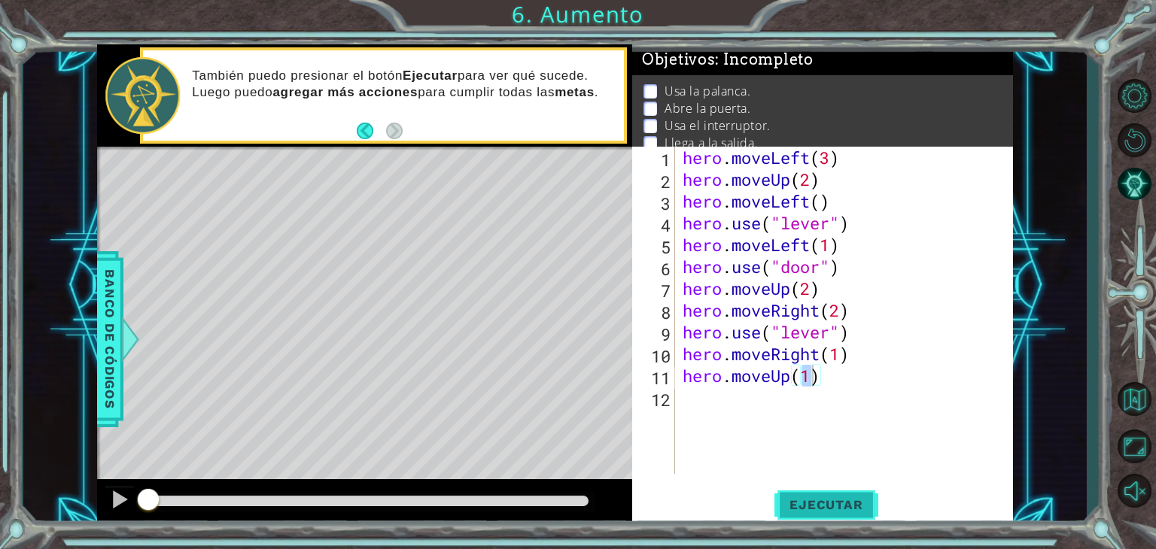
click at [834, 505] on span "Ejecutar" at bounding box center [825, 504] width 103 height 15
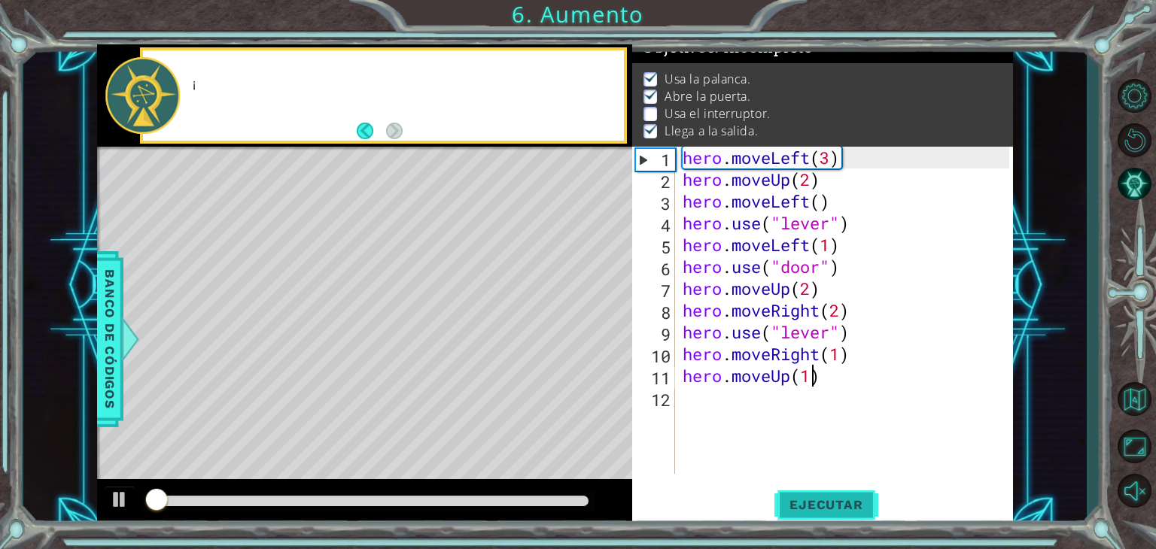
scroll to position [15, 0]
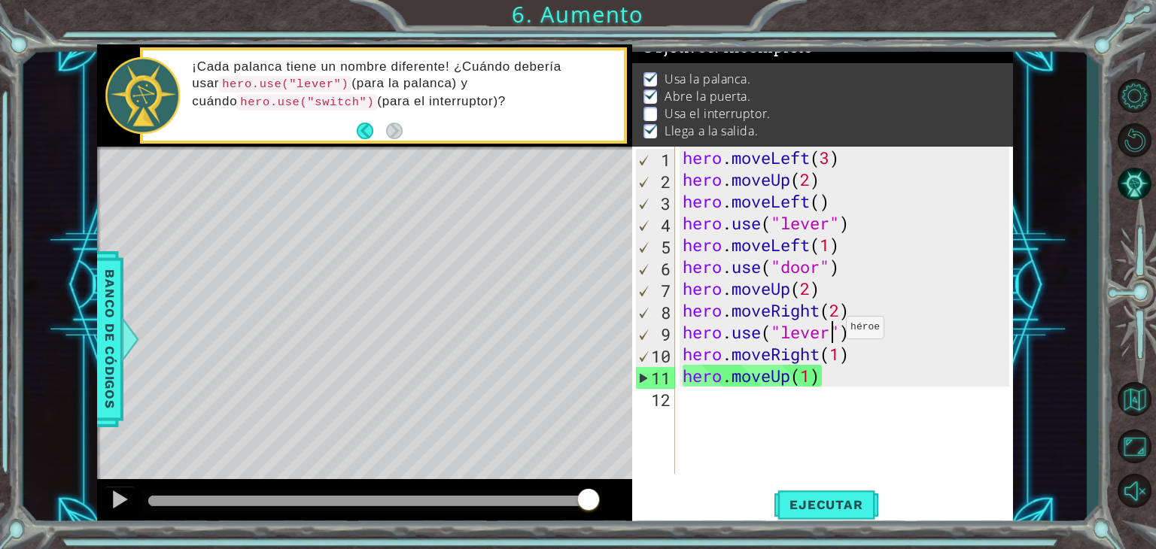
click at [832, 331] on div "hero . moveLeft ( 3 ) hero . moveUp ( 2 ) hero . moveLeft ( ) hero . use ( "lev…" at bounding box center [849, 332] width 338 height 371
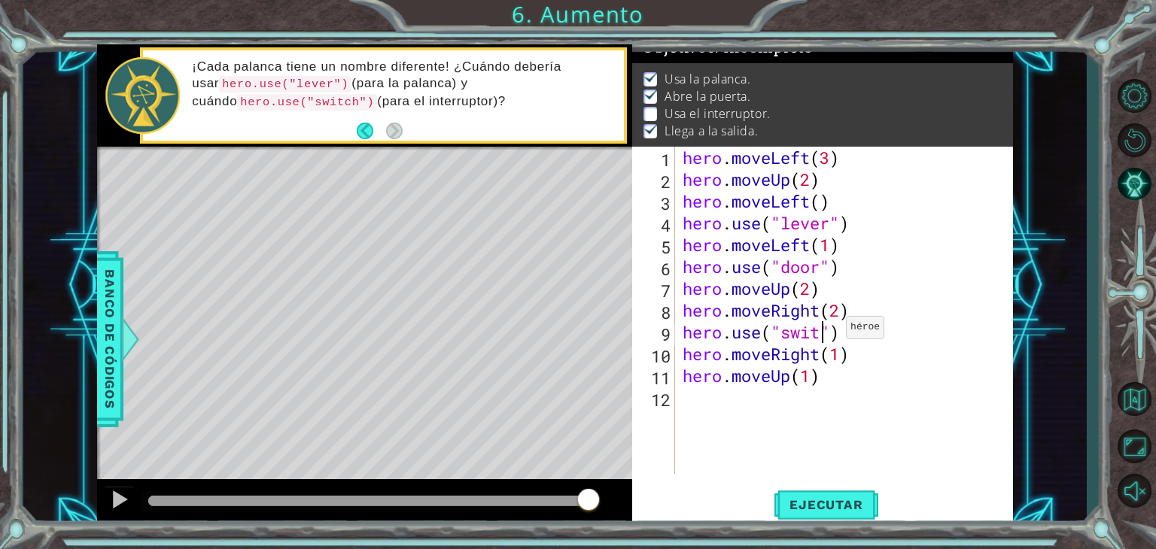
scroll to position [0, 6]
type textarea "hero.use("switch")"
click at [833, 491] on button "Ejecutar" at bounding box center [825, 505] width 103 height 38
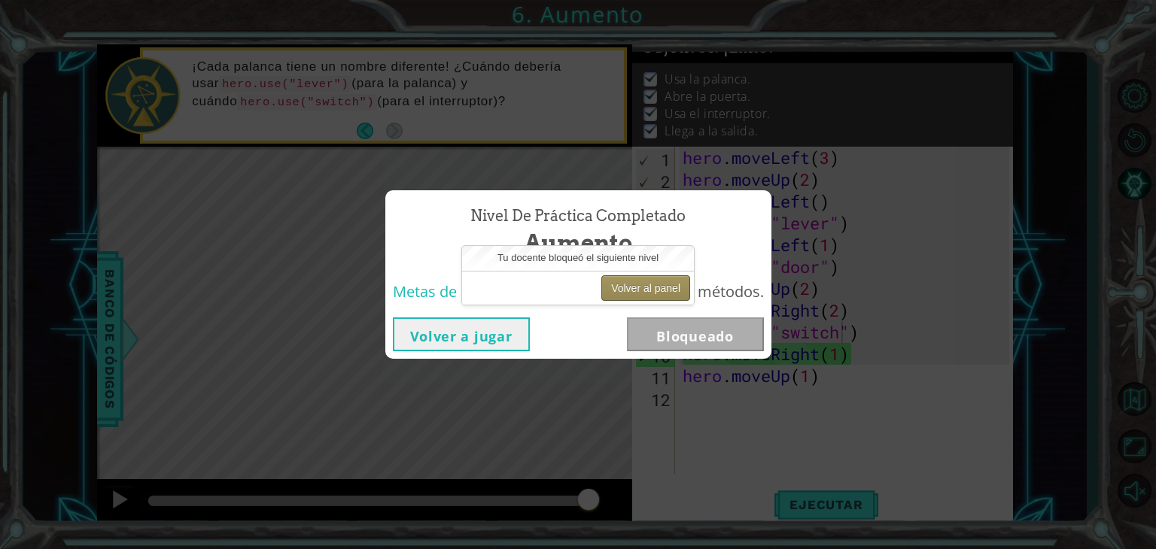
click at [639, 294] on button "Volver al panel" at bounding box center [645, 288] width 89 height 26
click at [622, 296] on button "Volver al panel" at bounding box center [645, 288] width 89 height 26
click at [621, 287] on button "Volver al panel" at bounding box center [645, 288] width 89 height 26
click at [661, 286] on button "Volver al panel" at bounding box center [645, 288] width 89 height 26
